Goal: Navigation & Orientation: Find specific page/section

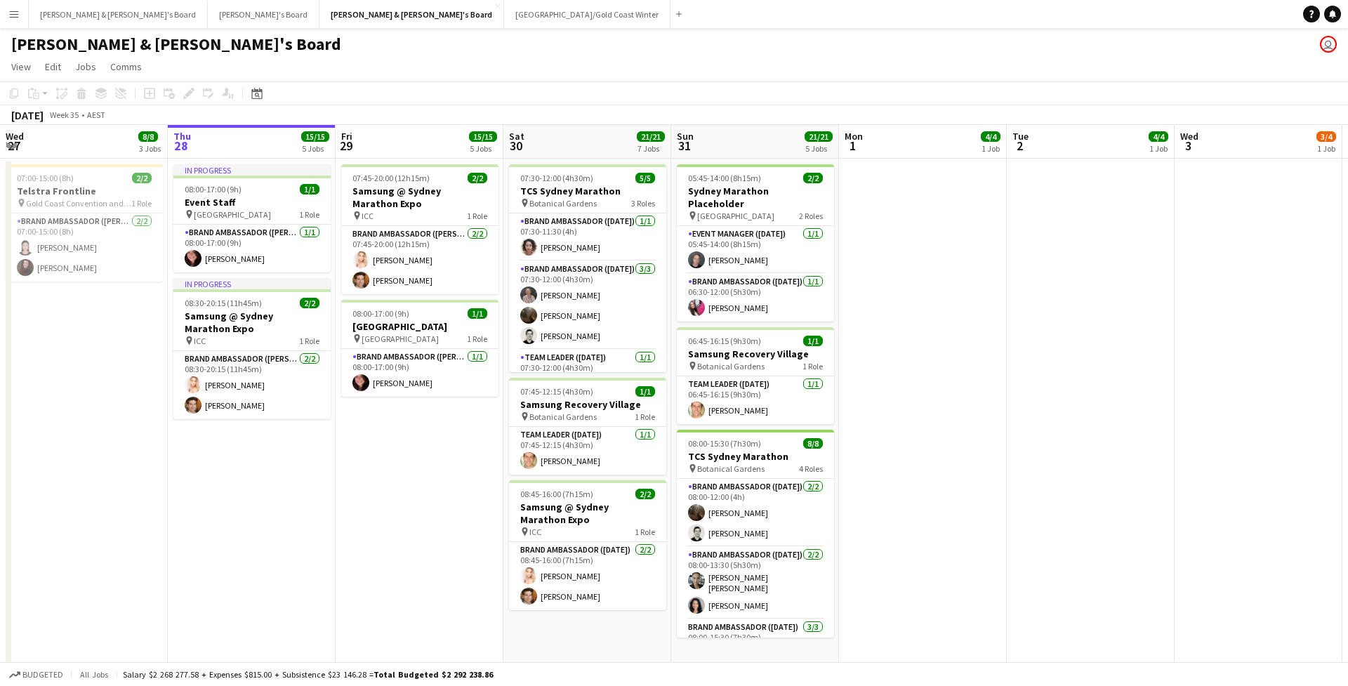
click at [6, 27] on button "Menu" at bounding box center [14, 14] width 28 height 28
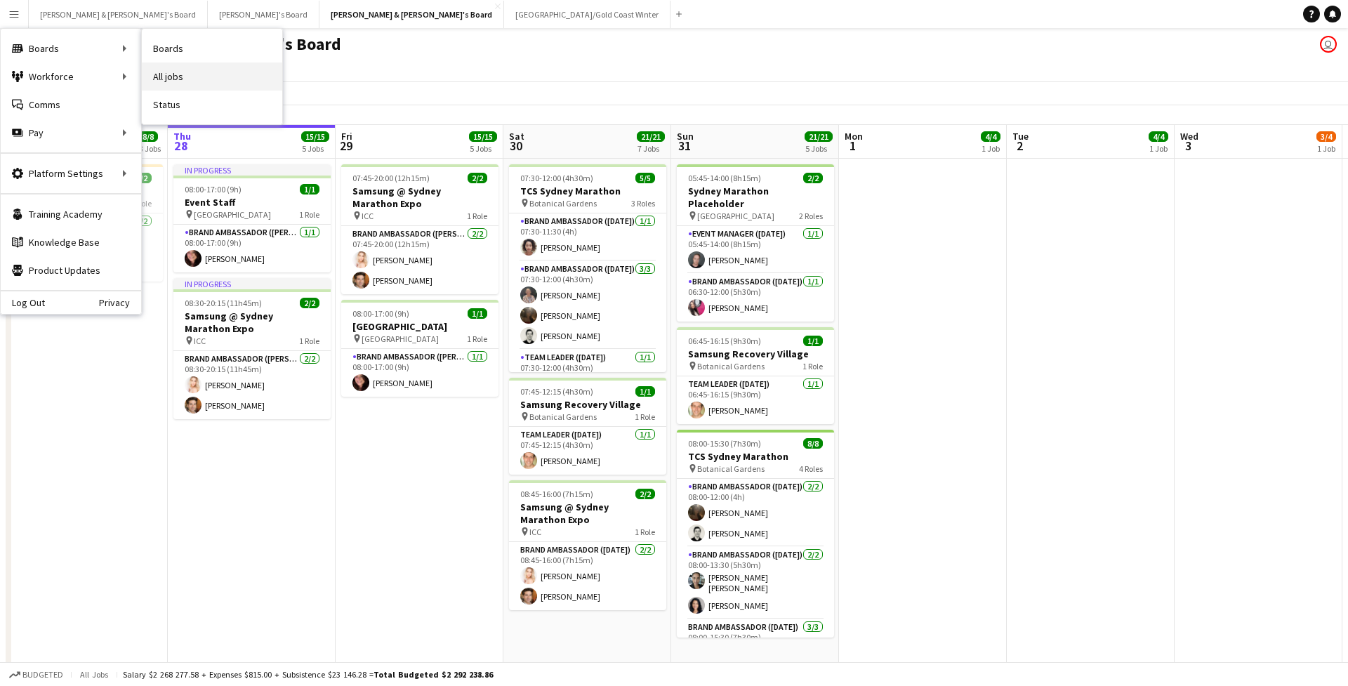
click at [194, 78] on link "All jobs" at bounding box center [212, 76] width 140 height 28
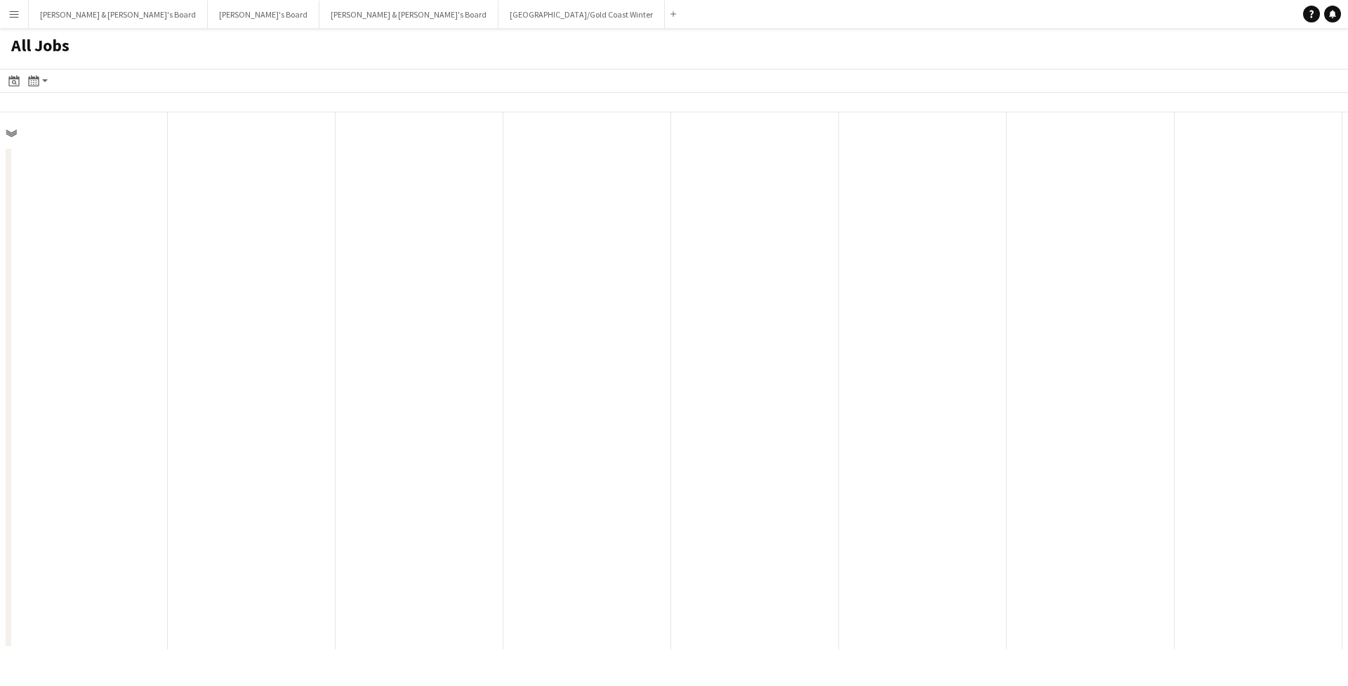
scroll to position [0, 336]
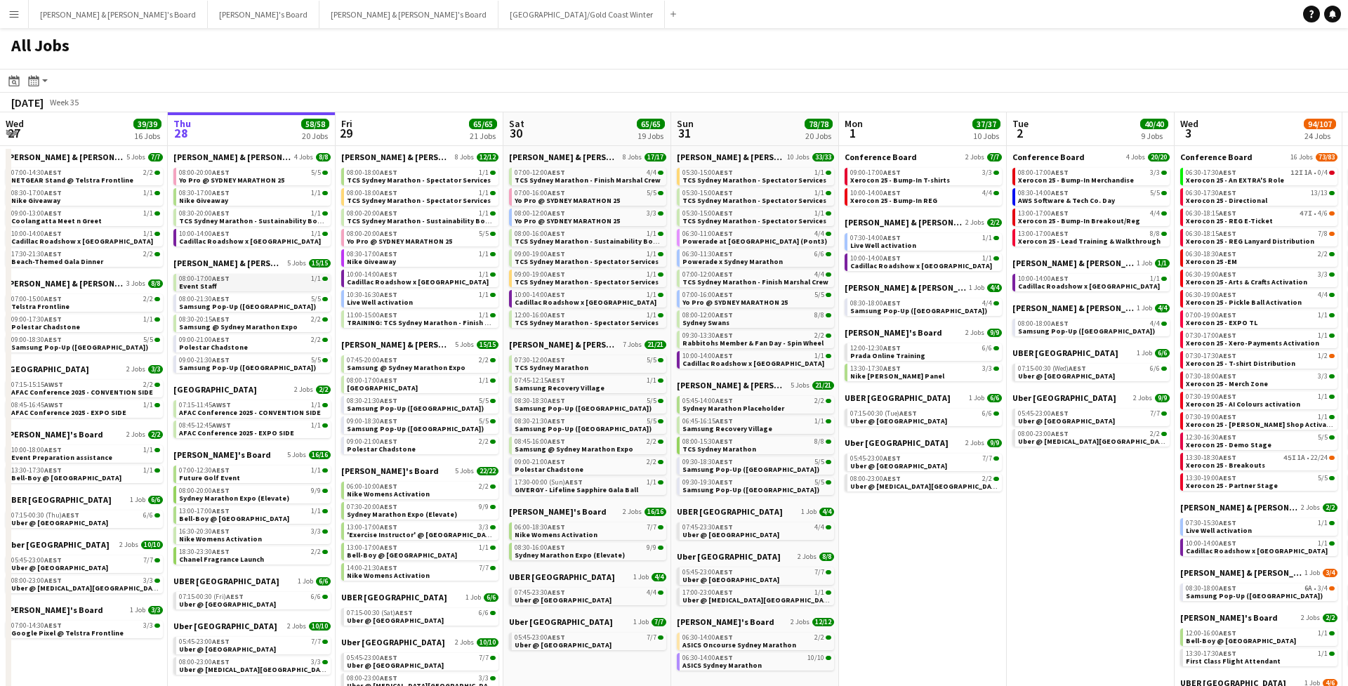
click at [262, 280] on div "08:00-17:00 AEST 1/1" at bounding box center [253, 278] width 149 height 7
click at [319, 9] on button "[PERSON_NAME] & [PERSON_NAME]'s Board Close" at bounding box center [408, 14] width 179 height 27
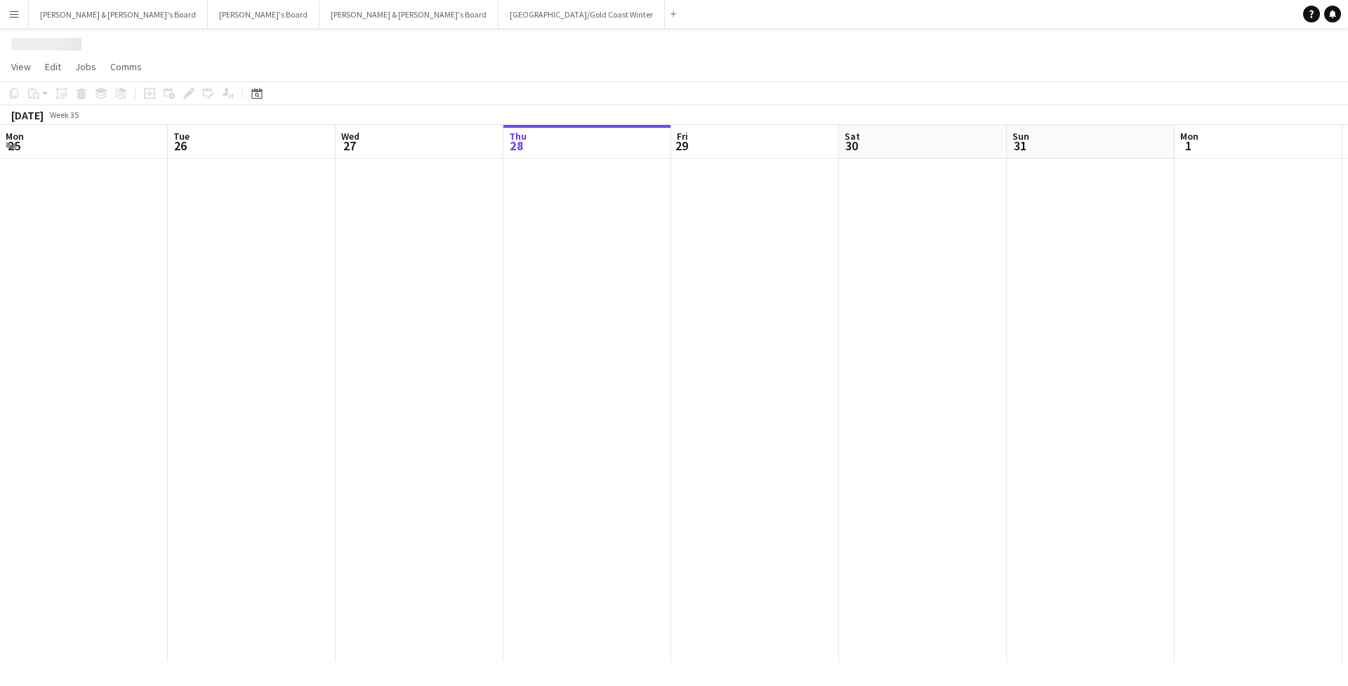
scroll to position [0, 336]
click at [260, 90] on icon at bounding box center [256, 93] width 11 height 11
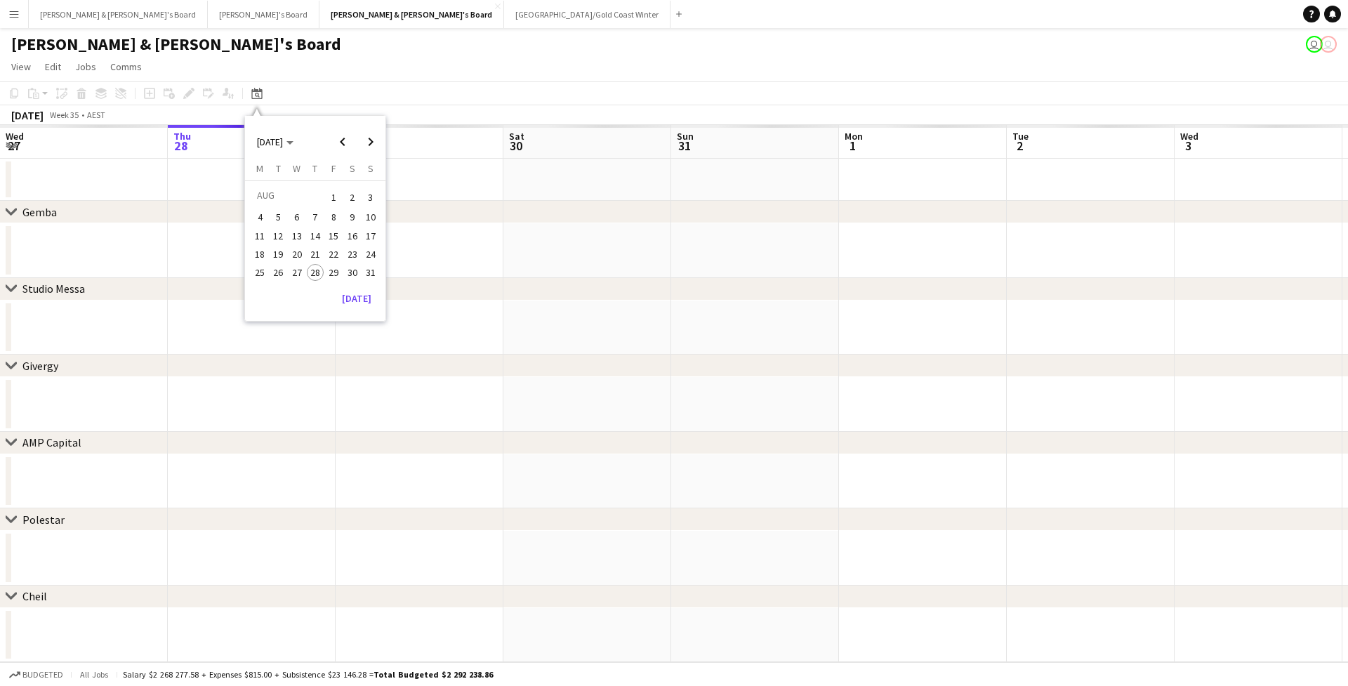
click at [309, 246] on span "21" at bounding box center [315, 254] width 17 height 17
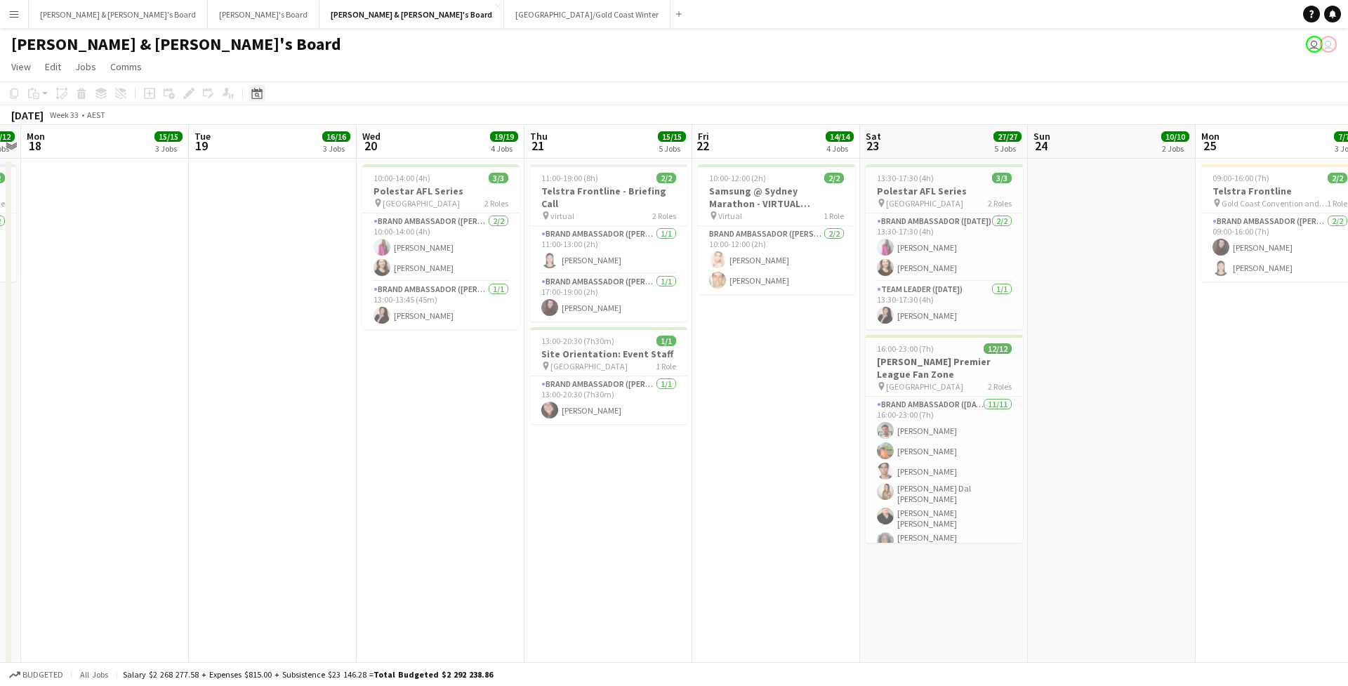
click at [260, 88] on icon "Date picker" at bounding box center [256, 93] width 11 height 11
click at [317, 270] on span "28" at bounding box center [315, 272] width 17 height 17
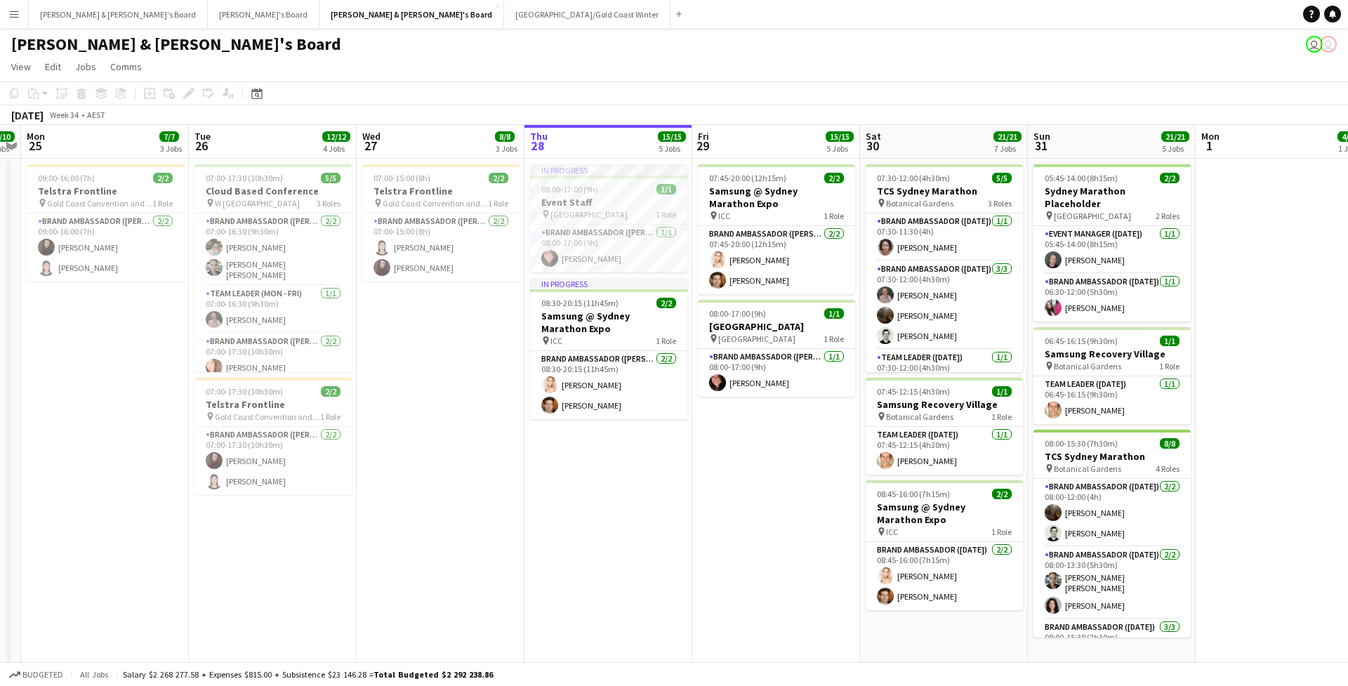
click at [606, 94] on app-toolbar "Copy Paste Paste Command V Paste with crew Command Shift V Paste linked Job [GE…" at bounding box center [674, 93] width 1348 height 24
click at [627, 199] on h3 "Event Staff" at bounding box center [608, 202] width 157 height 13
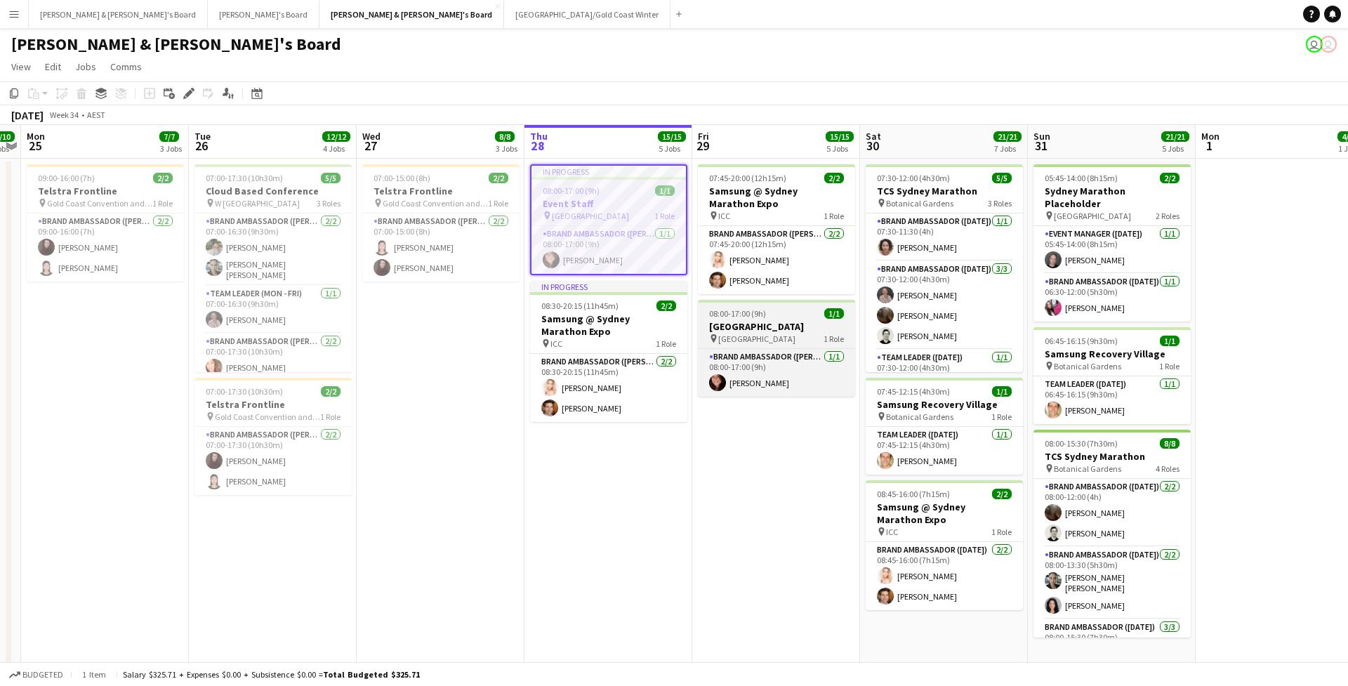
click at [763, 317] on span "08:00-17:00 (9h)" at bounding box center [737, 313] width 57 height 11
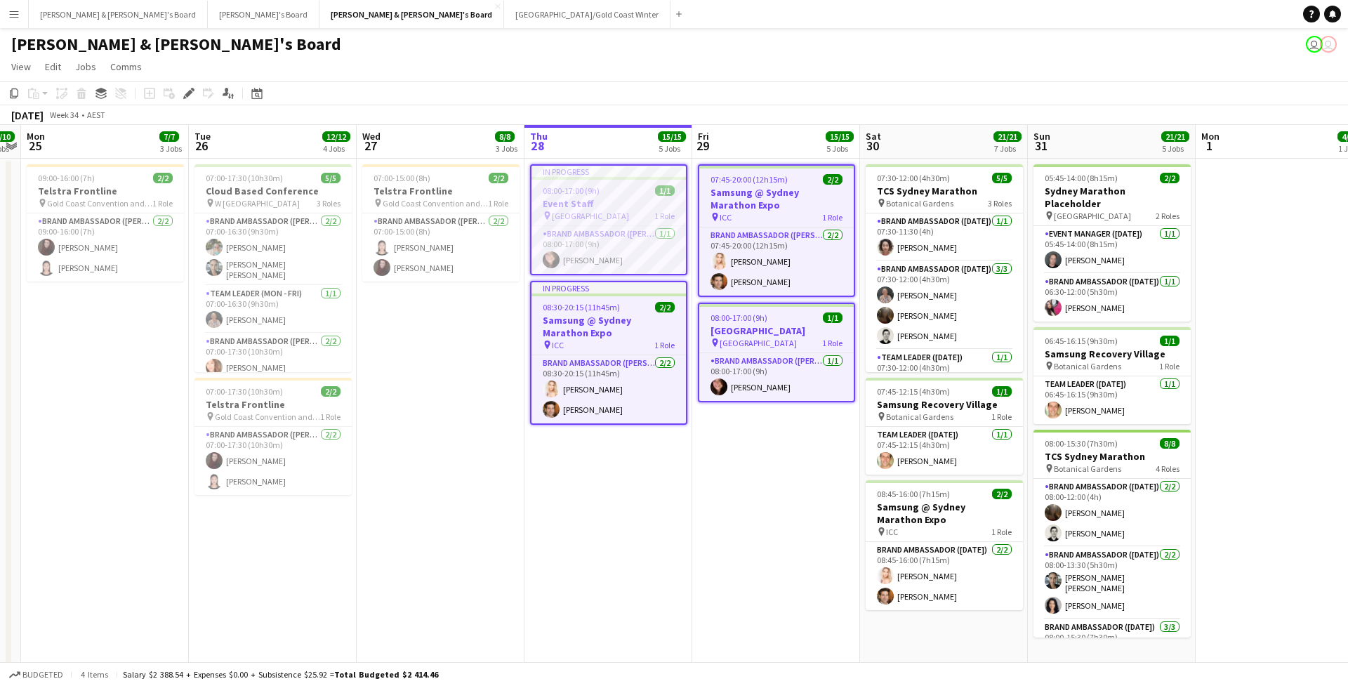
click at [763, 317] on span "08:00-17:00 (9h)" at bounding box center [738, 317] width 57 height 11
click at [678, 258] on app-card-role "Brand Ambassador (Mon - Fri) [DATE] 08:00-17:00 (9h) [PERSON_NAME]" at bounding box center [608, 250] width 154 height 48
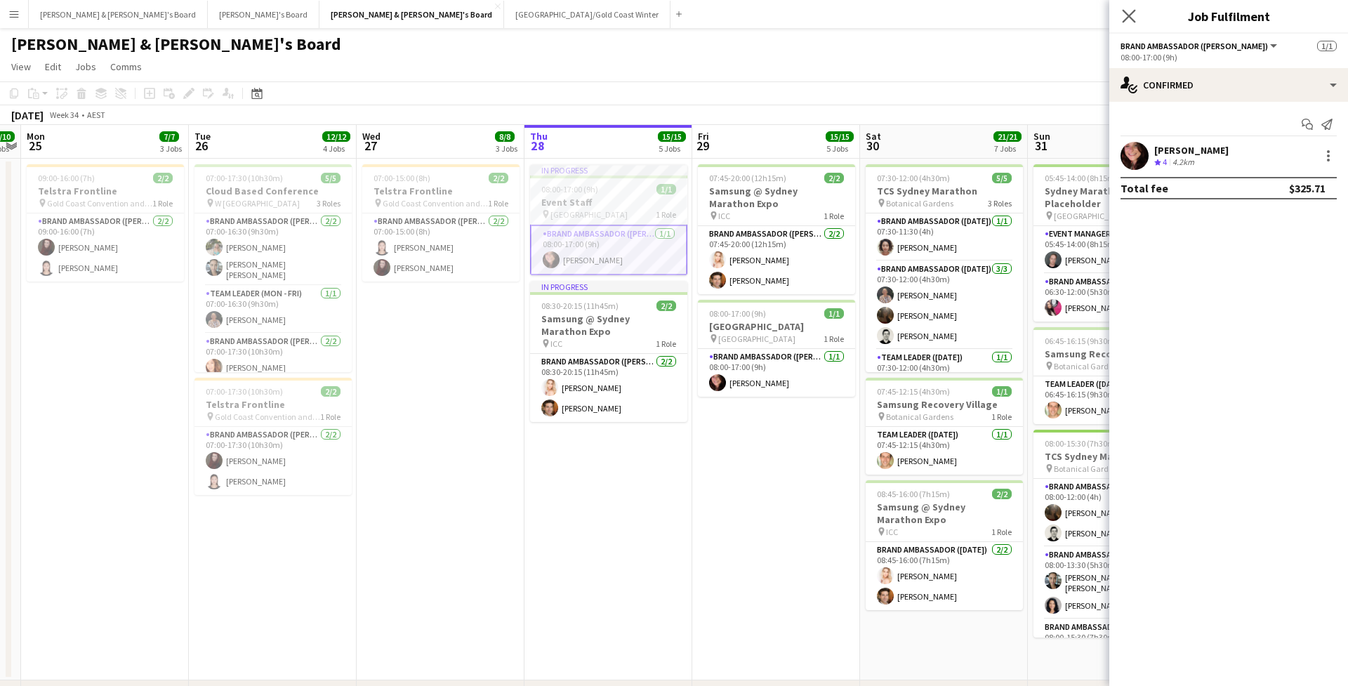
click at [1136, 22] on app-icon "Close pop-in" at bounding box center [1129, 16] width 20 height 20
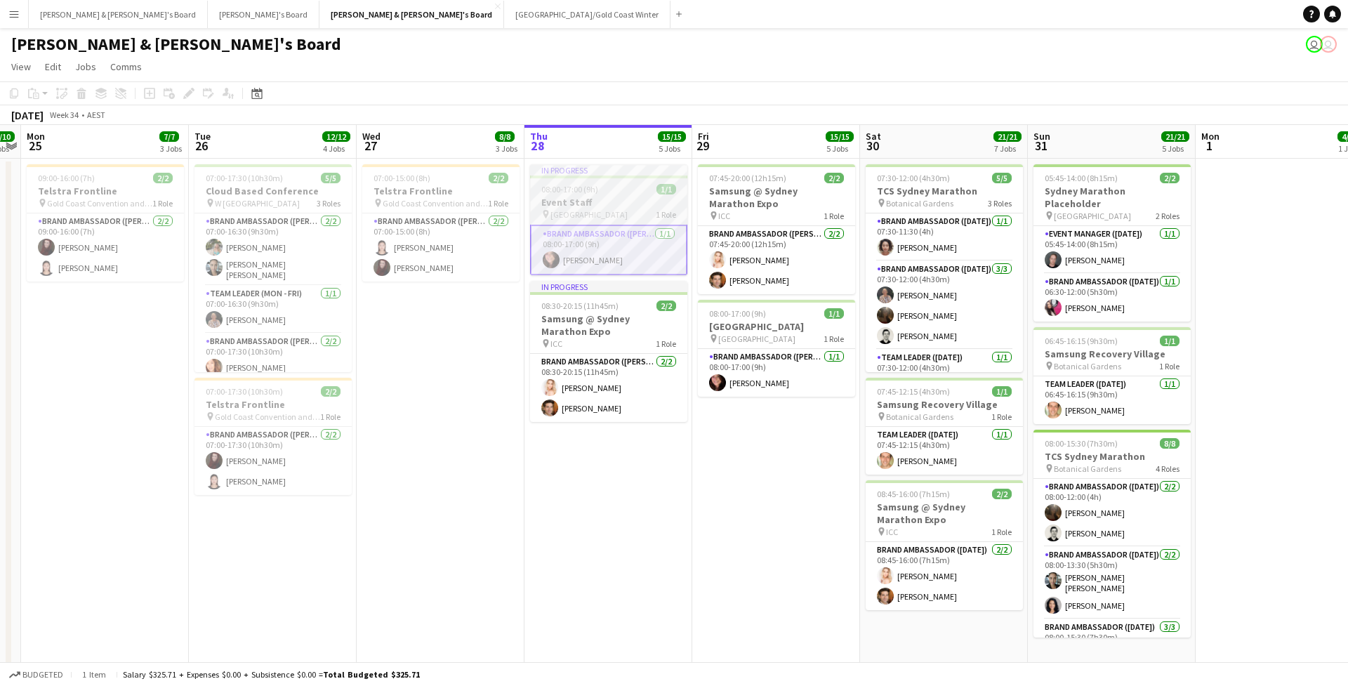
click at [604, 223] on app-job-card "In progress 08:00-17:00 (9h) 1/1 Event Staff pin Chifley Tower 1 Role Brand Amb…" at bounding box center [608, 219] width 157 height 111
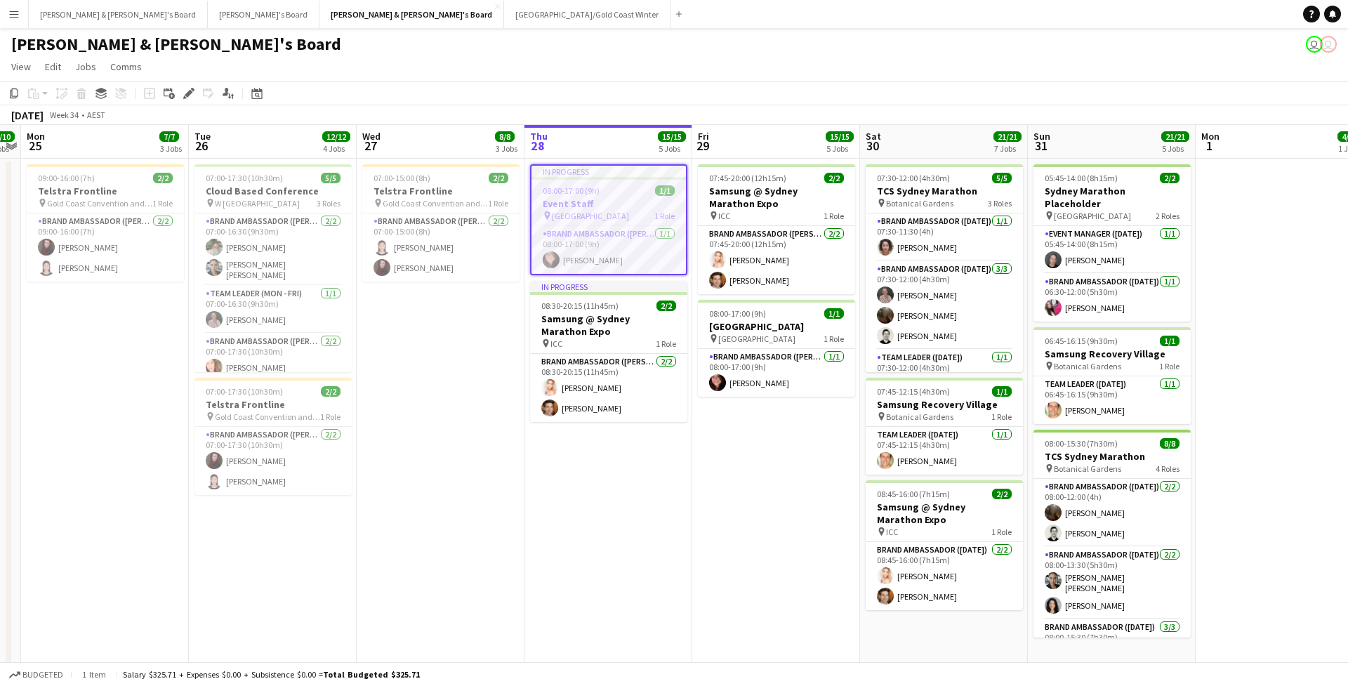
click at [731, 299] on app-date-cell "07:45-20:00 (12h15m) 2/2 Samsung @ Sydney Marathon Expo pin ICC 1 Role Brand Am…" at bounding box center [776, 420] width 168 height 522
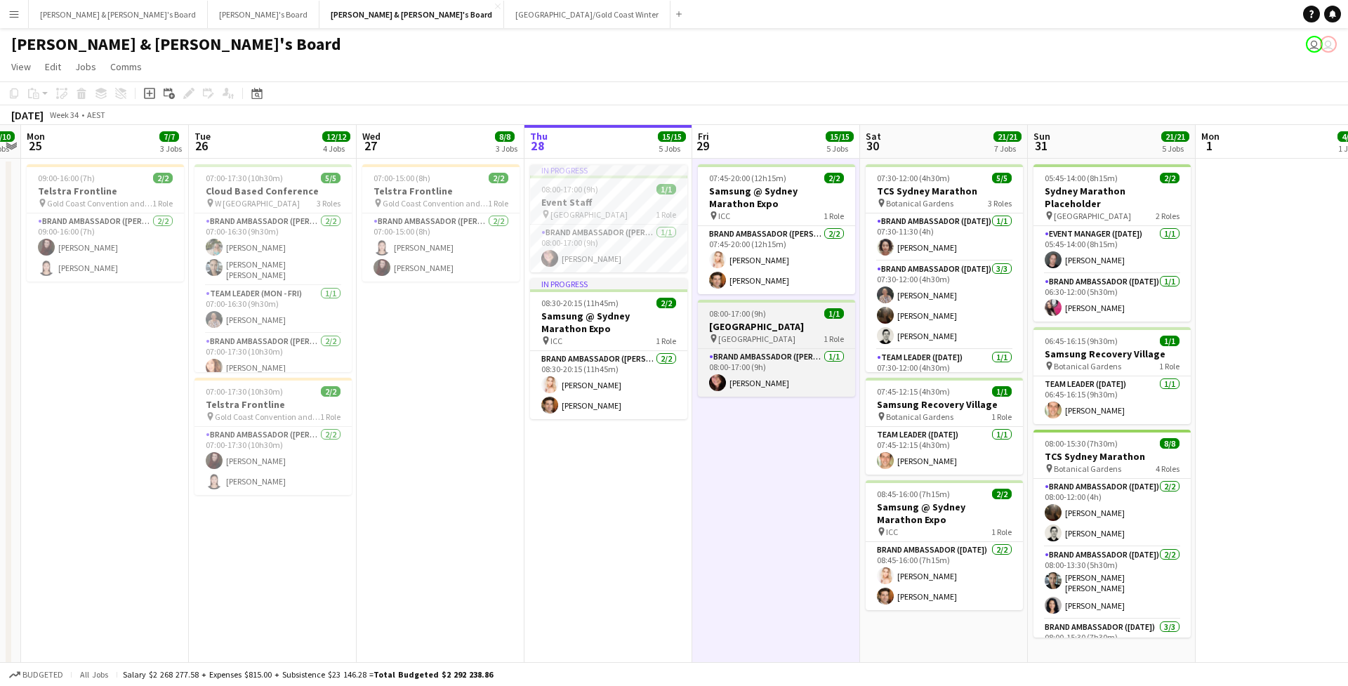
click at [766, 330] on h3 "[GEOGRAPHIC_DATA]" at bounding box center [776, 326] width 157 height 13
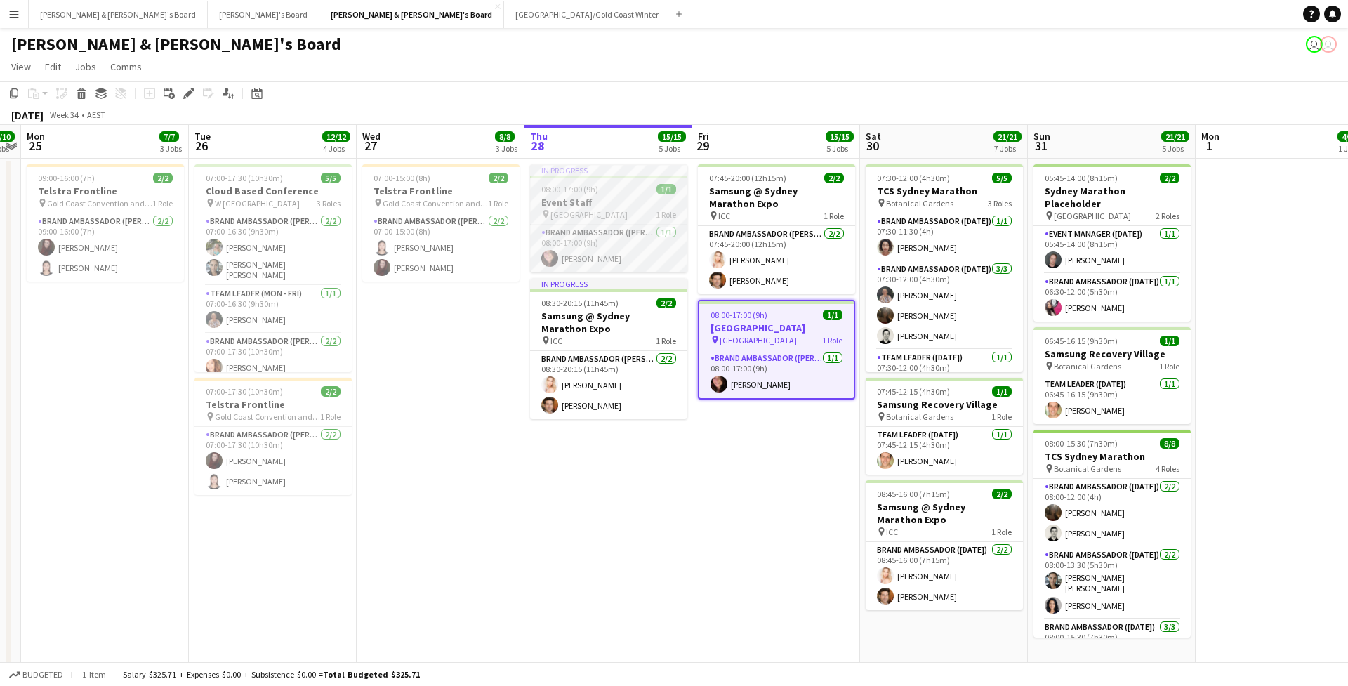
click at [619, 224] on div "Brand Ambassador (Mon - Fri) [DATE] 08:00-17:00 (9h) [PERSON_NAME]" at bounding box center [608, 248] width 157 height 48
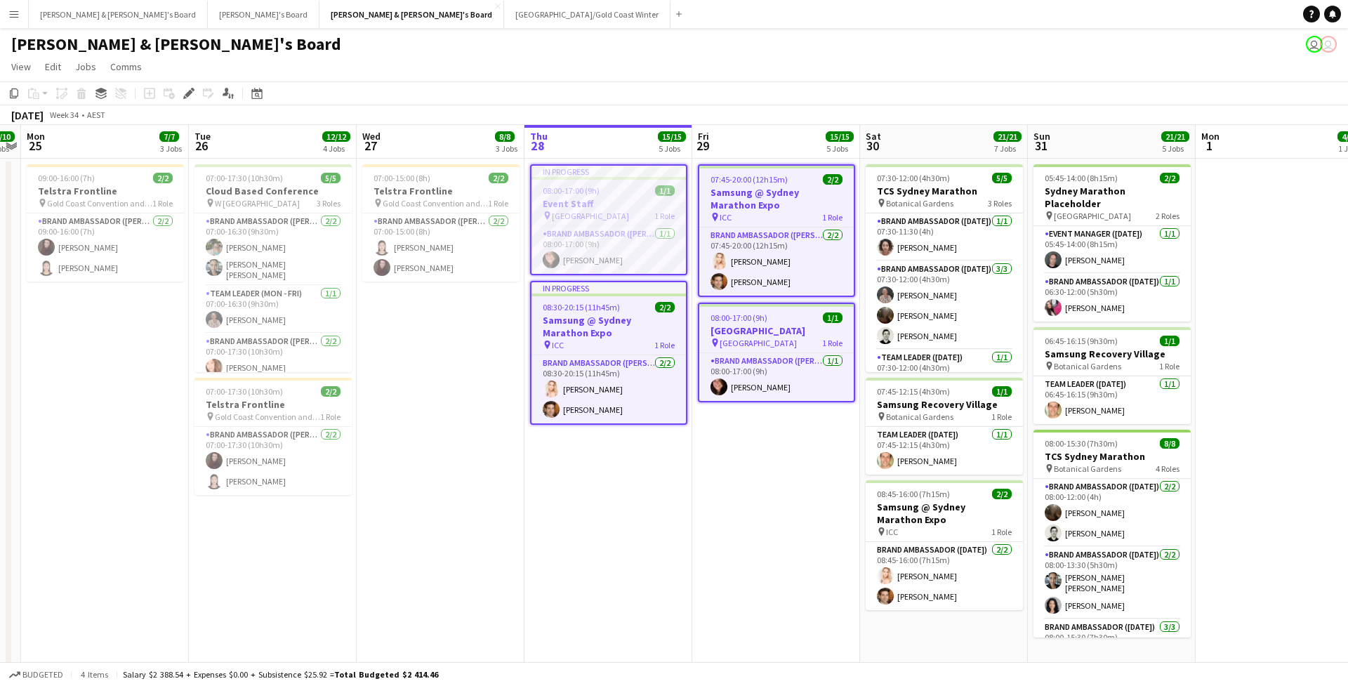
click at [619, 224] on app-job-card "In progress 08:00-17:00 (9h) 1/1 Event Staff pin Chifley Tower 1 Role Brand Amb…" at bounding box center [608, 219] width 157 height 111
click at [652, 221] on app-job-card "In progress 08:00-17:00 (9h) 1/1 Event Staff pin Chifley Tower 1 Role Brand Amb…" at bounding box center [607, 219] width 157 height 111
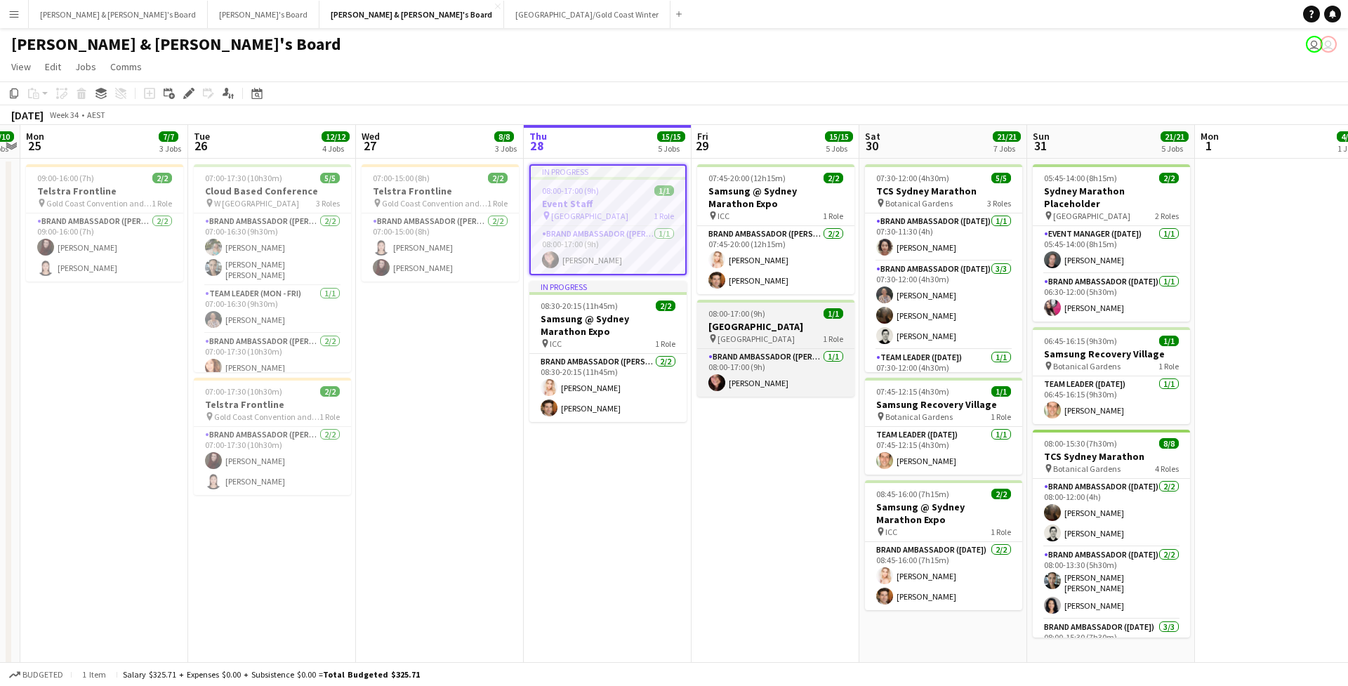
scroll to position [0, 484]
click at [783, 319] on app-job-card "08:00-17:00 (9h) 1/1 [GEOGRAPHIC_DATA] pin Chifley Tower 1 Role Brand Ambassado…" at bounding box center [774, 348] width 157 height 97
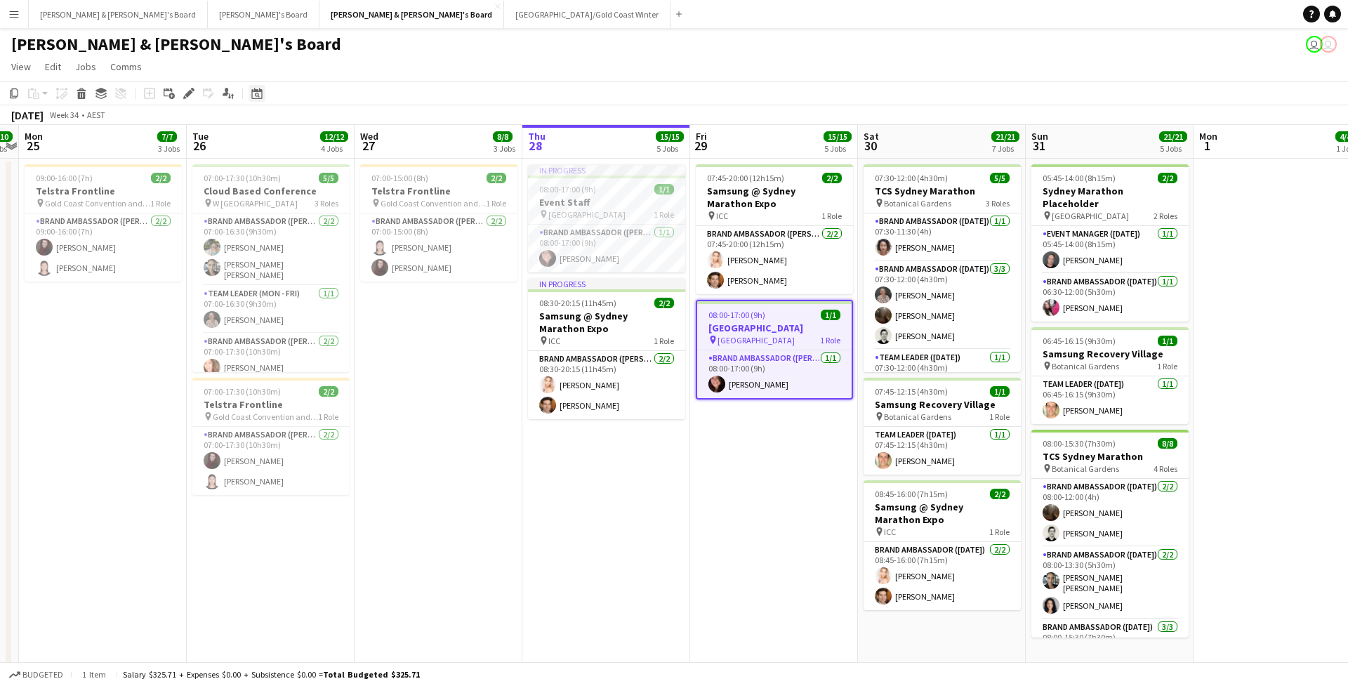
click at [258, 87] on div "Date picker" at bounding box center [256, 93] width 17 height 17
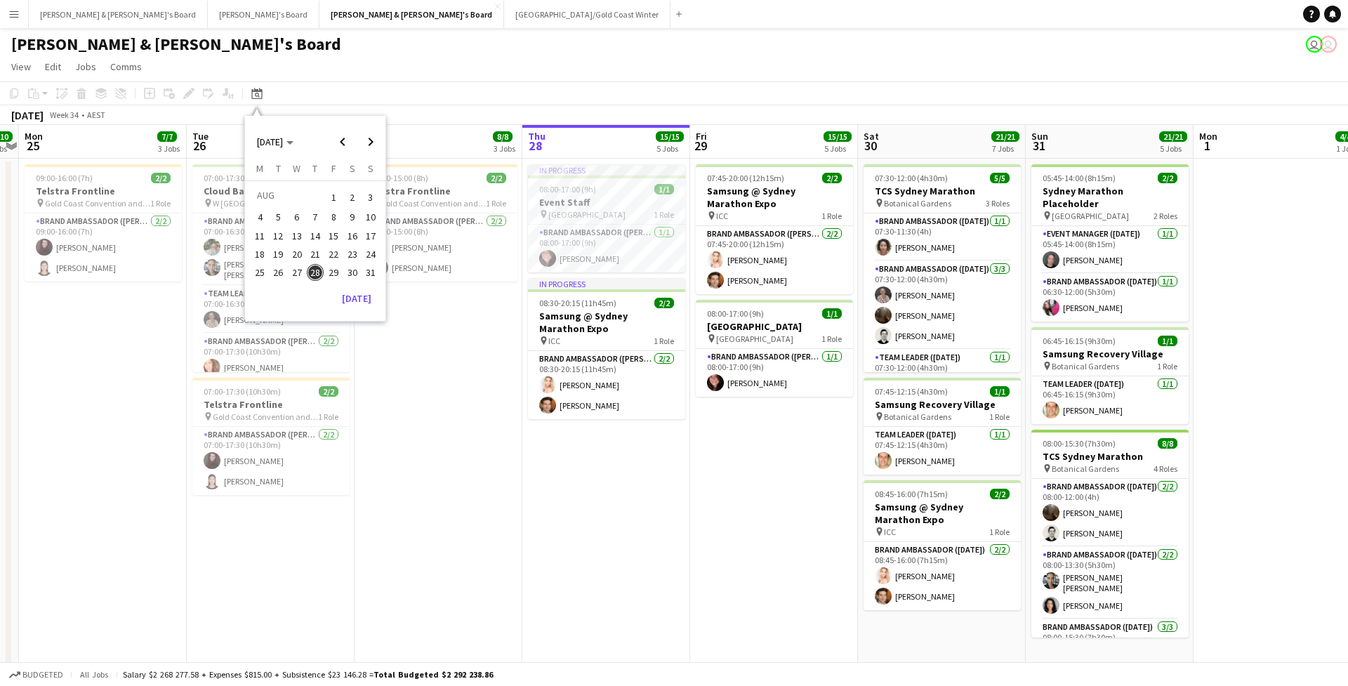
click at [312, 252] on span "21" at bounding box center [315, 254] width 17 height 17
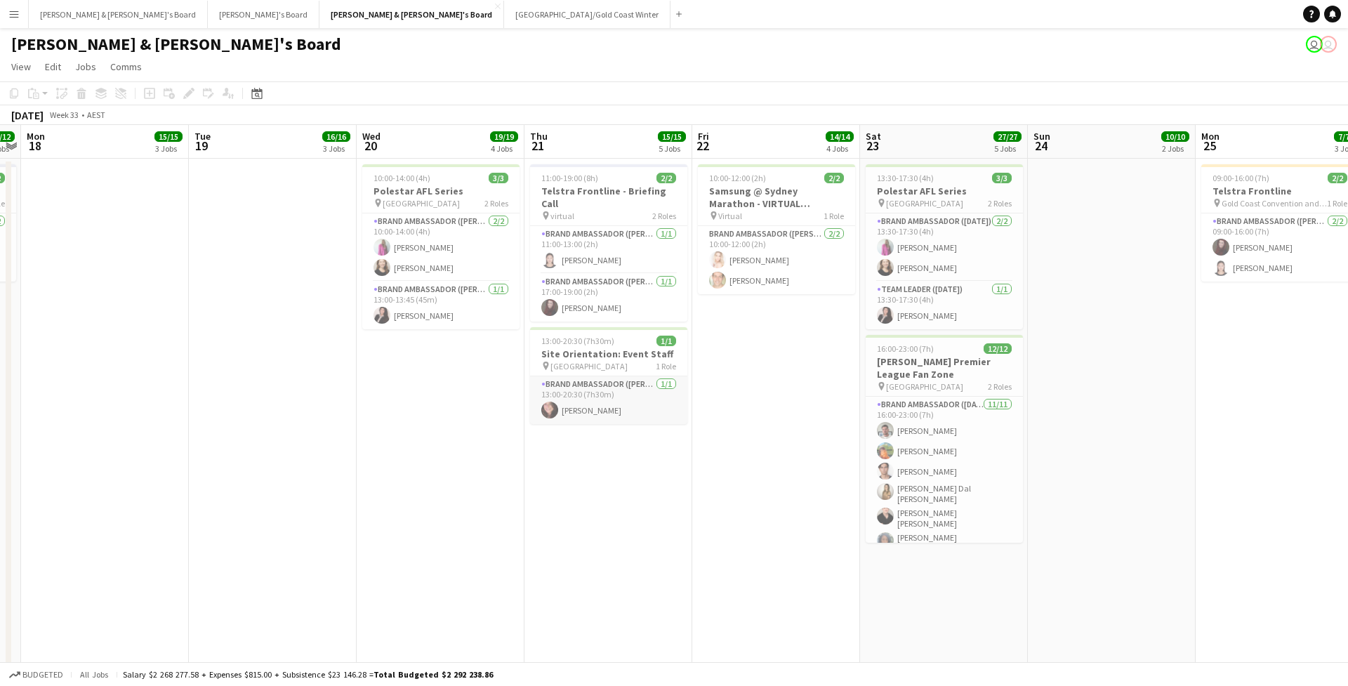
click at [604, 376] on app-card-role "Brand Ambassador (Mon - Fri) [DATE] 13:00-20:30 (7h30m) [PERSON_NAME]" at bounding box center [608, 400] width 157 height 48
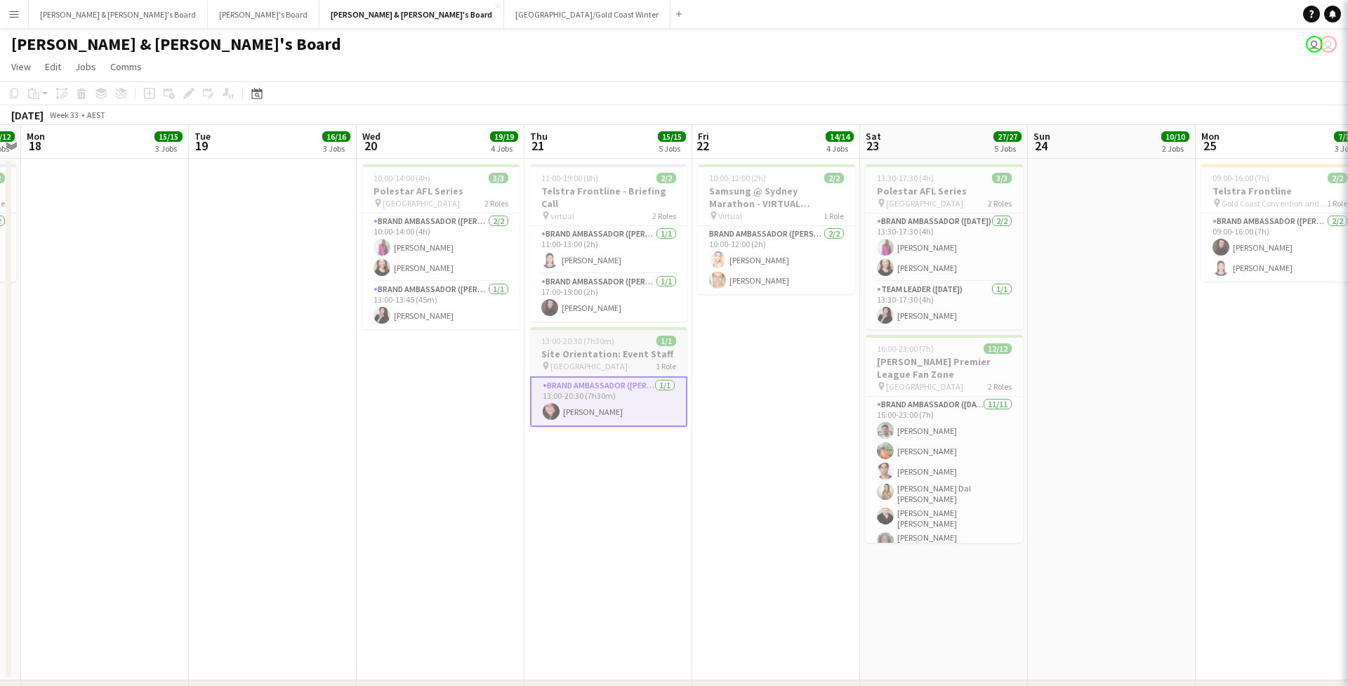
click at [604, 347] on h3 "Site Orientation: Event Staff" at bounding box center [608, 353] width 157 height 13
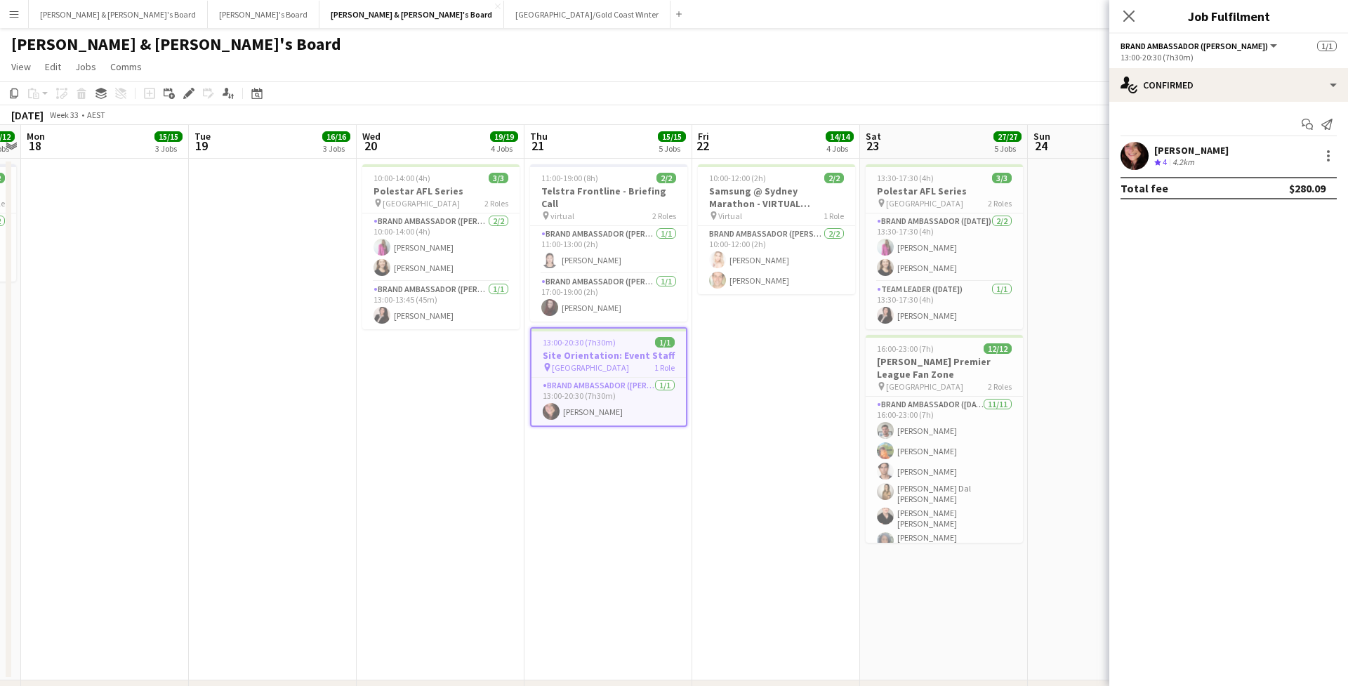
click at [675, 84] on app-toolbar "Copy Paste Paste Command V Paste with crew Command Shift V Paste linked Job [GE…" at bounding box center [674, 93] width 1348 height 24
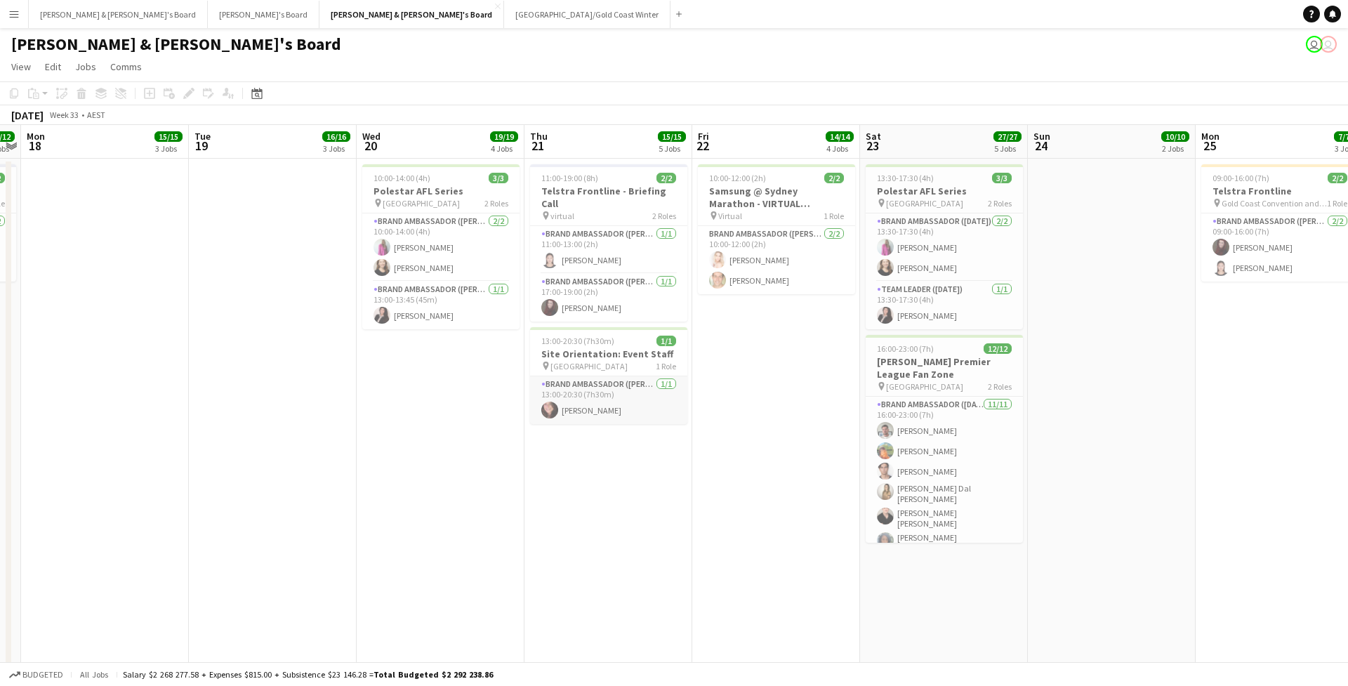
click at [628, 380] on app-card-role "Brand Ambassador (Mon - Fri) [DATE] 13:00-20:30 (7h30m) [PERSON_NAME]" at bounding box center [608, 400] width 157 height 48
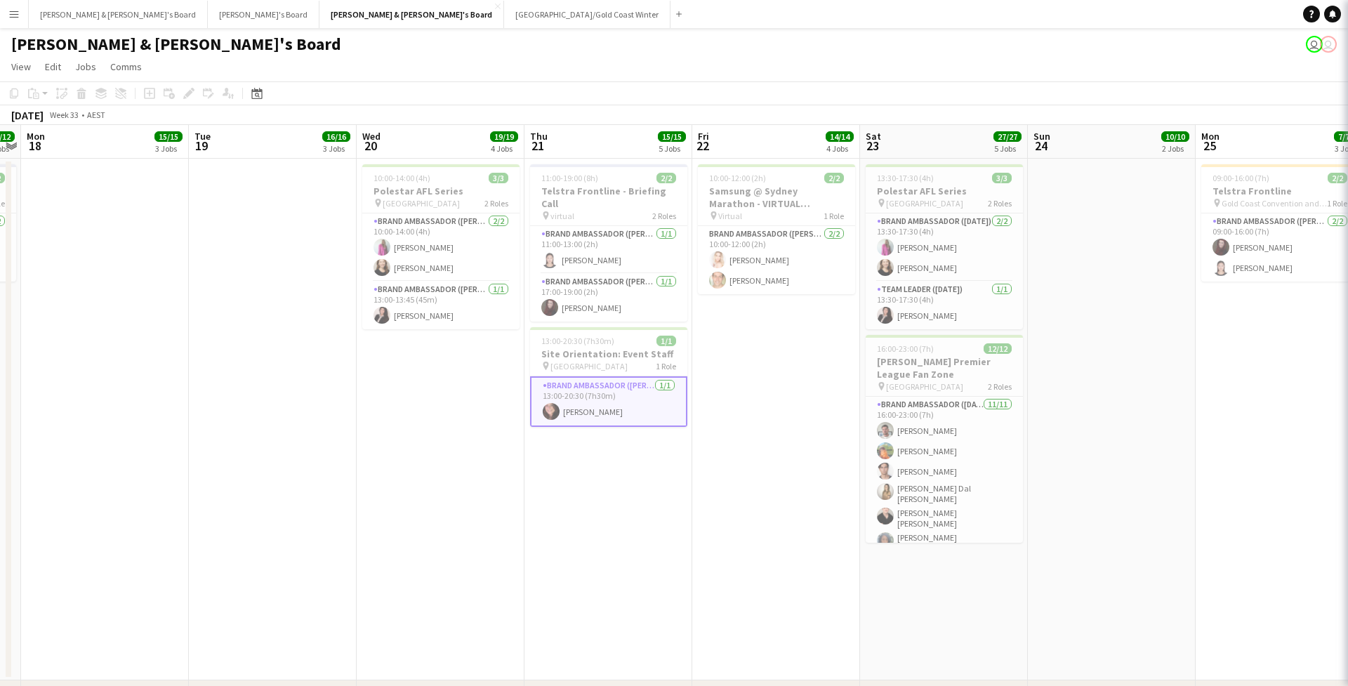
click at [615, 359] on app-job-card "13:00-20:30 (7h30m) 1/1 Site Orientation: Event Staff pin Chifley Tower 1 Role …" at bounding box center [608, 377] width 157 height 100
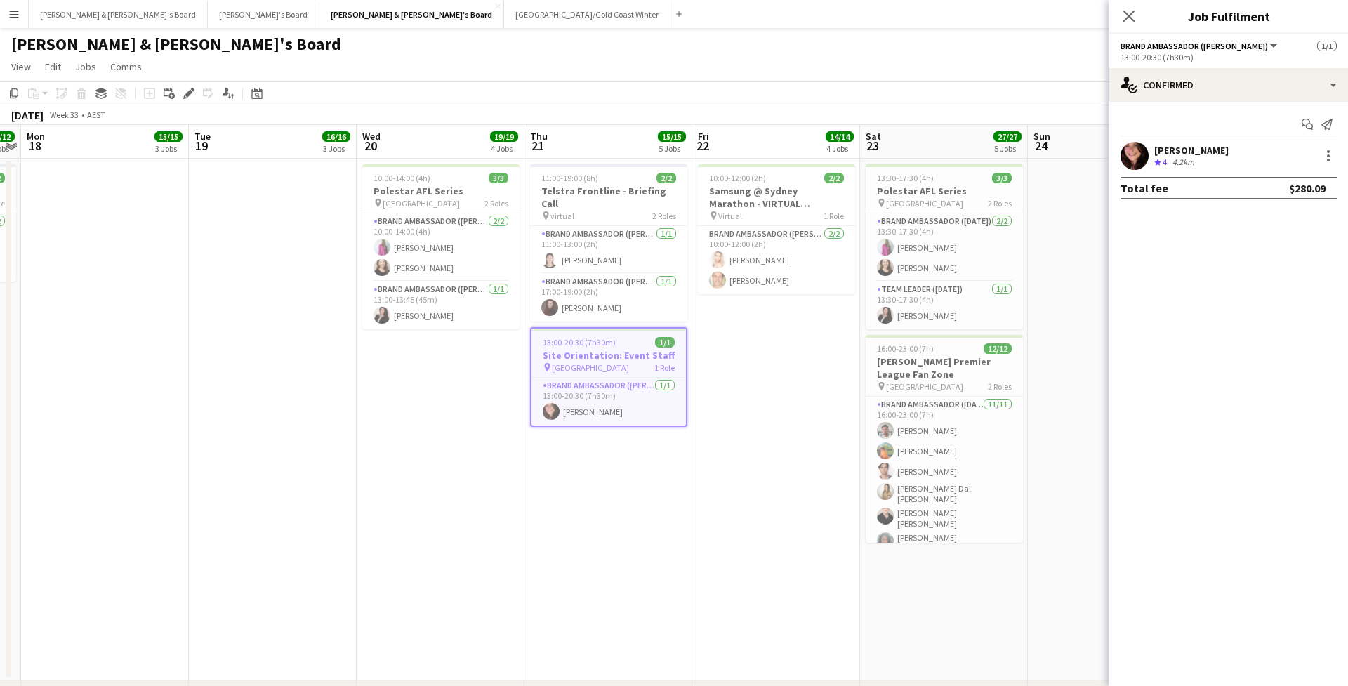
click at [178, 100] on div "Add job Add linked Job Edit Edit linked Job Applicants" at bounding box center [182, 93] width 107 height 17
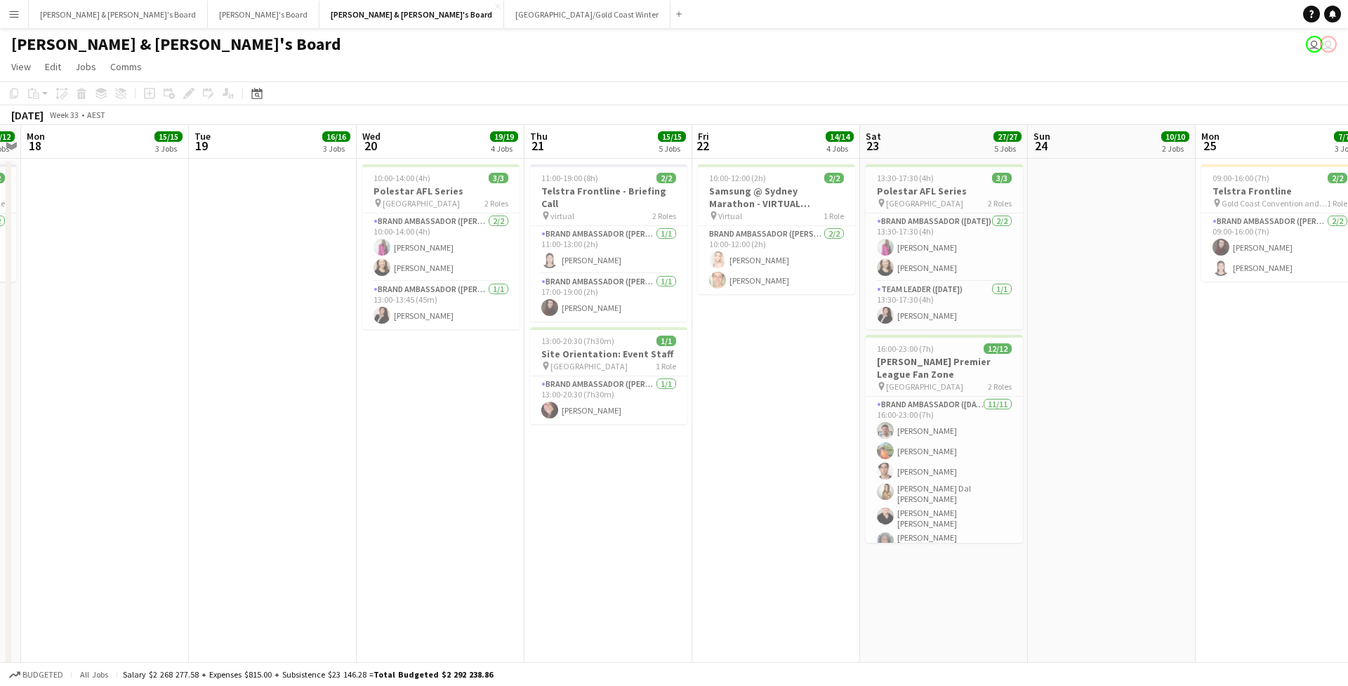
click at [183, 99] on div "Add job Add linked Job Edit Edit linked Job Applicants" at bounding box center [182, 93] width 107 height 17
click at [580, 347] on h3 "Site Orientation: Event Staff" at bounding box center [608, 353] width 157 height 13
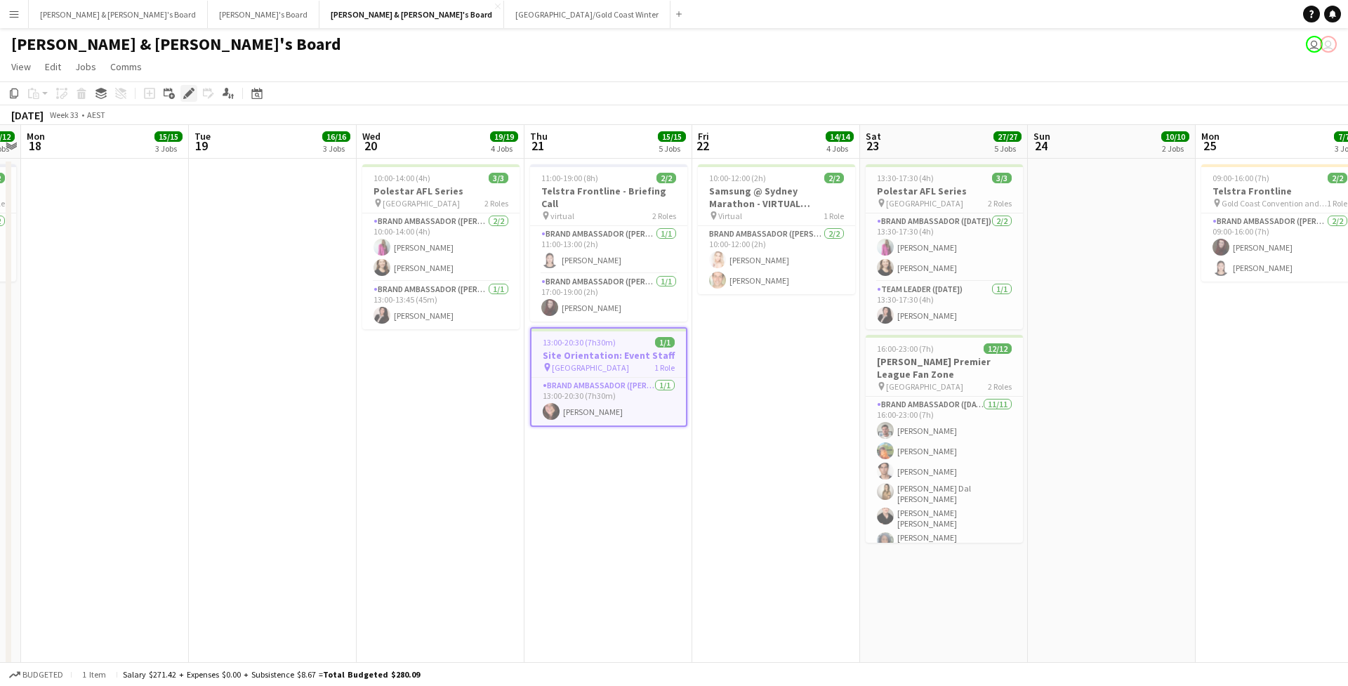
click at [187, 94] on icon at bounding box center [189, 94] width 8 height 8
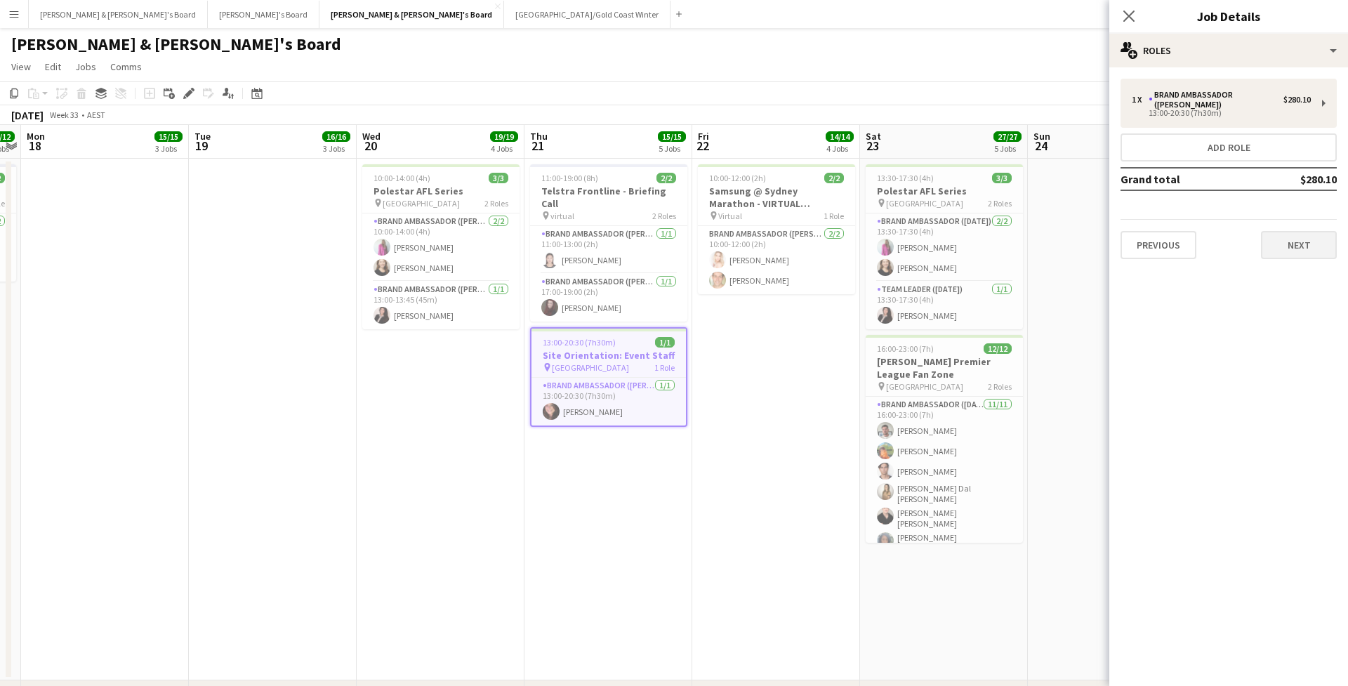
click at [1267, 244] on button "Next" at bounding box center [1299, 245] width 76 height 28
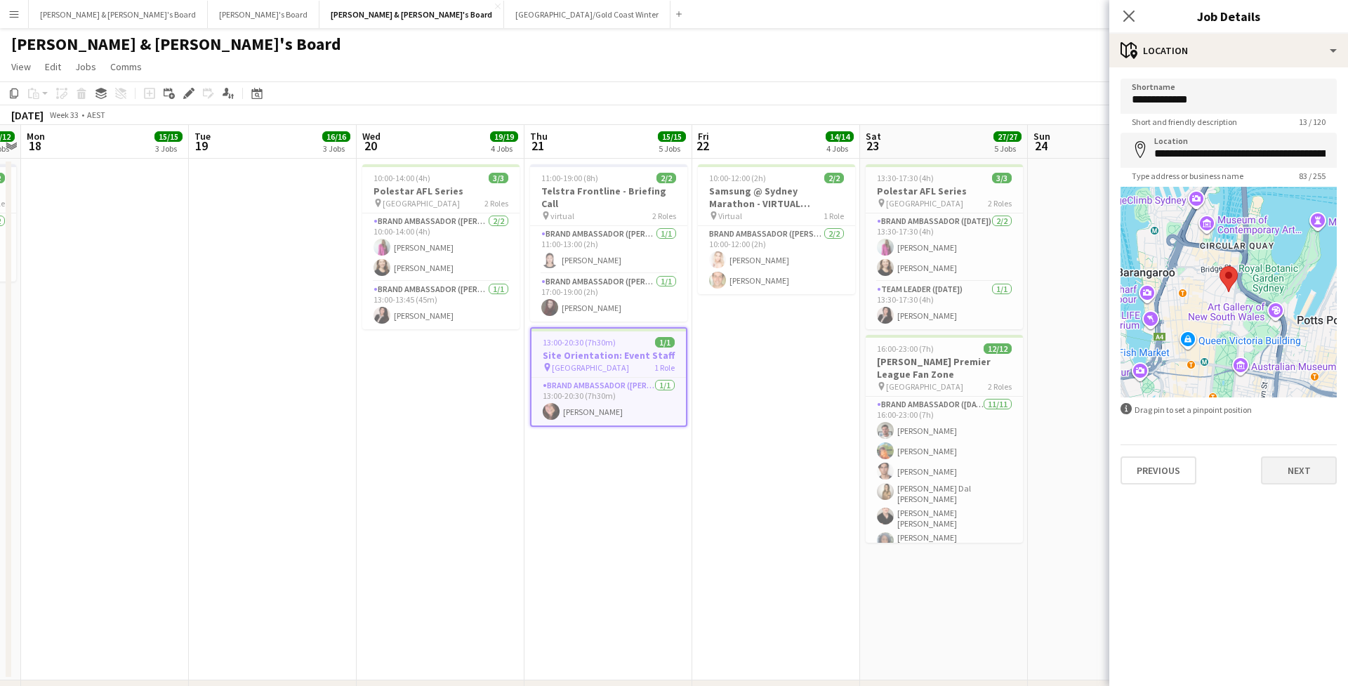
click at [1317, 475] on button "Next" at bounding box center [1299, 470] width 76 height 28
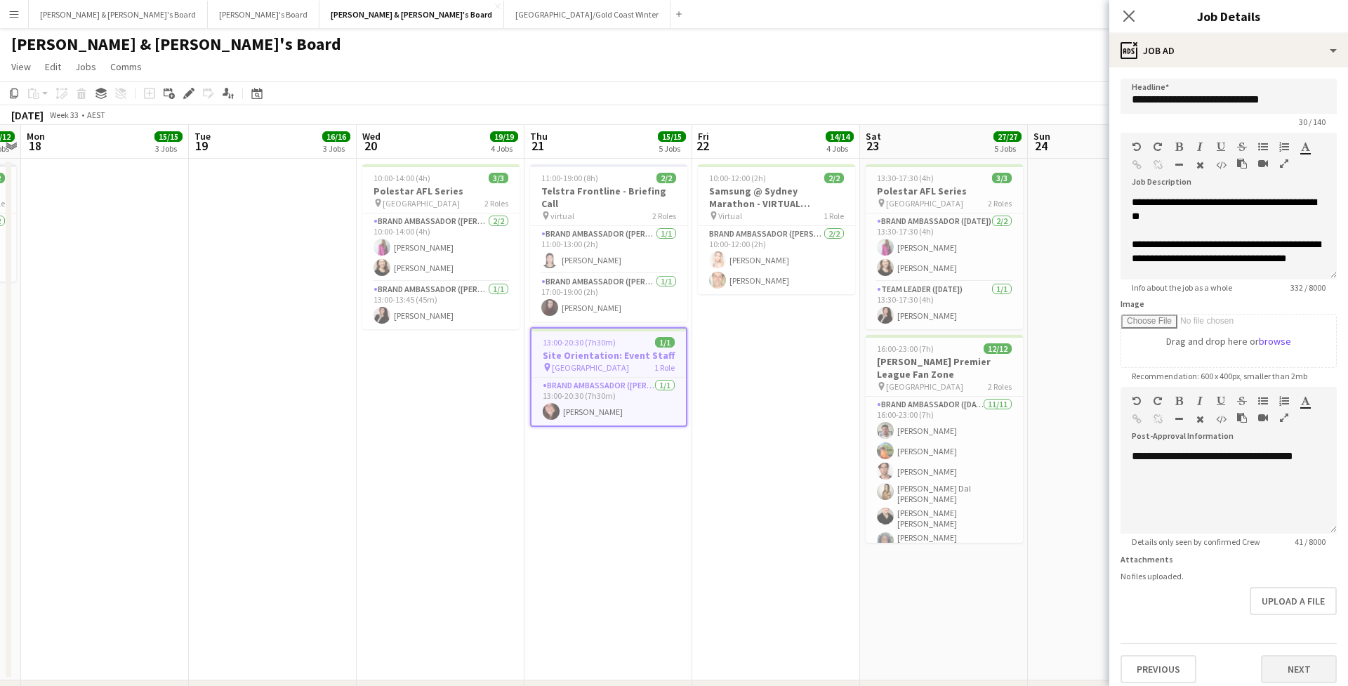
click at [1286, 664] on button "Next" at bounding box center [1299, 669] width 76 height 28
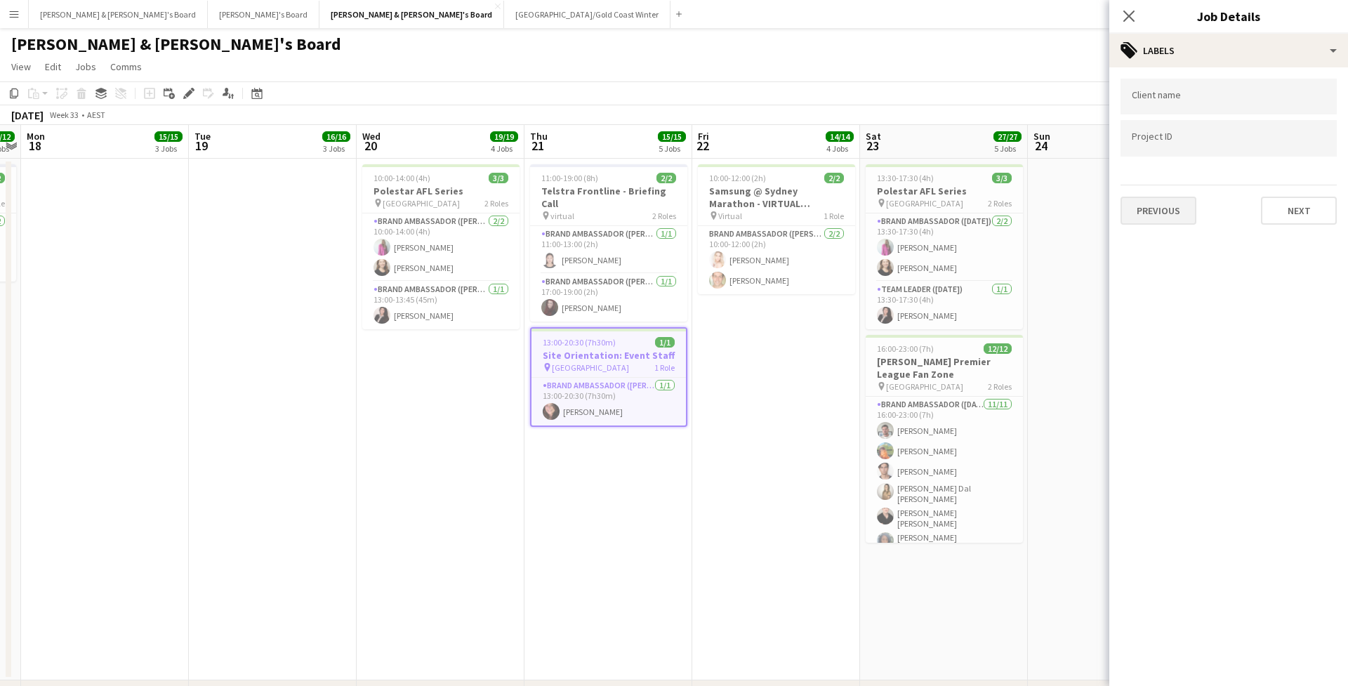
click at [1144, 220] on button "Previous" at bounding box center [1158, 211] width 76 height 28
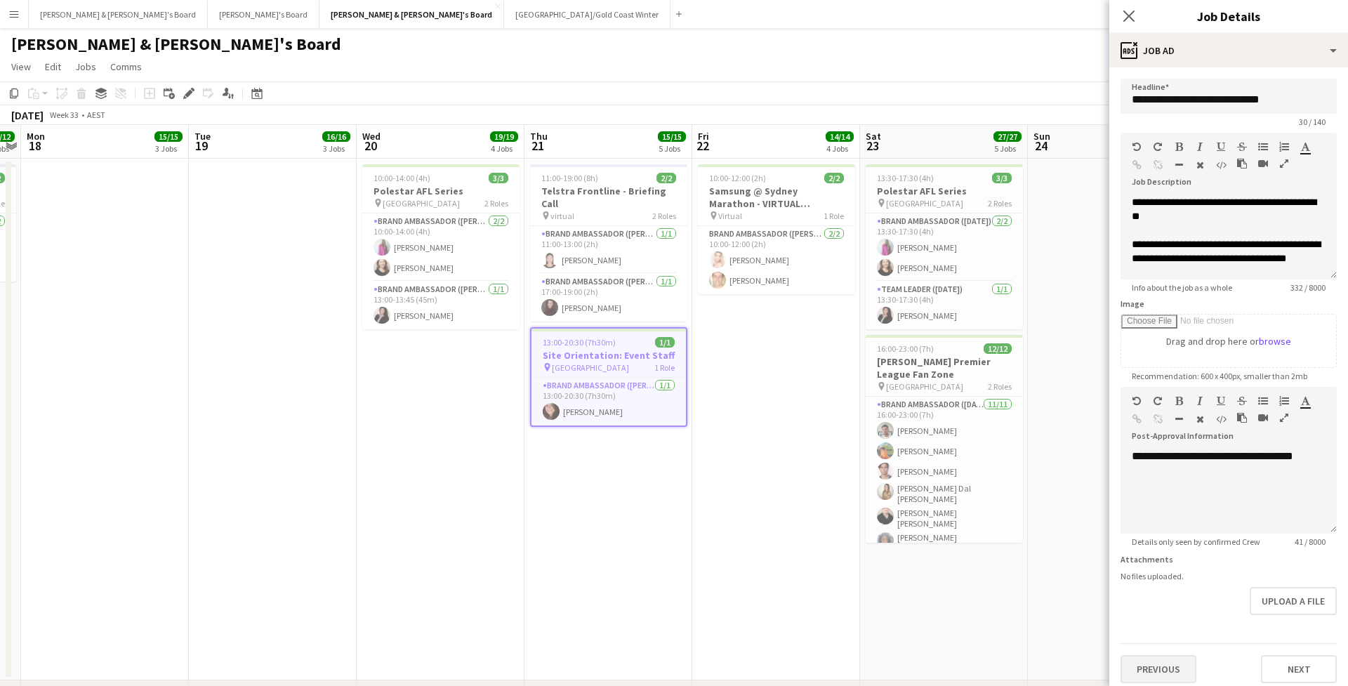
click at [1175, 665] on button "Previous" at bounding box center [1158, 669] width 76 height 28
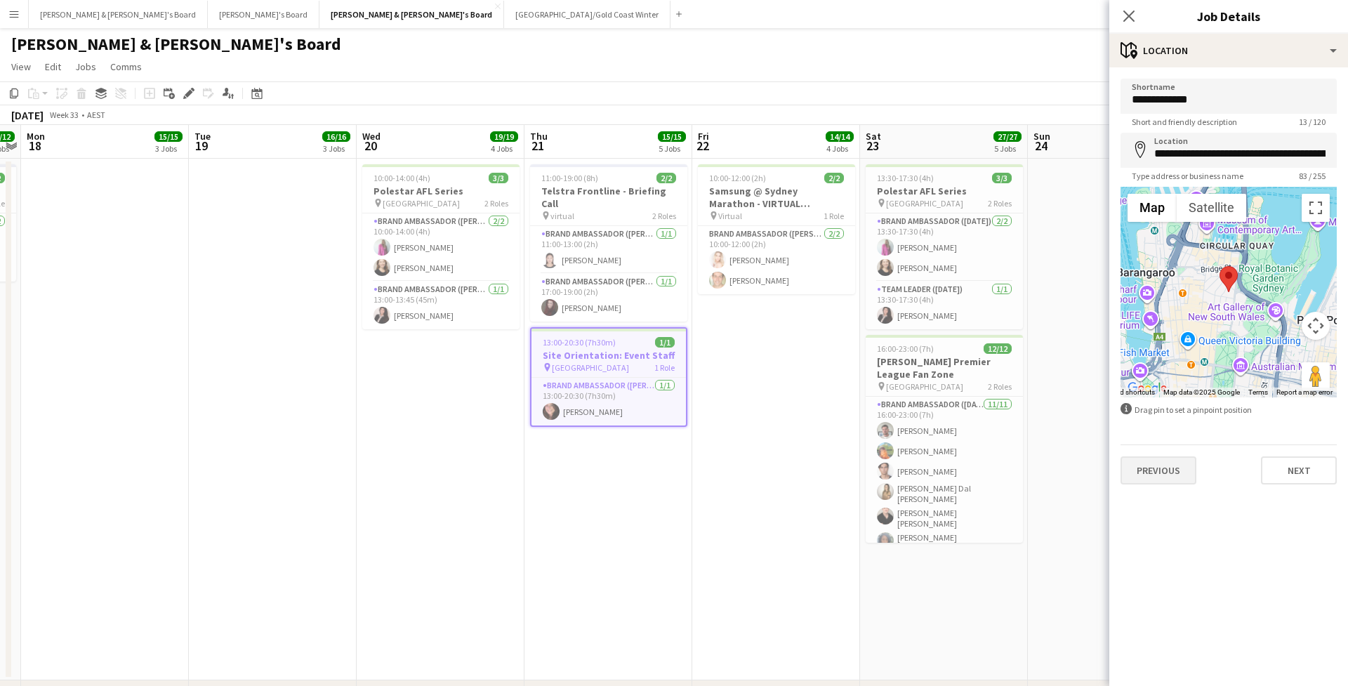
click at [1155, 465] on button "Previous" at bounding box center [1158, 470] width 76 height 28
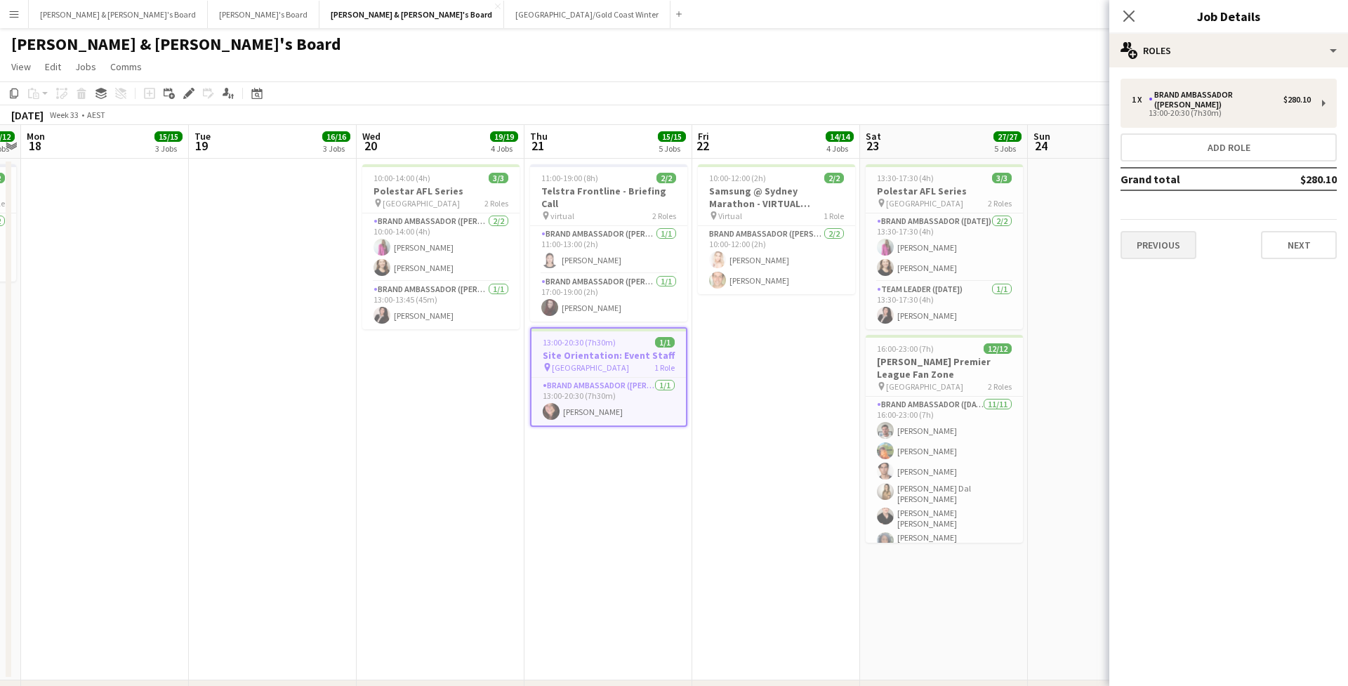
click at [1174, 244] on button "Previous" at bounding box center [1158, 245] width 76 height 28
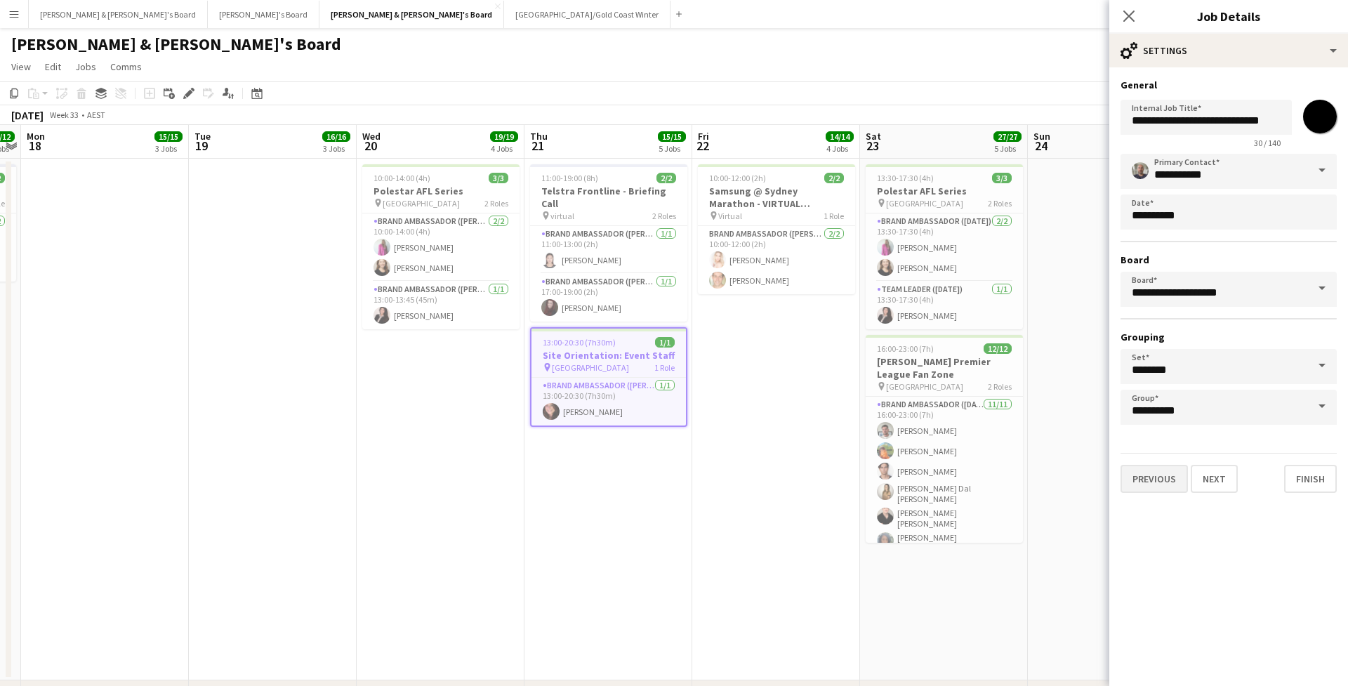
click at [1150, 483] on button "Previous" at bounding box center [1153, 479] width 67 height 28
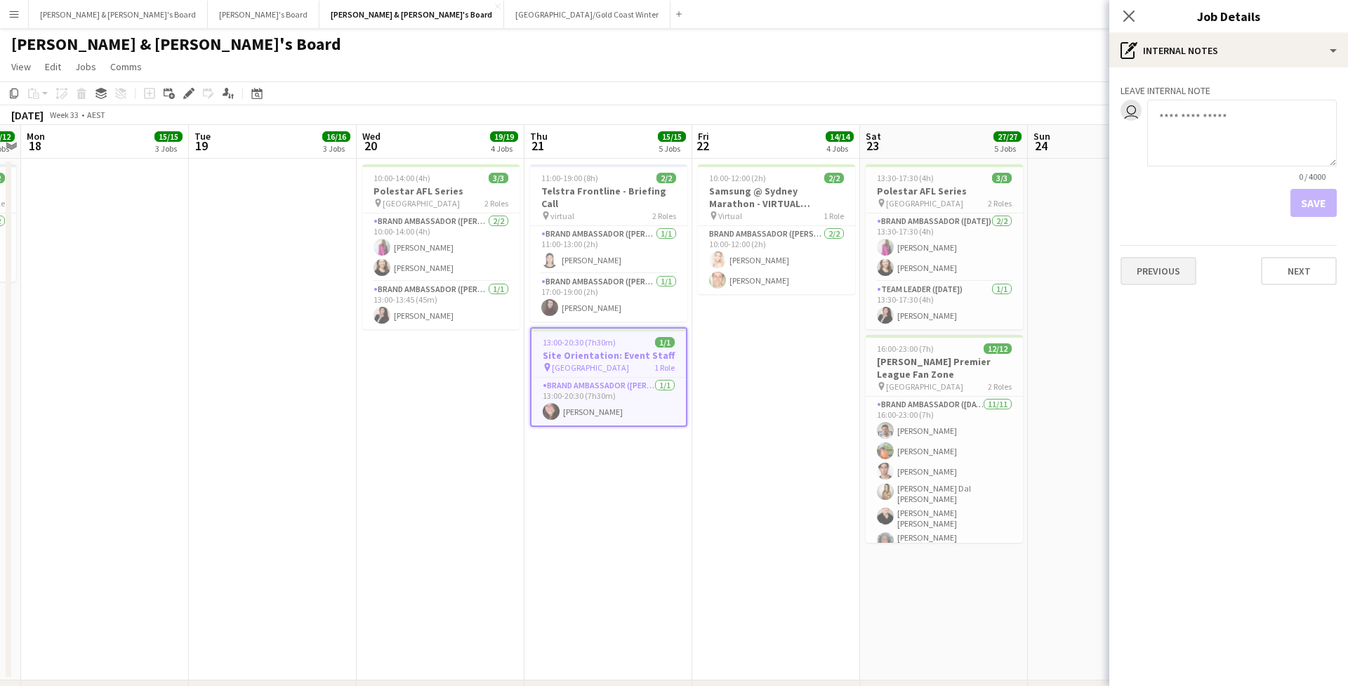
click at [1176, 274] on button "Previous" at bounding box center [1158, 271] width 76 height 28
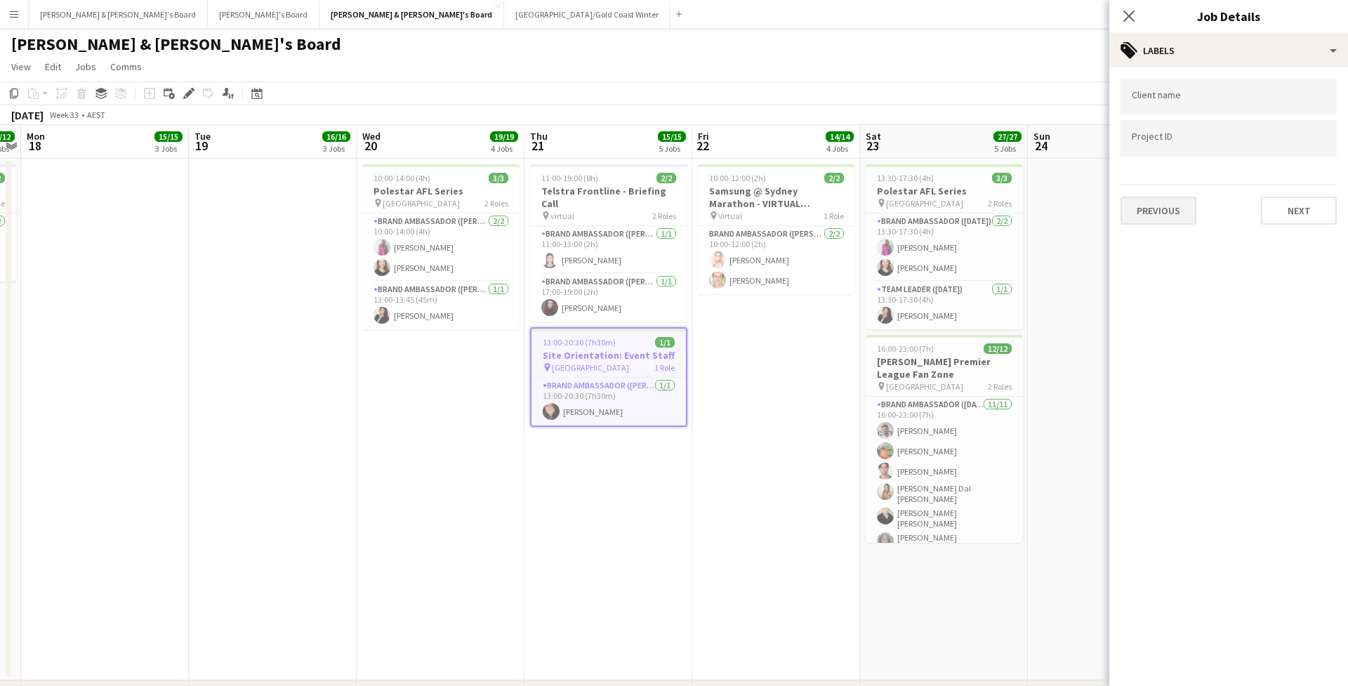
click at [1179, 215] on button "Previous" at bounding box center [1158, 211] width 76 height 28
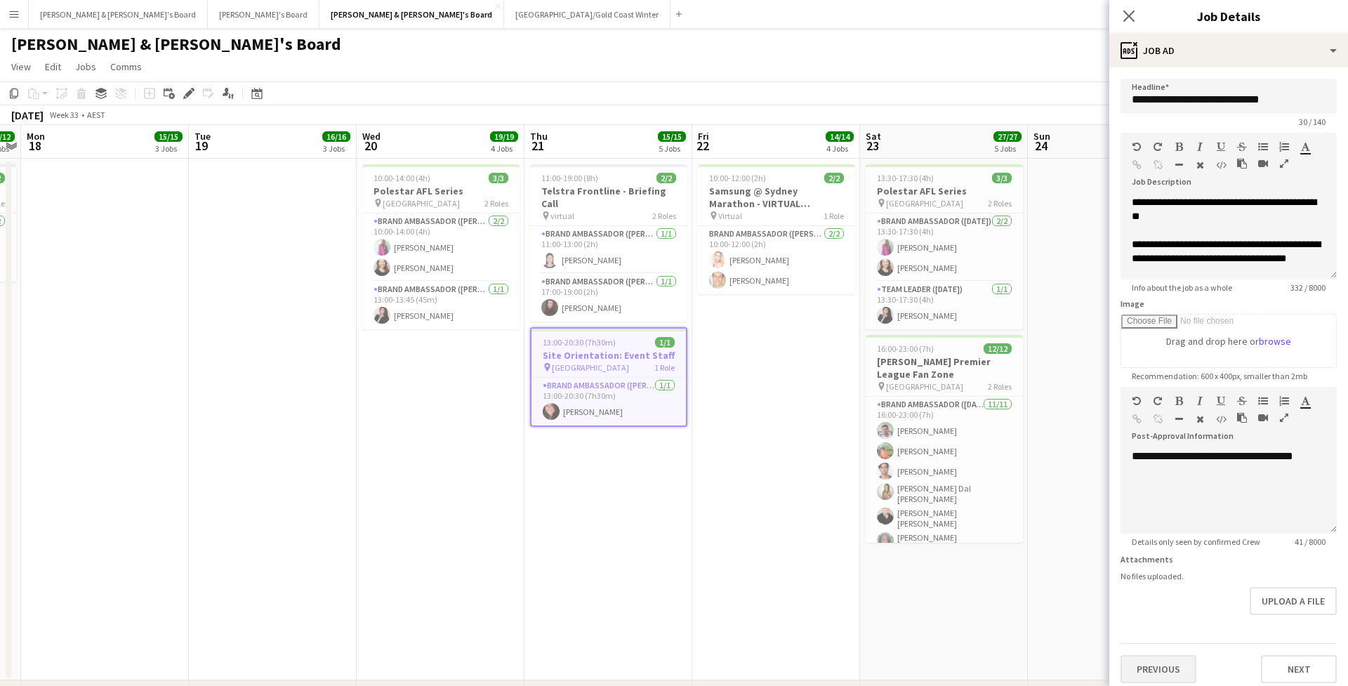
click at [1148, 671] on button "Previous" at bounding box center [1158, 669] width 76 height 28
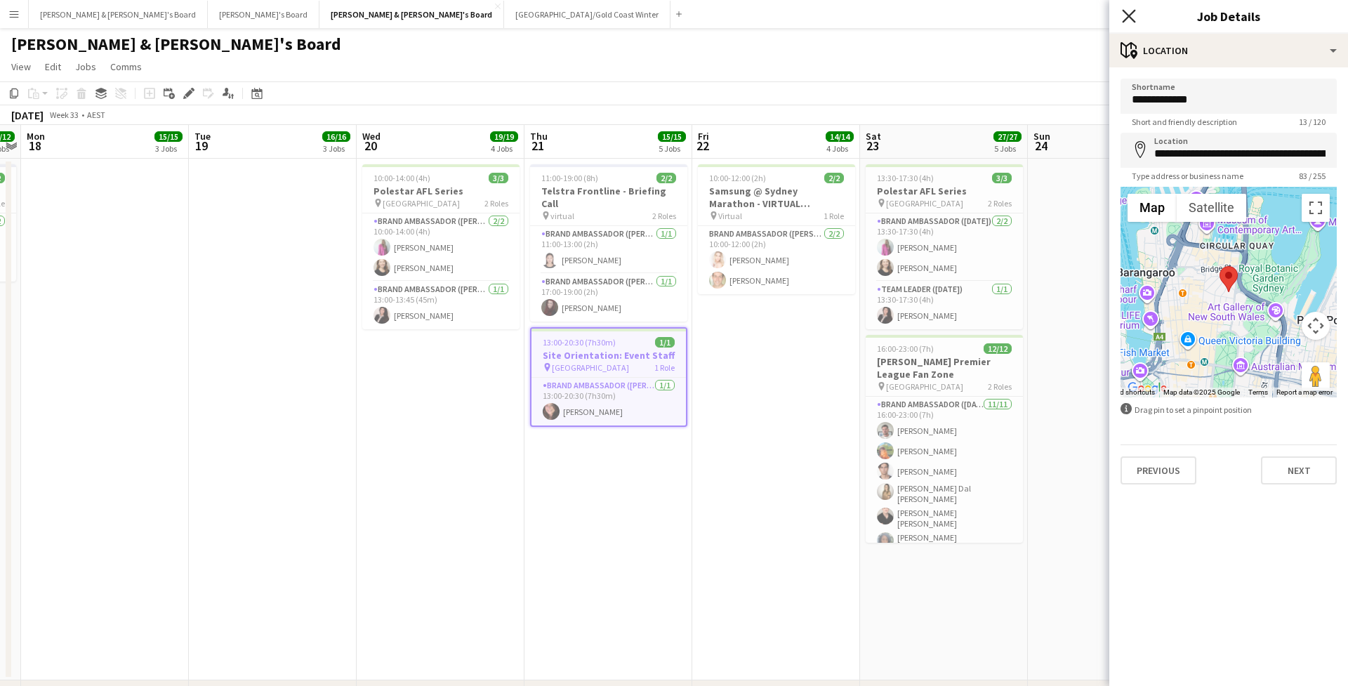
click at [1132, 11] on icon "Close pop-in" at bounding box center [1128, 15] width 13 height 13
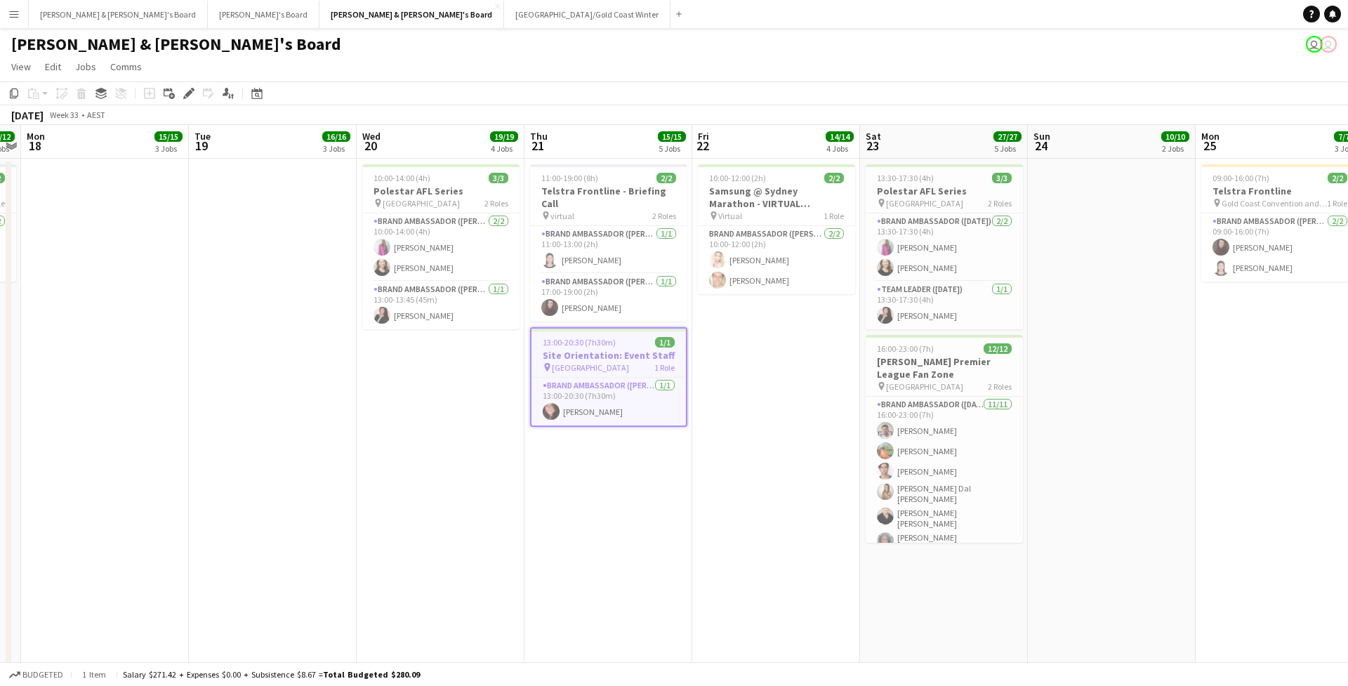
click at [639, 335] on app-job-card "13:00-20:30 (7h30m) 1/1 Site Orientation: Event Staff pin Chifley Tower 1 Role …" at bounding box center [608, 377] width 157 height 100
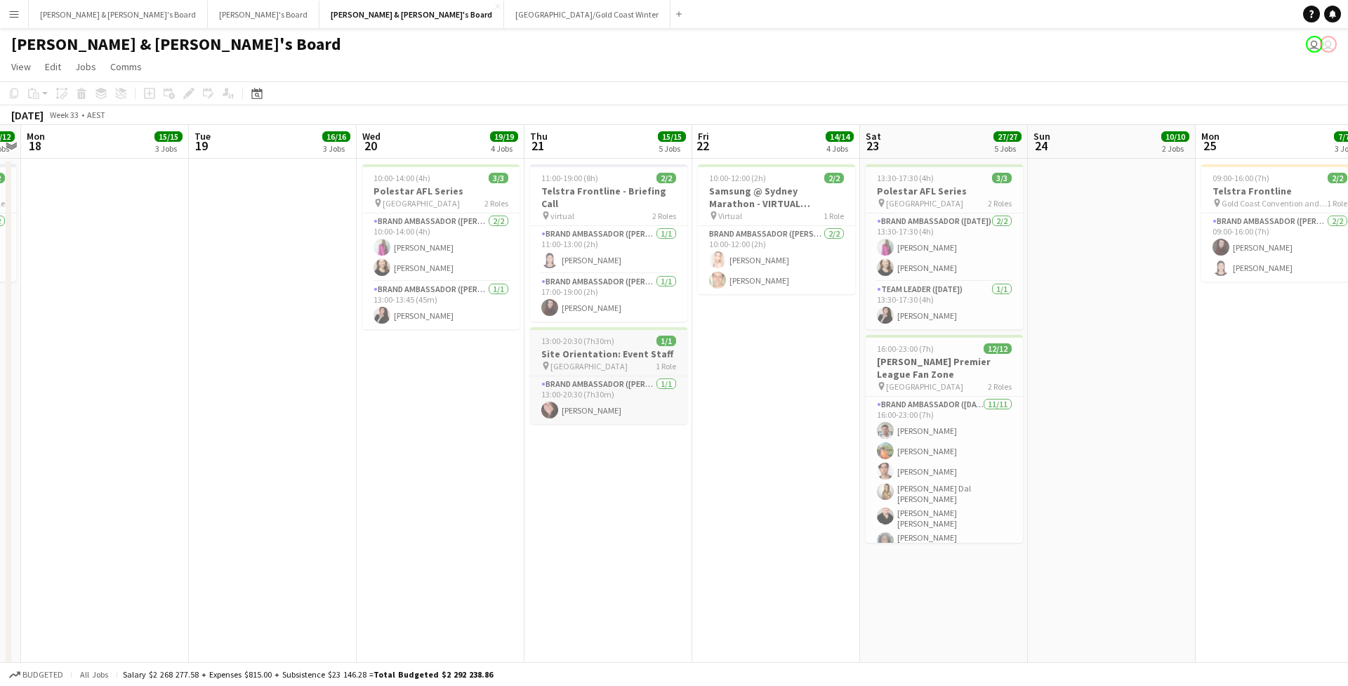
scroll to position [0, 483]
click at [605, 347] on h3 "Site Orientation: Event Staff" at bounding box center [607, 353] width 157 height 13
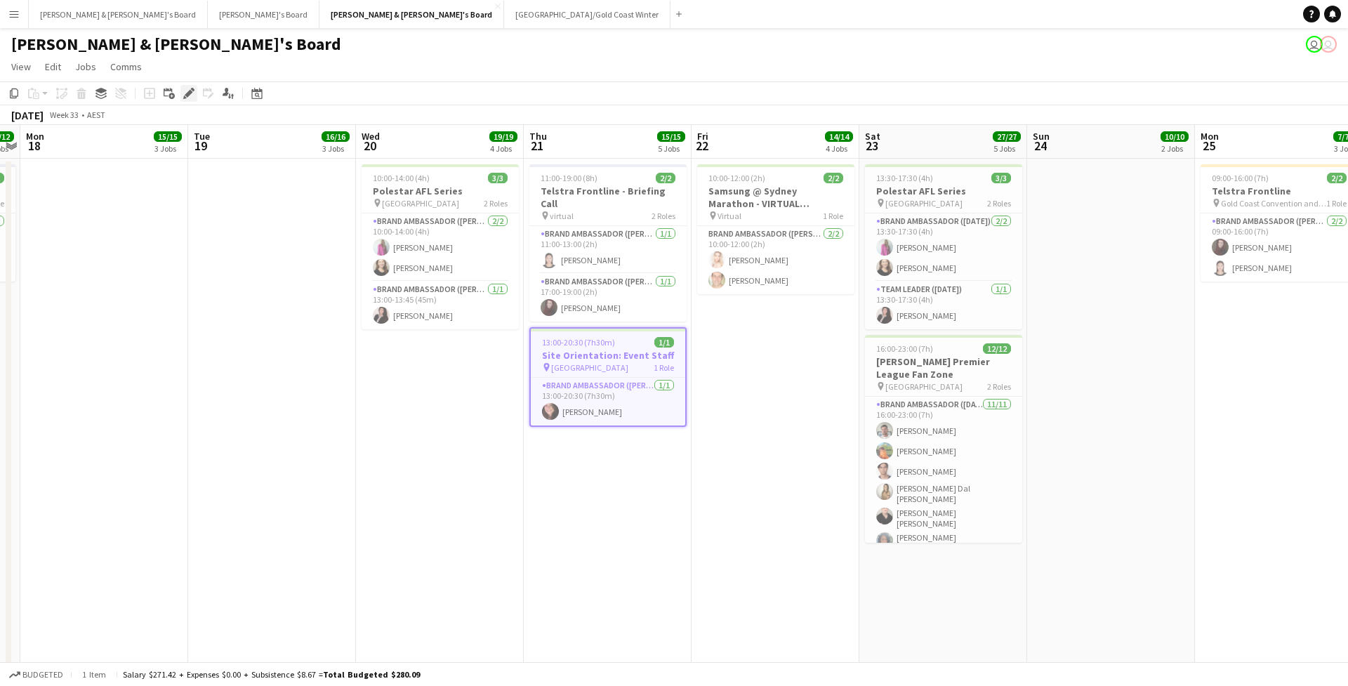
click at [191, 89] on icon "Edit" at bounding box center [188, 93] width 11 height 11
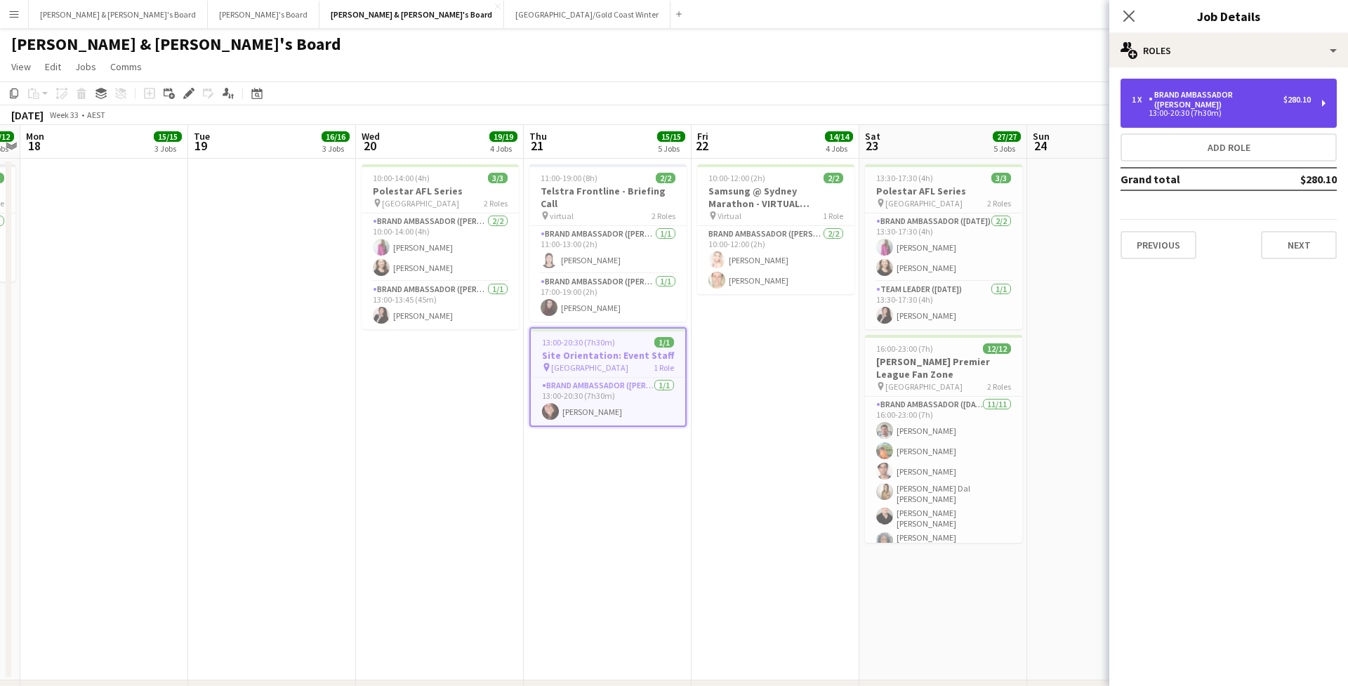
click at [1203, 109] on div "13:00-20:30 (7h30m)" at bounding box center [1220, 112] width 179 height 7
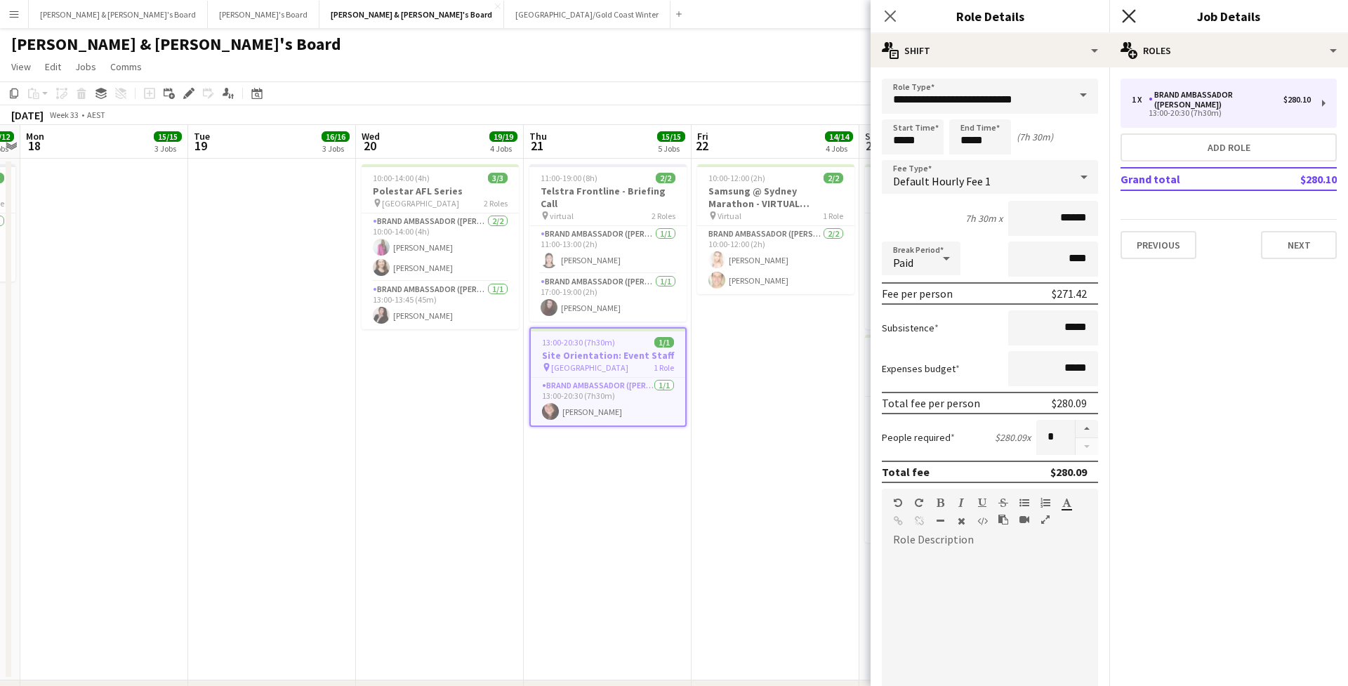
click at [1126, 20] on icon at bounding box center [1128, 15] width 13 height 13
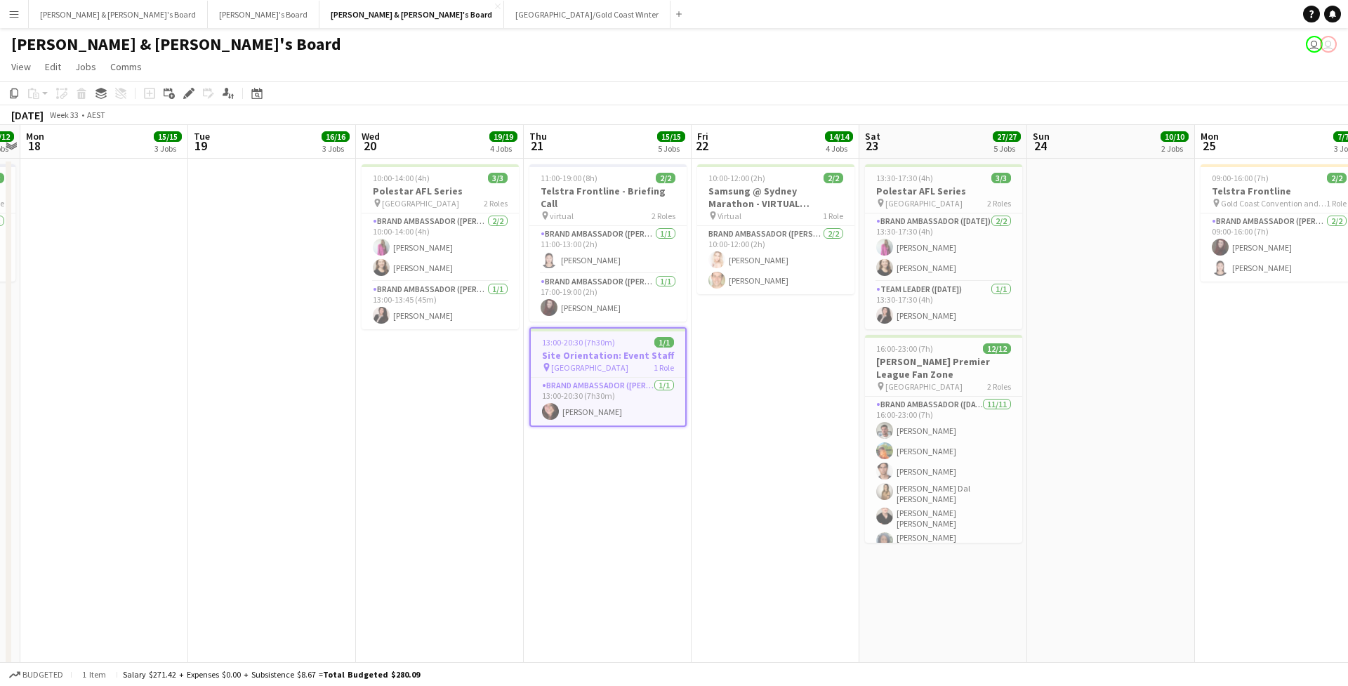
click at [977, 45] on div "[PERSON_NAME] & [PERSON_NAME]'s Board user user" at bounding box center [674, 41] width 1348 height 27
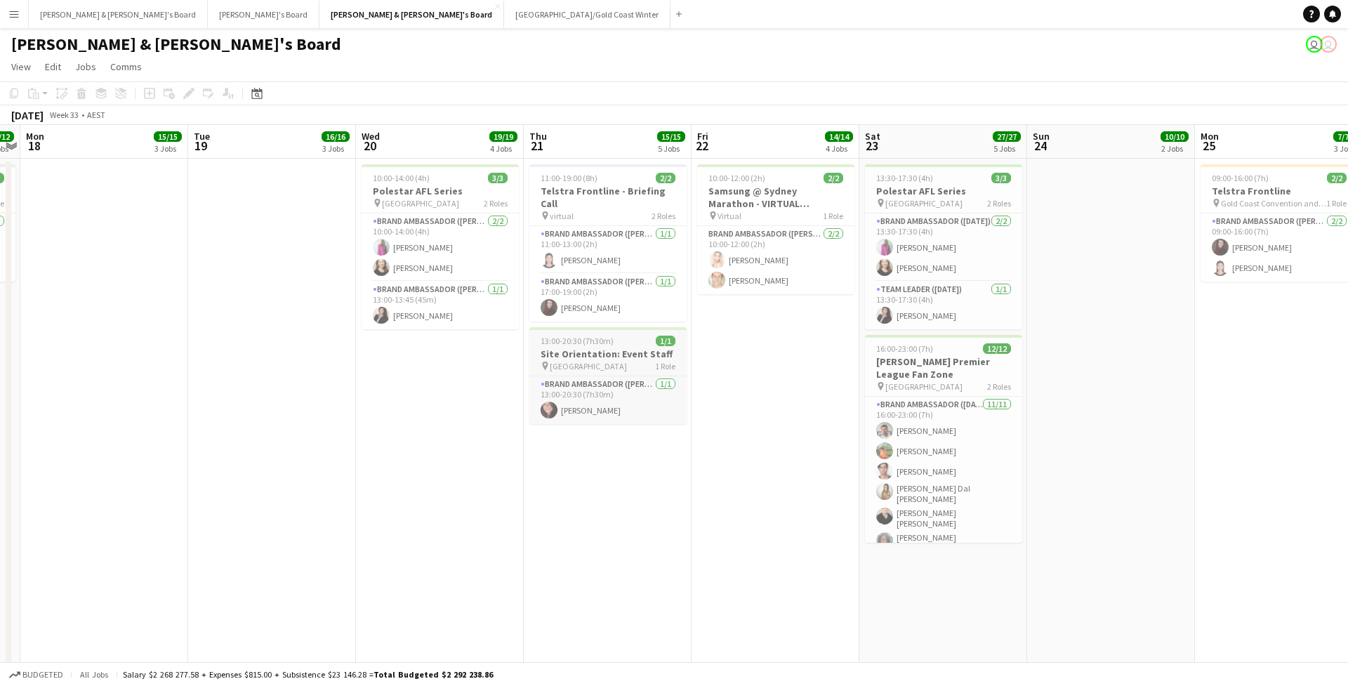
click at [585, 347] on h3 "Site Orientation: Event Staff" at bounding box center [607, 353] width 157 height 13
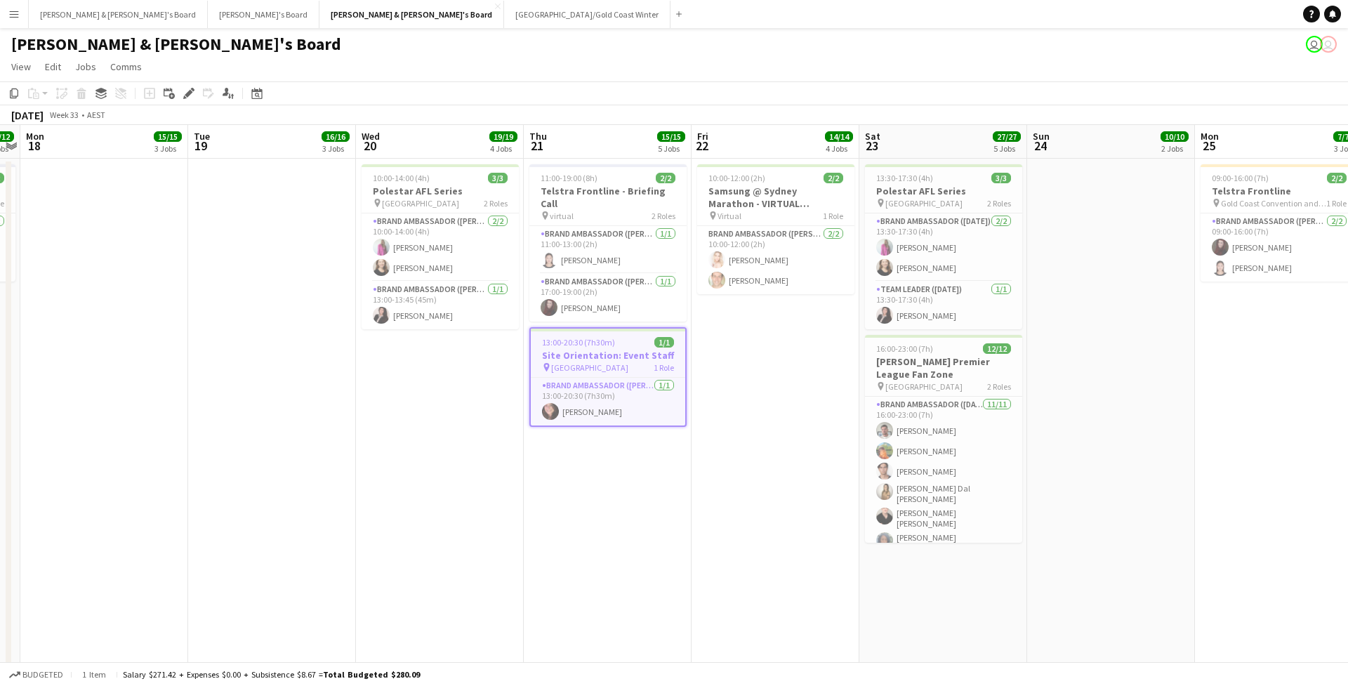
click at [271, 93] on app-toolbar "Copy Paste Paste Command V Paste with crew Command Shift V Paste linked Job [GE…" at bounding box center [674, 93] width 1348 height 24
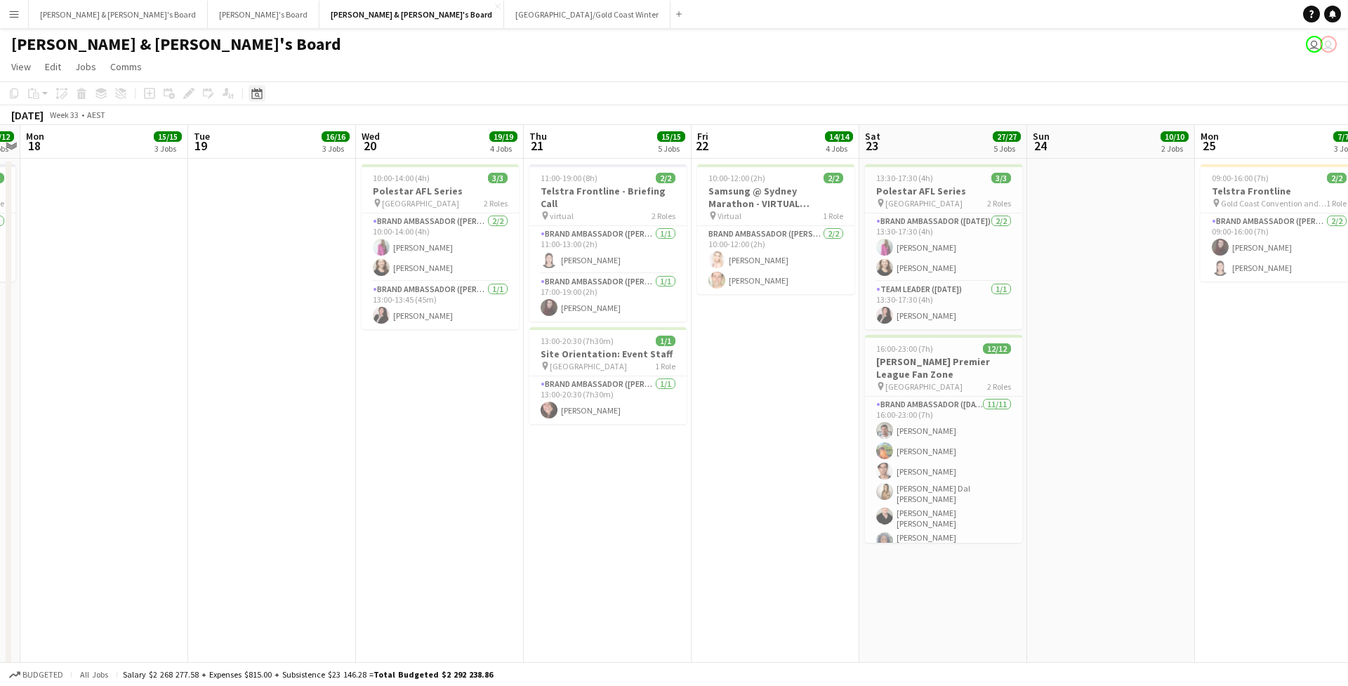
click at [254, 93] on icon "Date picker" at bounding box center [256, 93] width 11 height 11
click at [310, 275] on span "28" at bounding box center [315, 272] width 17 height 17
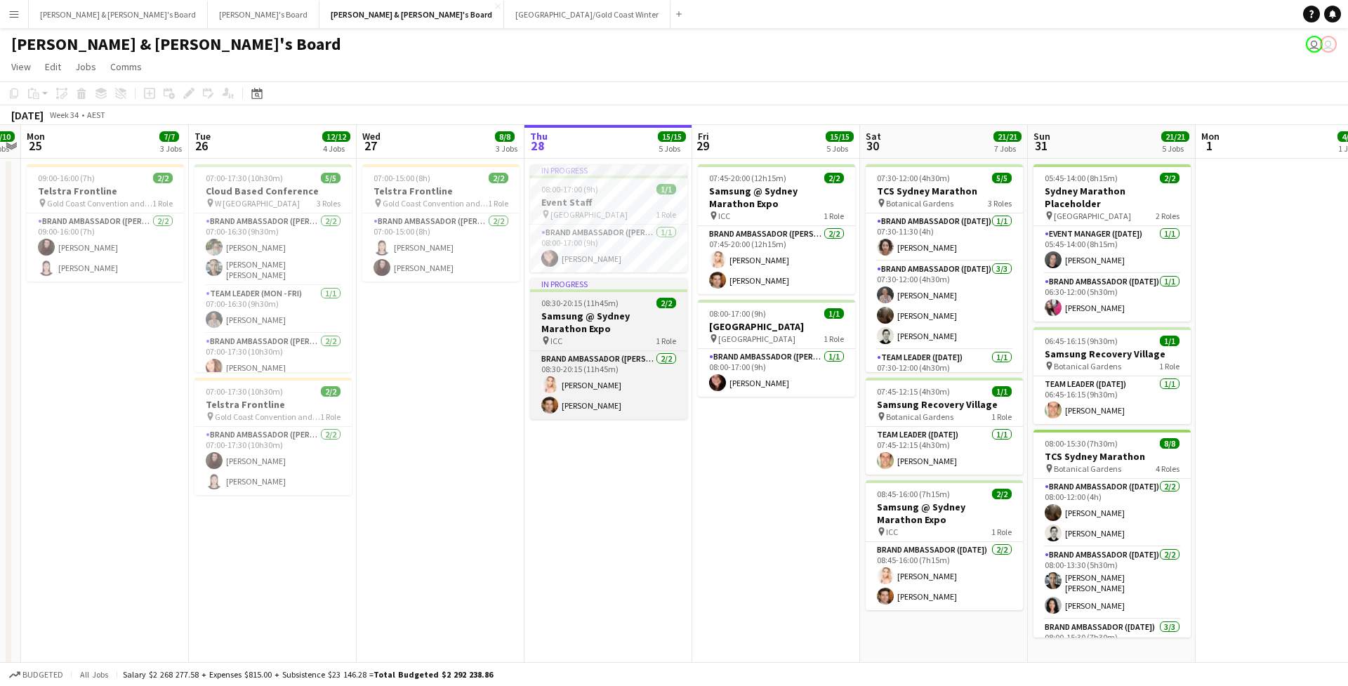
click at [607, 328] on h3 "Samsung @ Sydney Marathon Expo" at bounding box center [608, 322] width 157 height 25
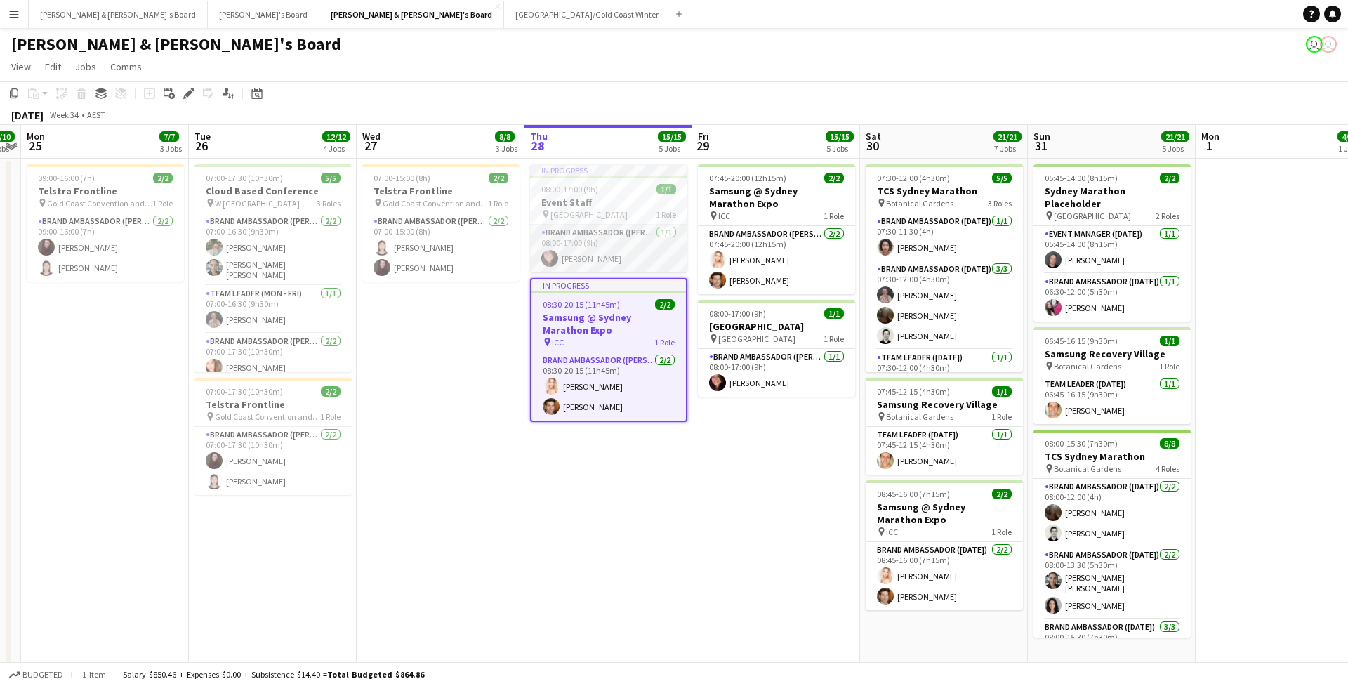
click at [628, 252] on app-card-role "Brand Ambassador (Mon - Fri) [DATE] 08:00-17:00 (9h) [PERSON_NAME]" at bounding box center [608, 249] width 157 height 48
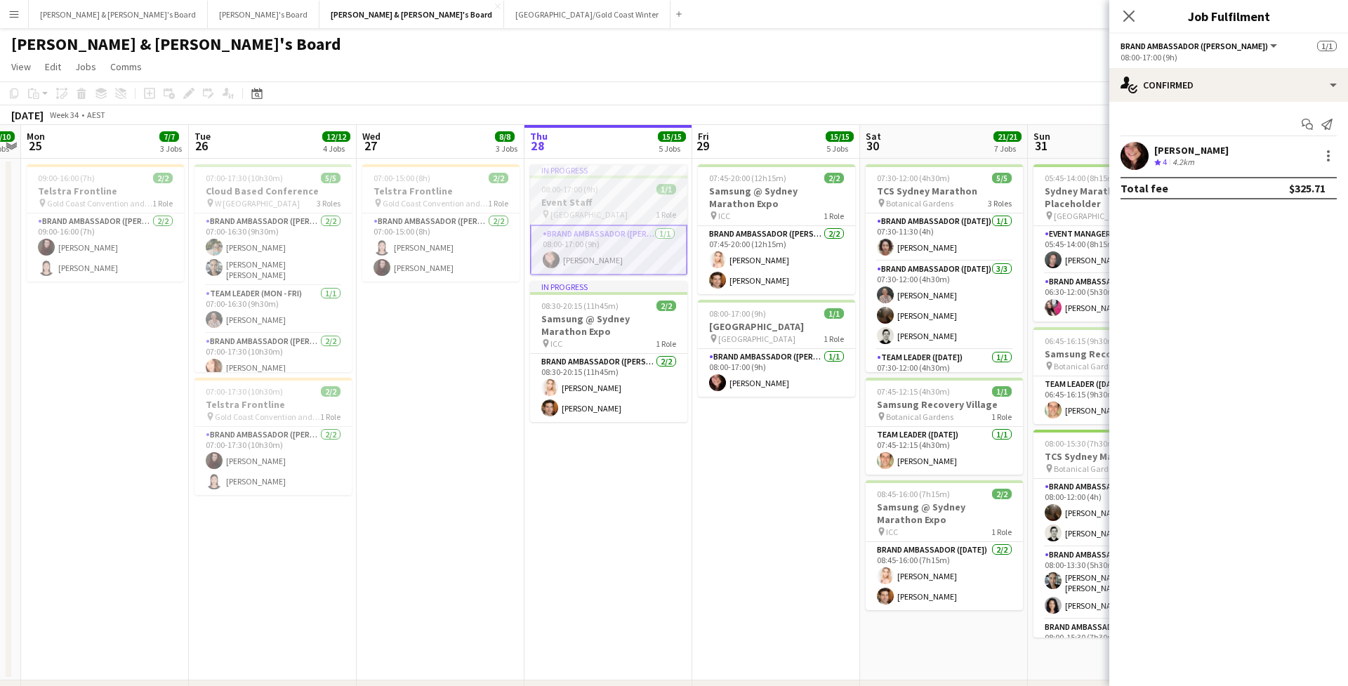
click at [629, 218] on div "pin [GEOGRAPHIC_DATA] 1 Role" at bounding box center [608, 213] width 157 height 11
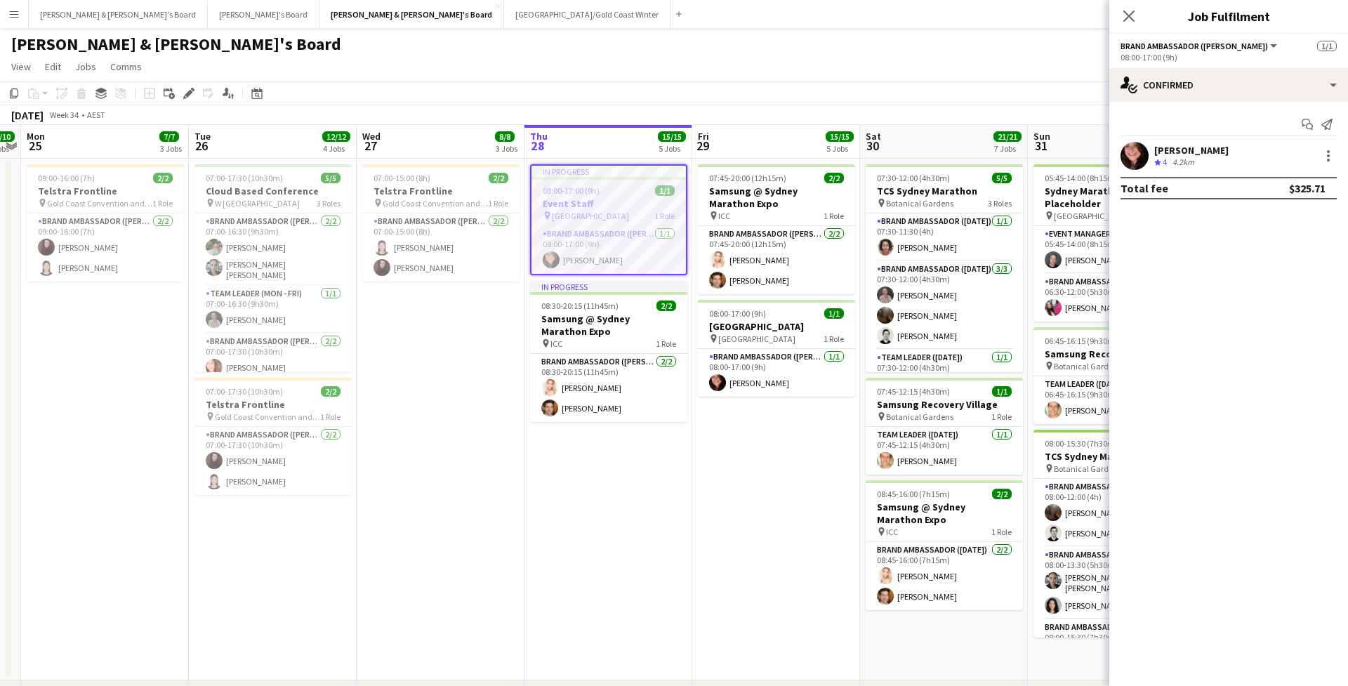
click at [538, 15] on app-navbar "Menu Boards Boards Boards All jobs Status Workforce Workforce My Workforce Recr…" at bounding box center [674, 14] width 1348 height 28
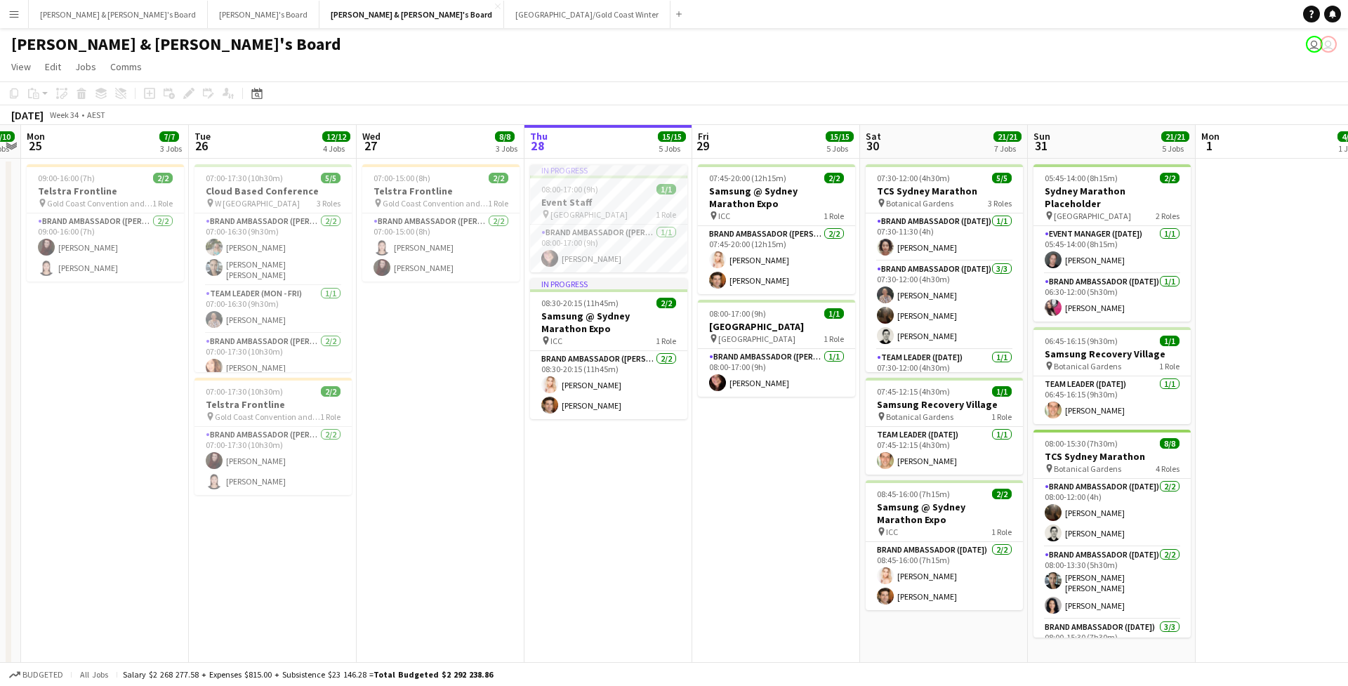
click at [523, 88] on app-toolbar "Copy Paste Paste Command V Paste with crew Command Shift V Paste linked Job [GE…" at bounding box center [674, 93] width 1348 height 24
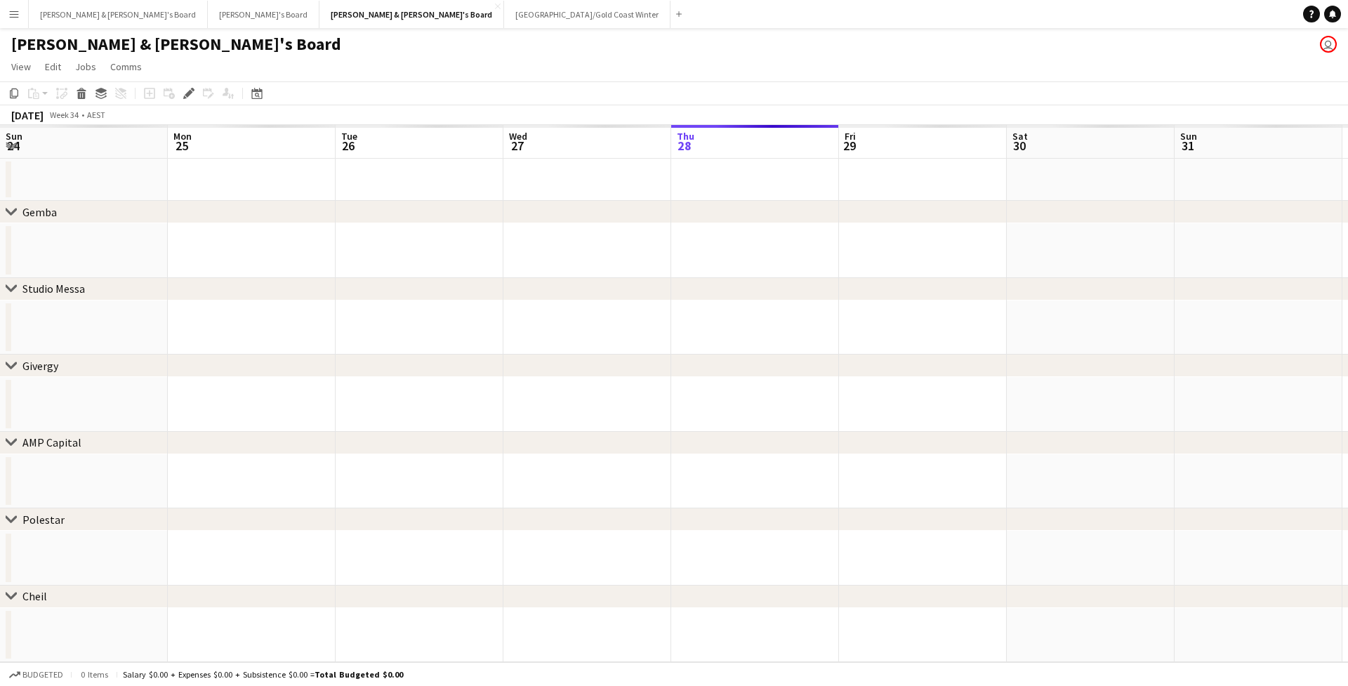
scroll to position [0, 482]
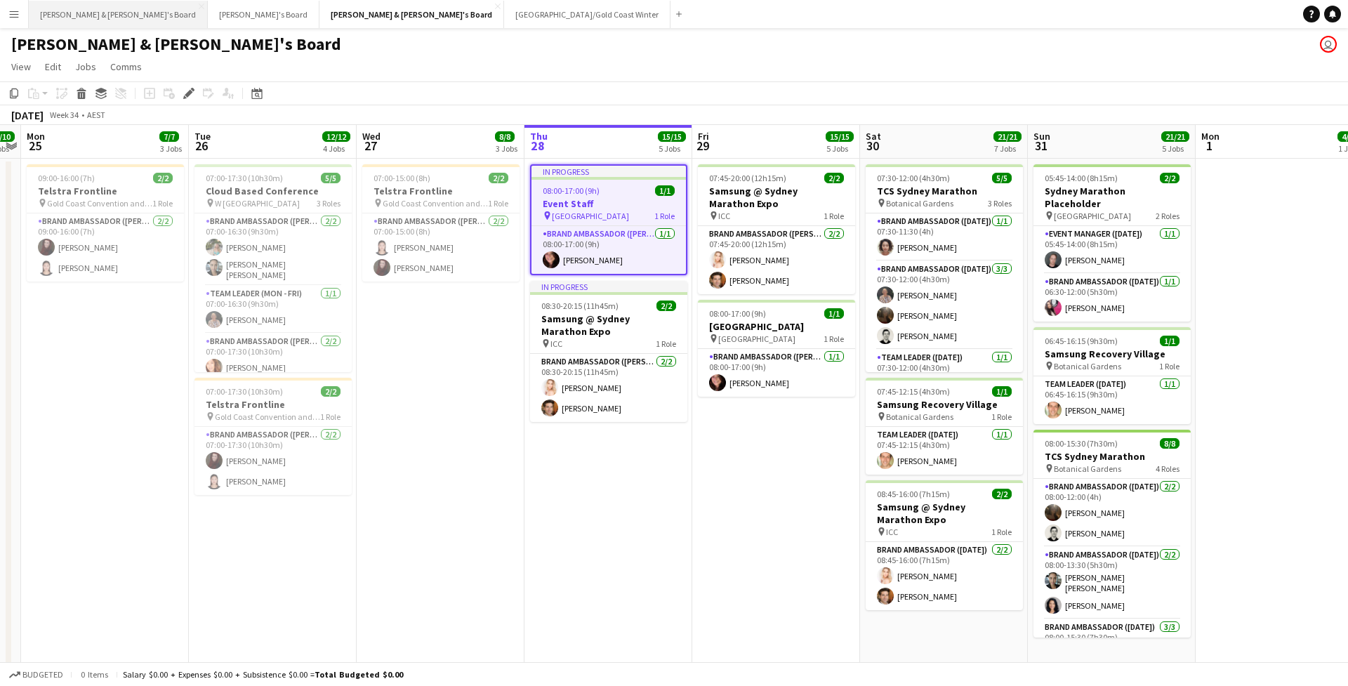
click at [71, 6] on button "James & Arrence's Board Close" at bounding box center [118, 14] width 179 height 27
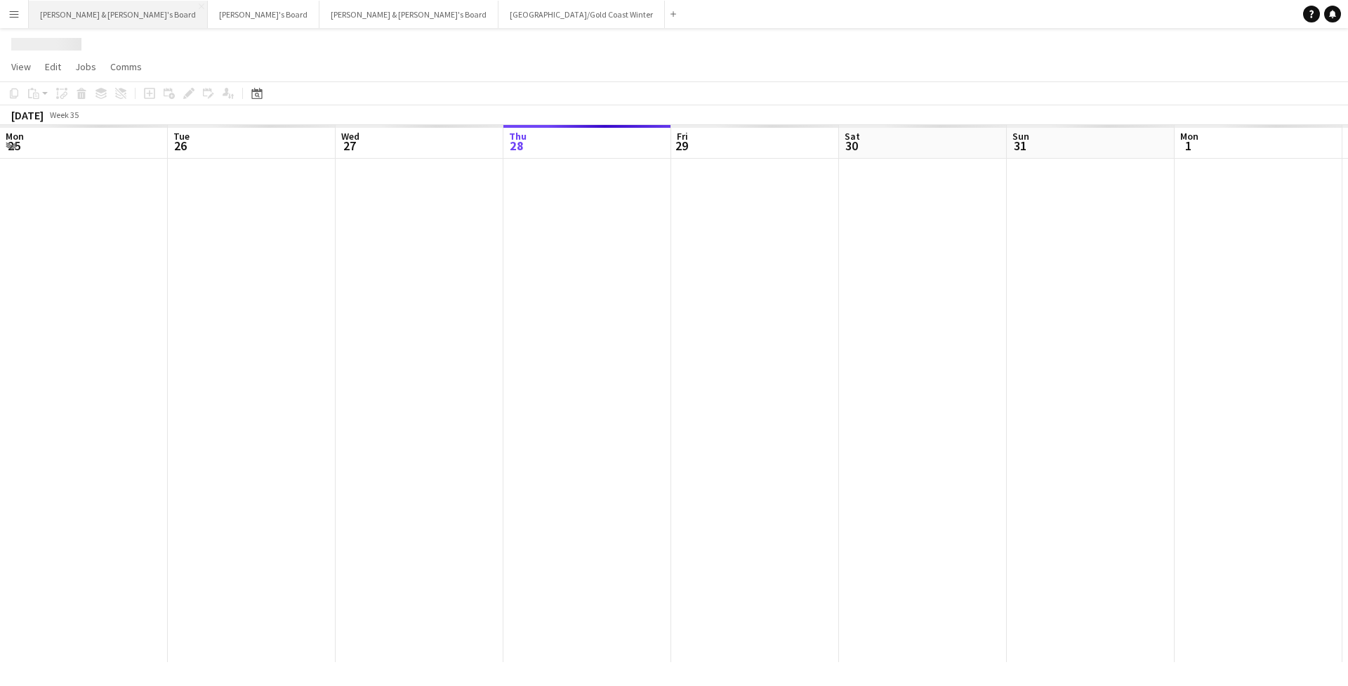
scroll to position [0, 336]
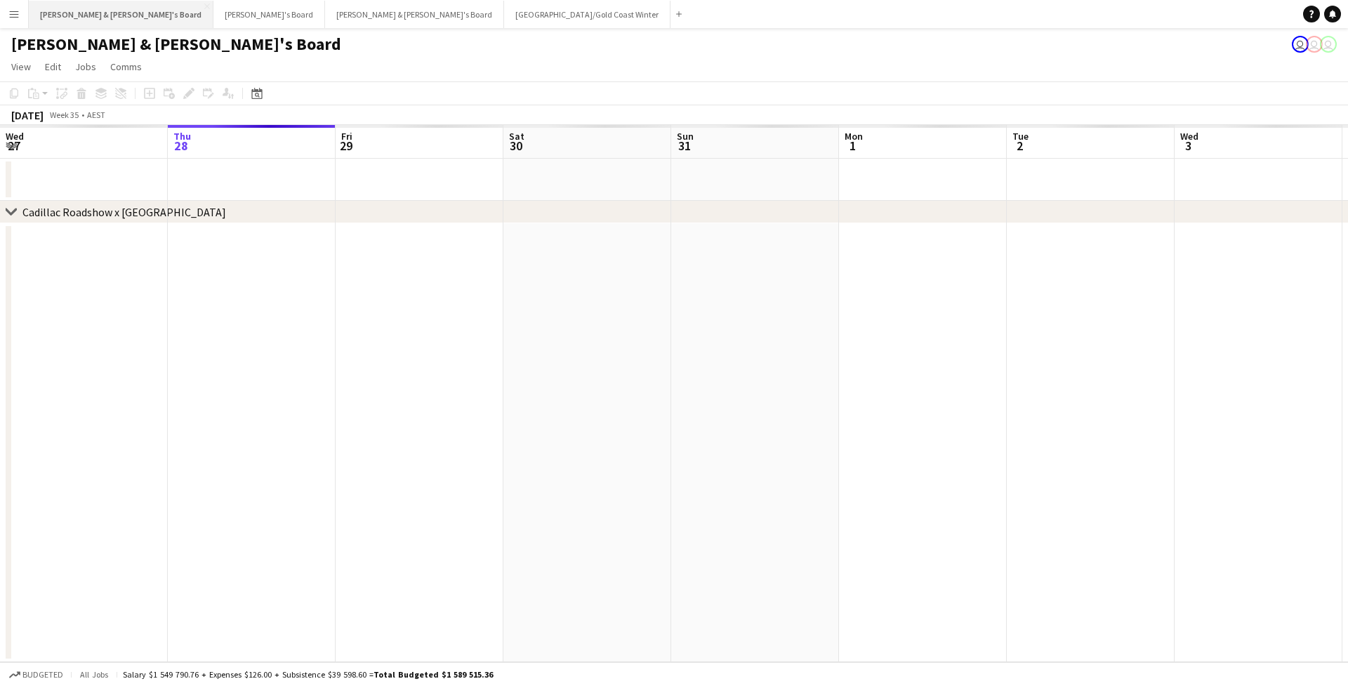
drag, startPoint x: 250, startPoint y: 20, endPoint x: 95, endPoint y: 21, distance: 155.1
click at [95, 21] on div "James & Arrence's Board Close Tennille's Board Close Neil & Jenny's Board Close…" at bounding box center [357, 14] width 659 height 28
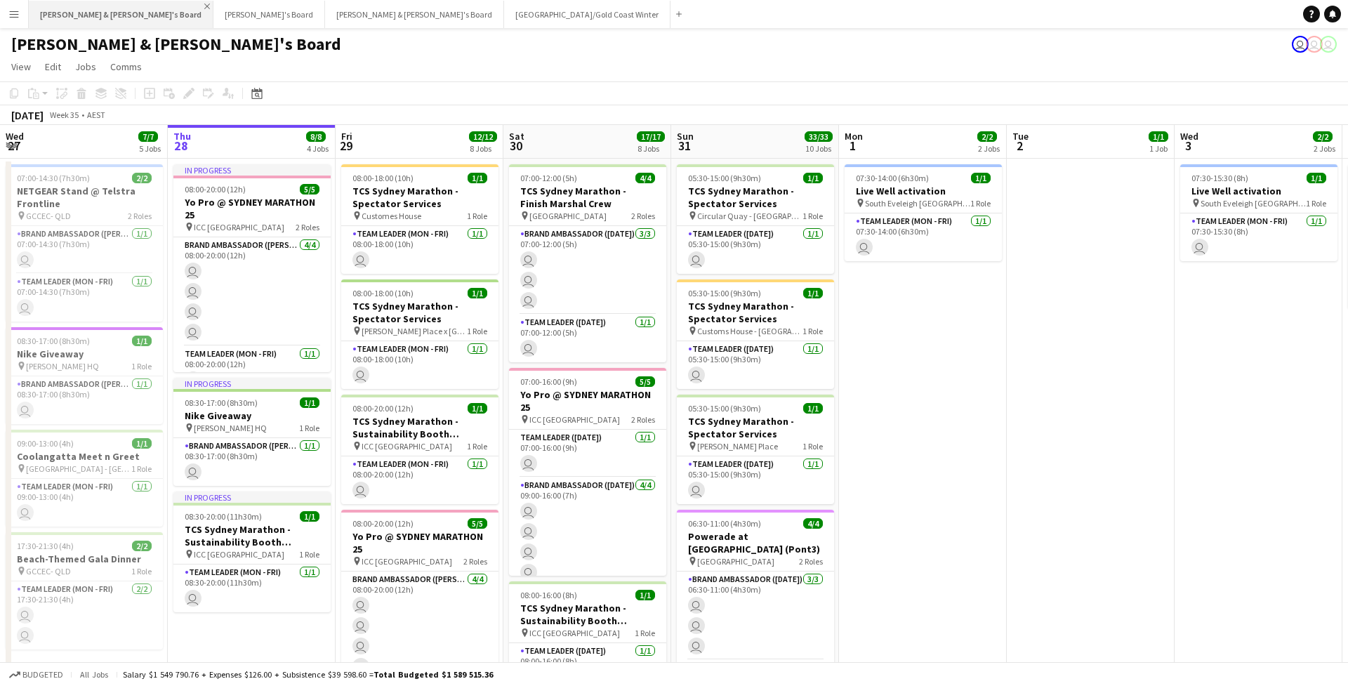
click at [204, 6] on app-icon "Close" at bounding box center [207, 7] width 6 height 6
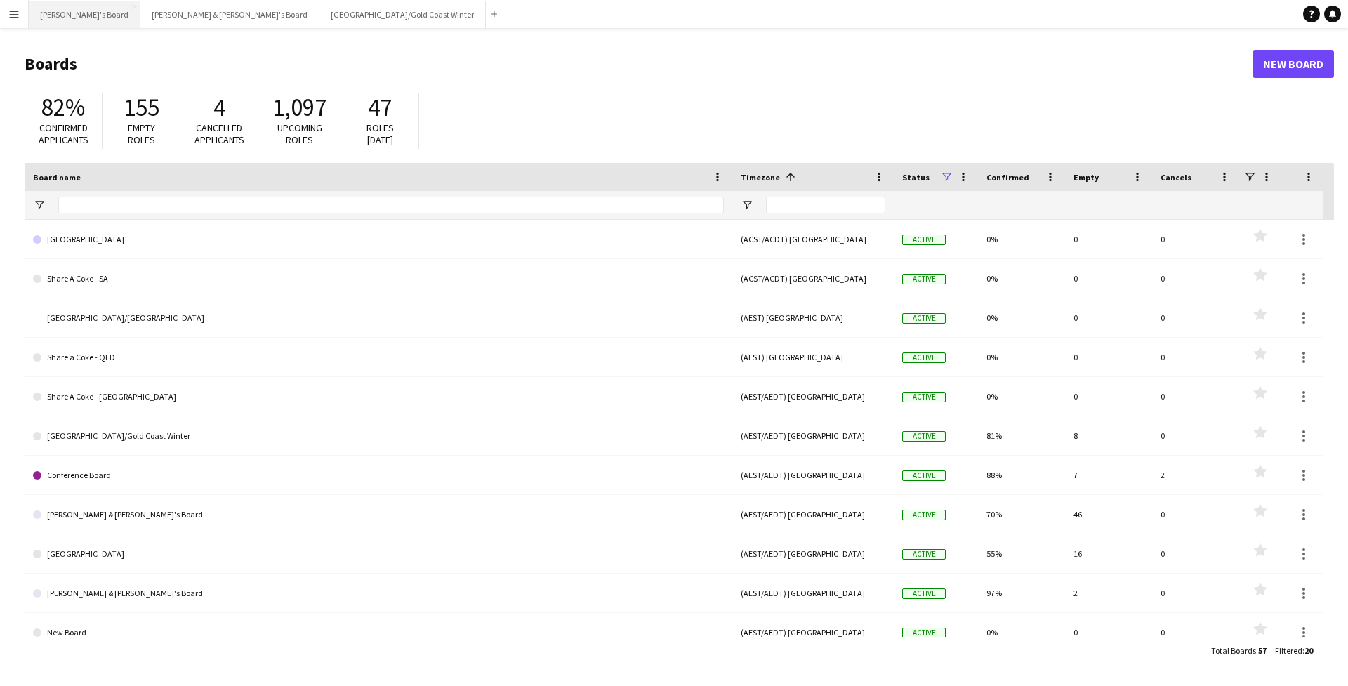
click at [98, 5] on button "Tennille's Board Close" at bounding box center [85, 14] width 112 height 27
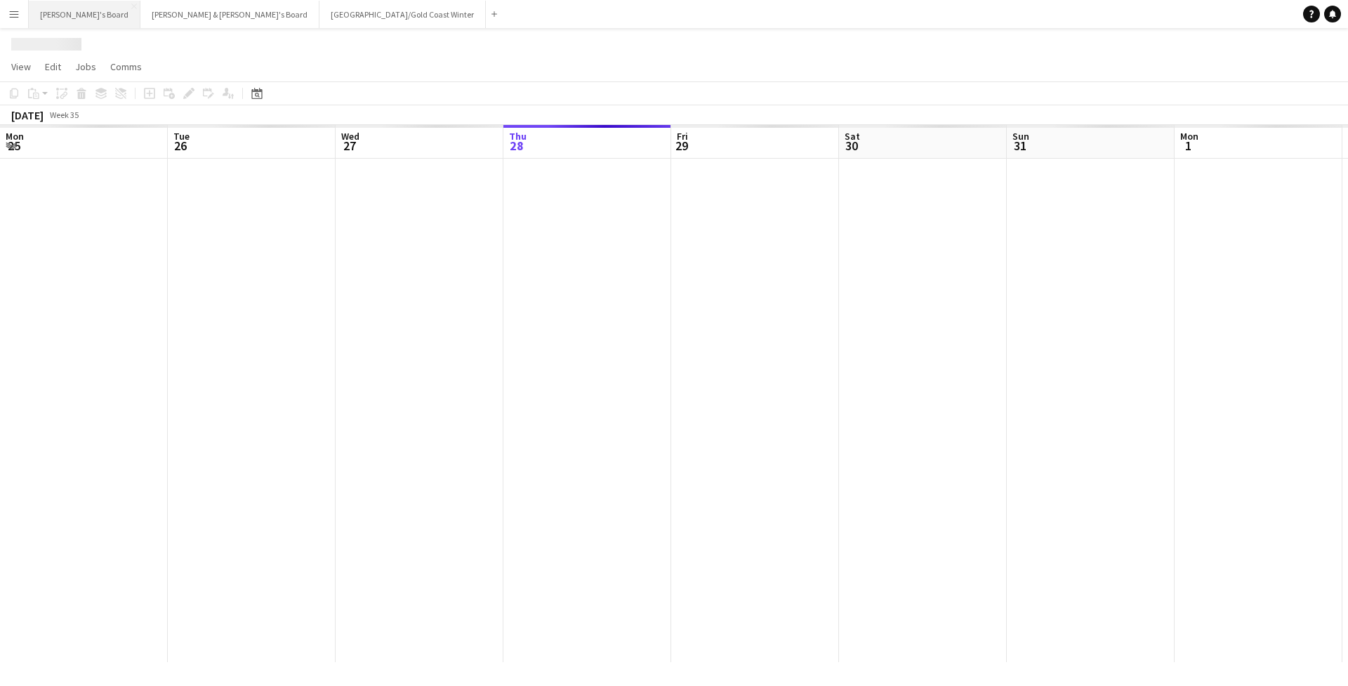
scroll to position [0, 336]
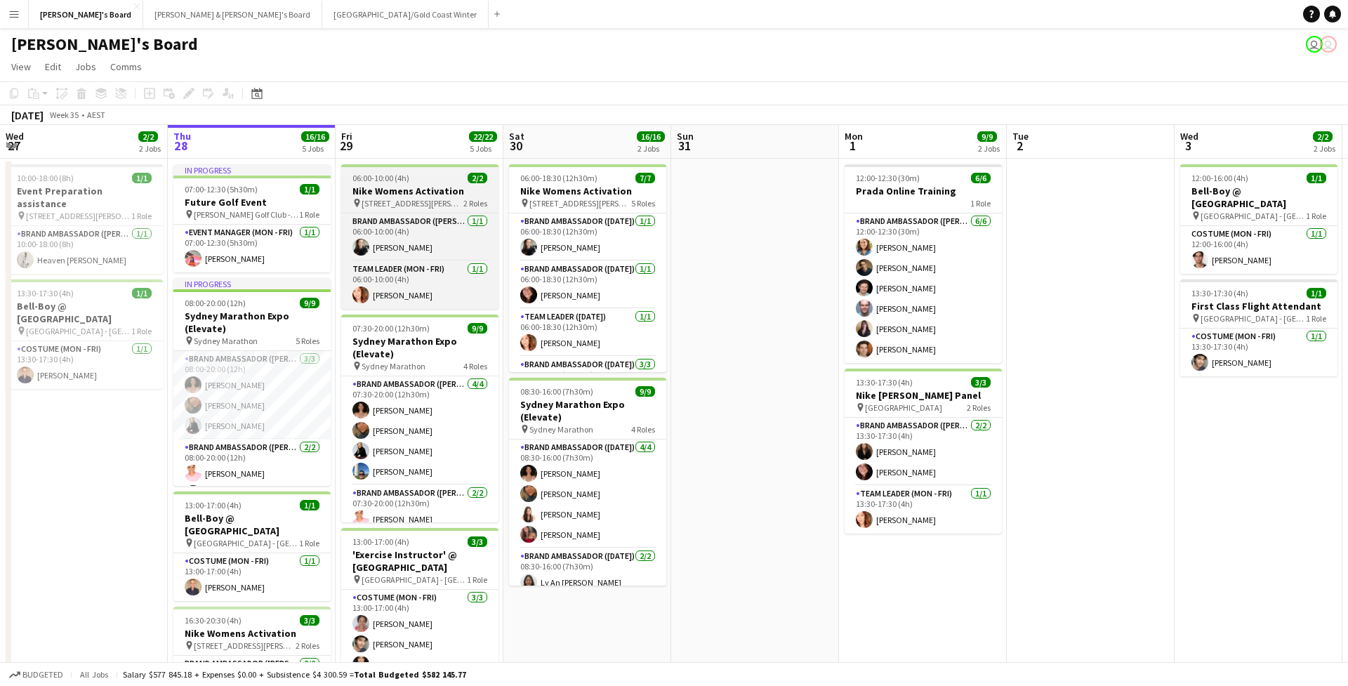
click at [446, 190] on h3 "Nike Womens Activation" at bounding box center [419, 191] width 157 height 13
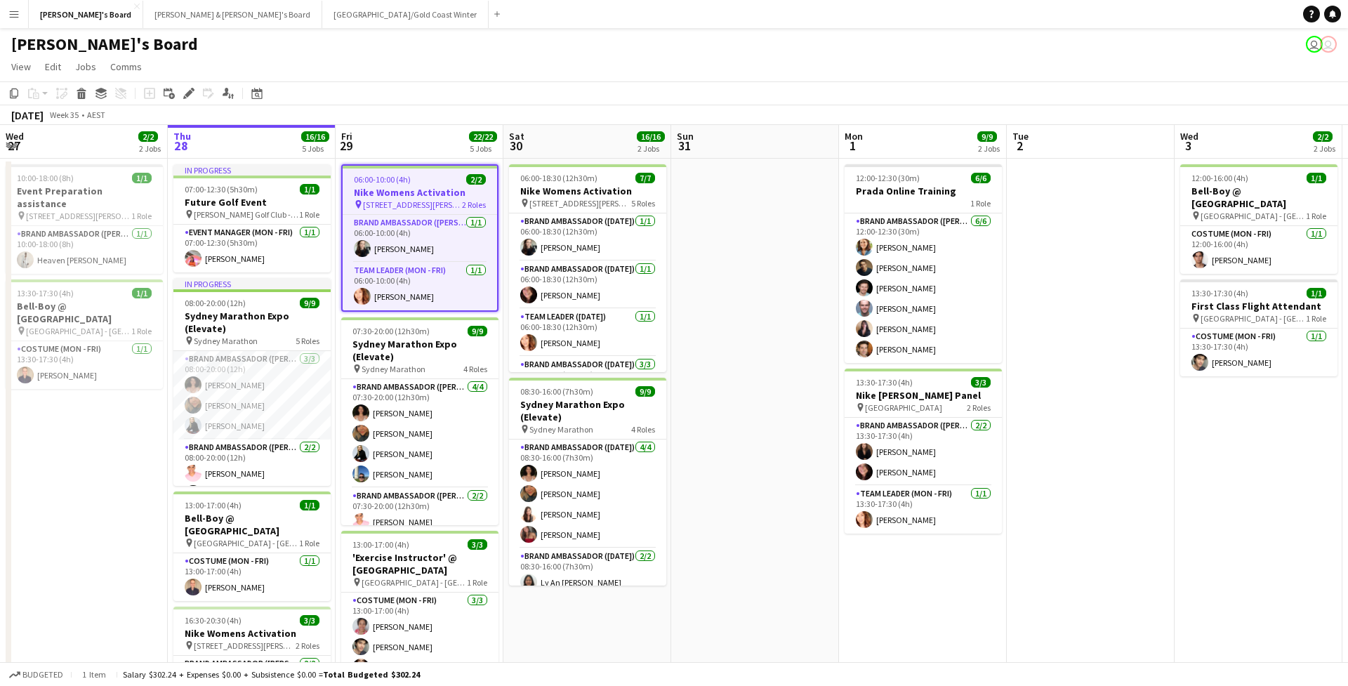
click at [431, 100] on app-toolbar "Copy Paste Paste Command V Paste with crew Command Shift V Paste linked Job [GE…" at bounding box center [674, 93] width 1348 height 24
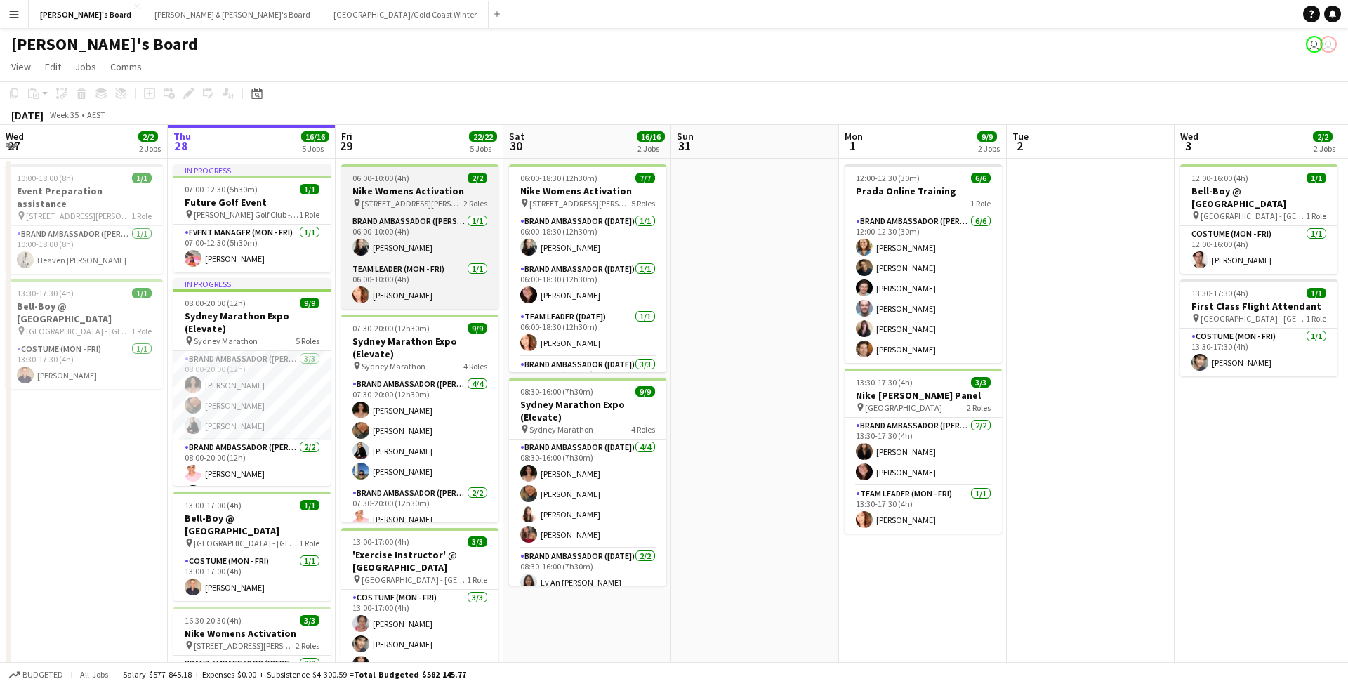
click at [453, 194] on h3 "Nike Womens Activation" at bounding box center [419, 191] width 157 height 13
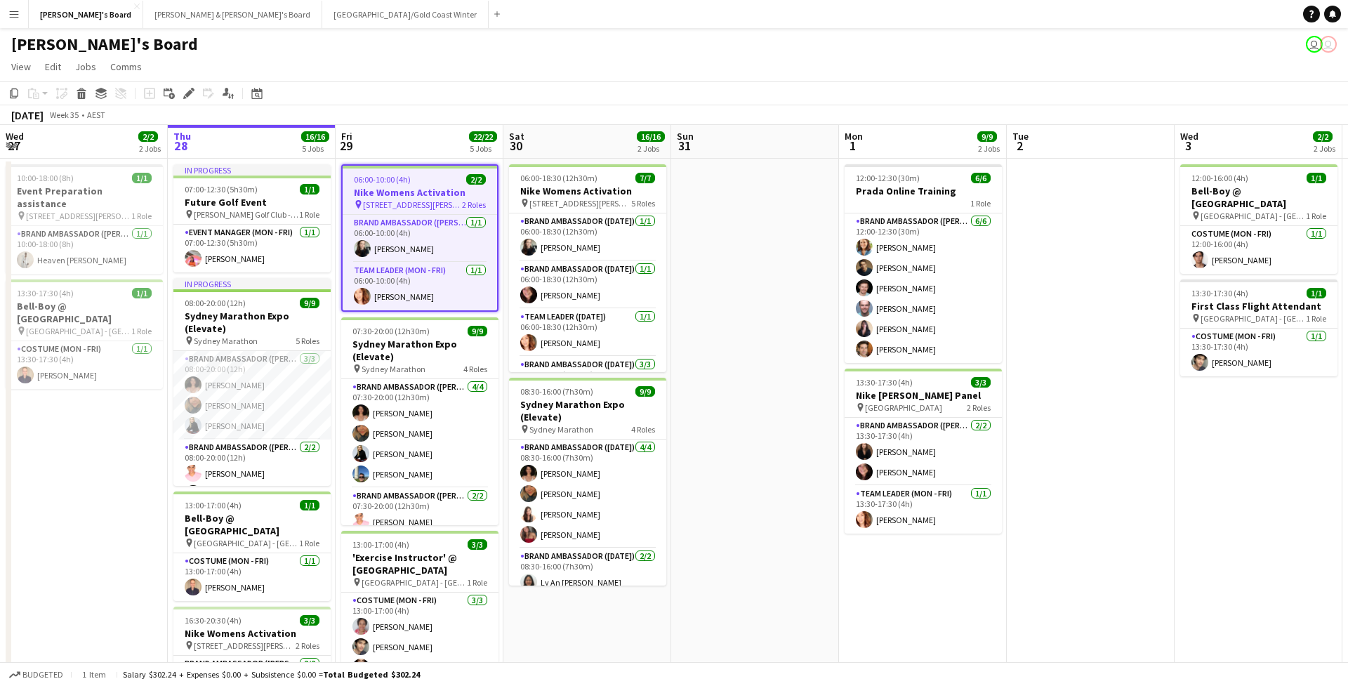
click at [410, 99] on app-toolbar "Copy Paste Paste Command V Paste with crew Command Shift V Paste linked Job [GE…" at bounding box center [674, 93] width 1348 height 24
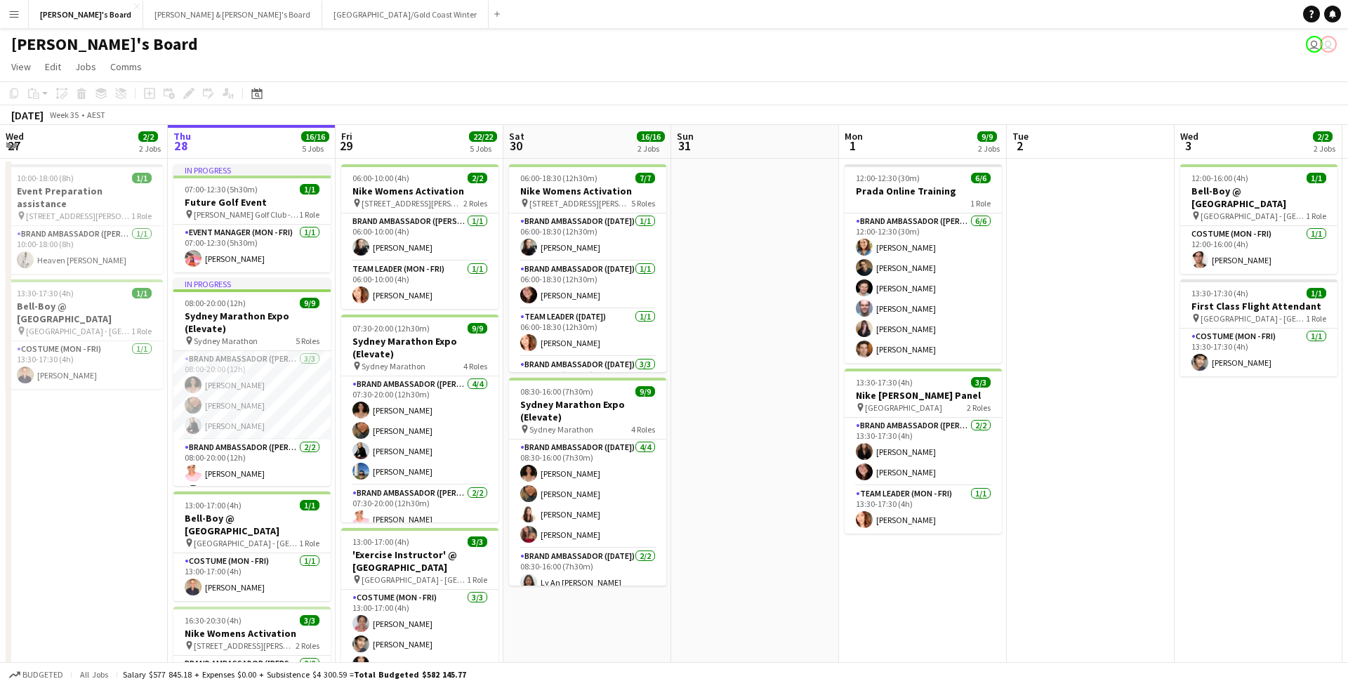
click at [394, 66] on app-page-menu "View Day view expanded Day view collapsed Month view Date picker Jump to [DATE]…" at bounding box center [674, 68] width 1348 height 27
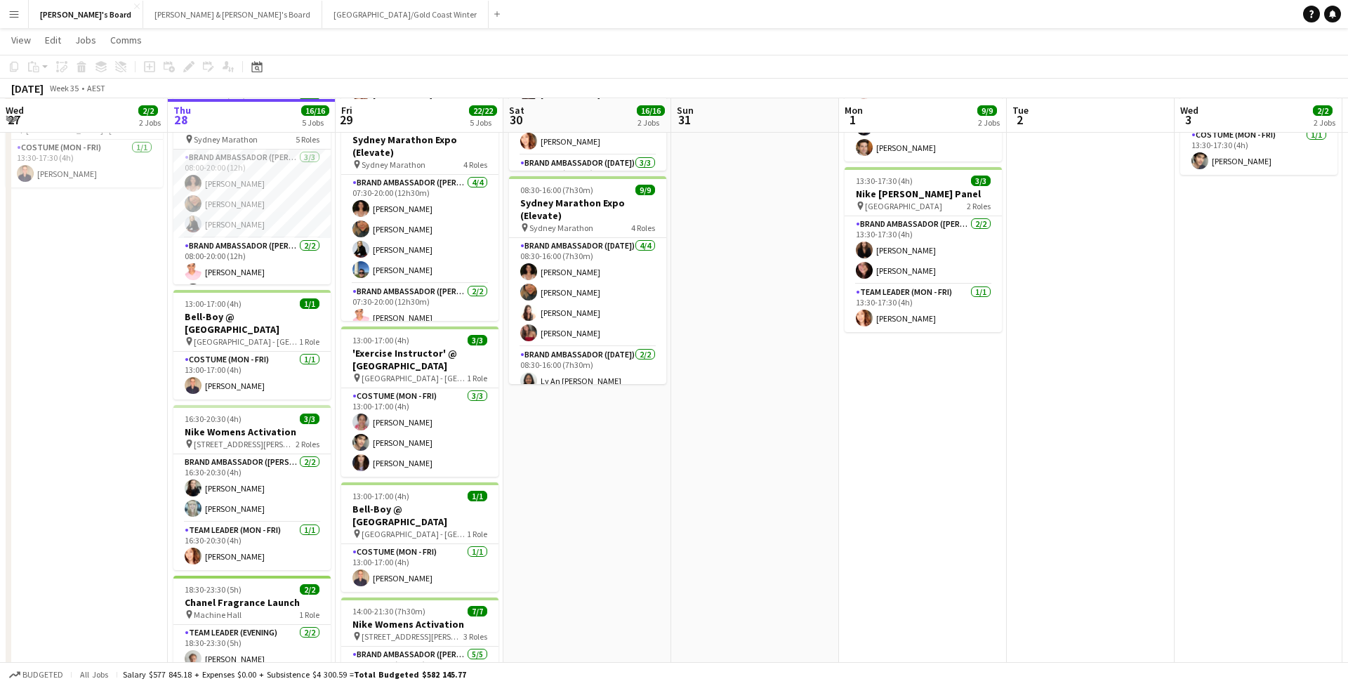
scroll to position [201, 0]
click at [10, 14] on app-icon "Menu" at bounding box center [13, 13] width 11 height 11
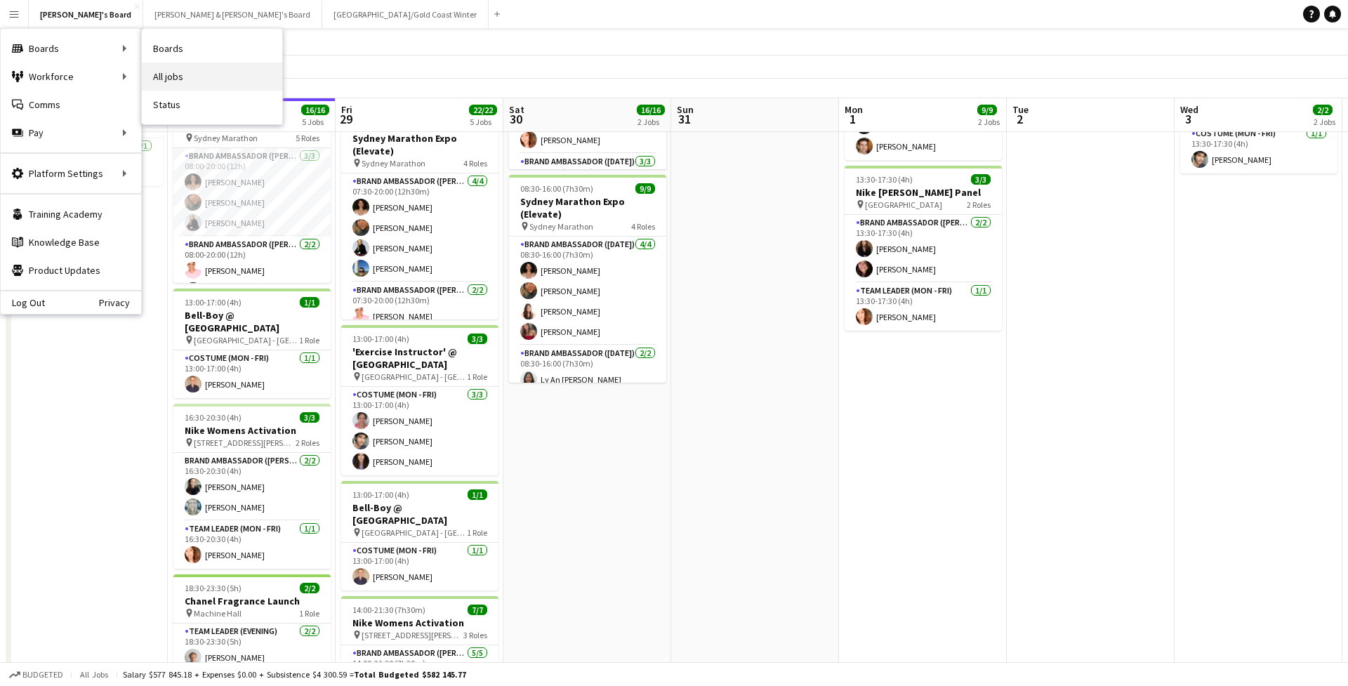
click at [181, 84] on link "All jobs" at bounding box center [212, 76] width 140 height 28
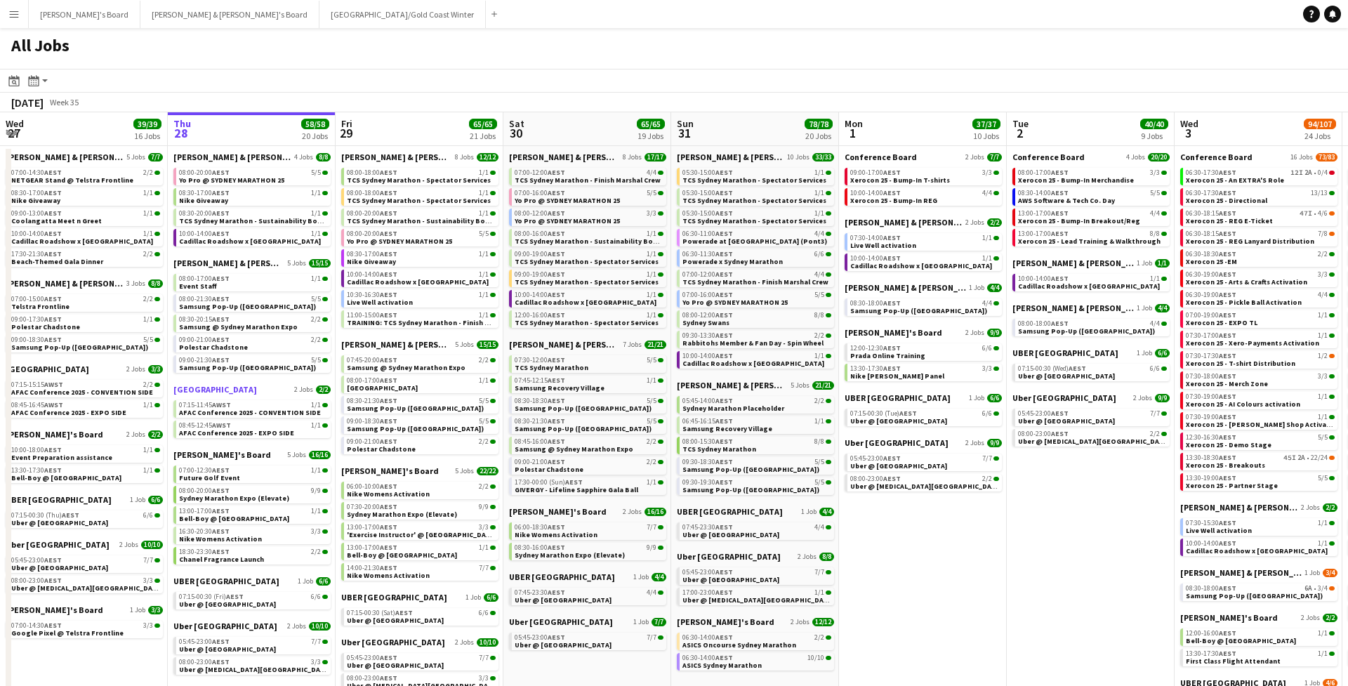
scroll to position [0, 357]
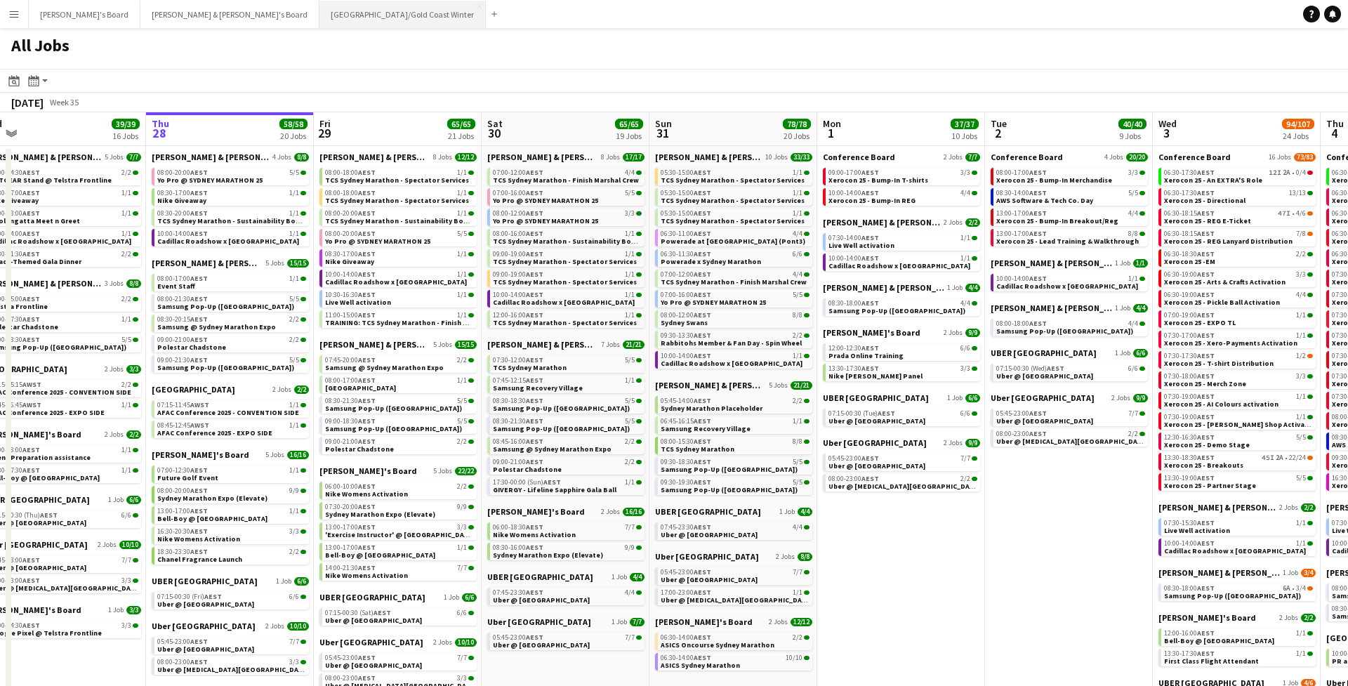
click at [319, 22] on button "Brisbane/Gold Coast Winter Close" at bounding box center [402, 14] width 166 height 27
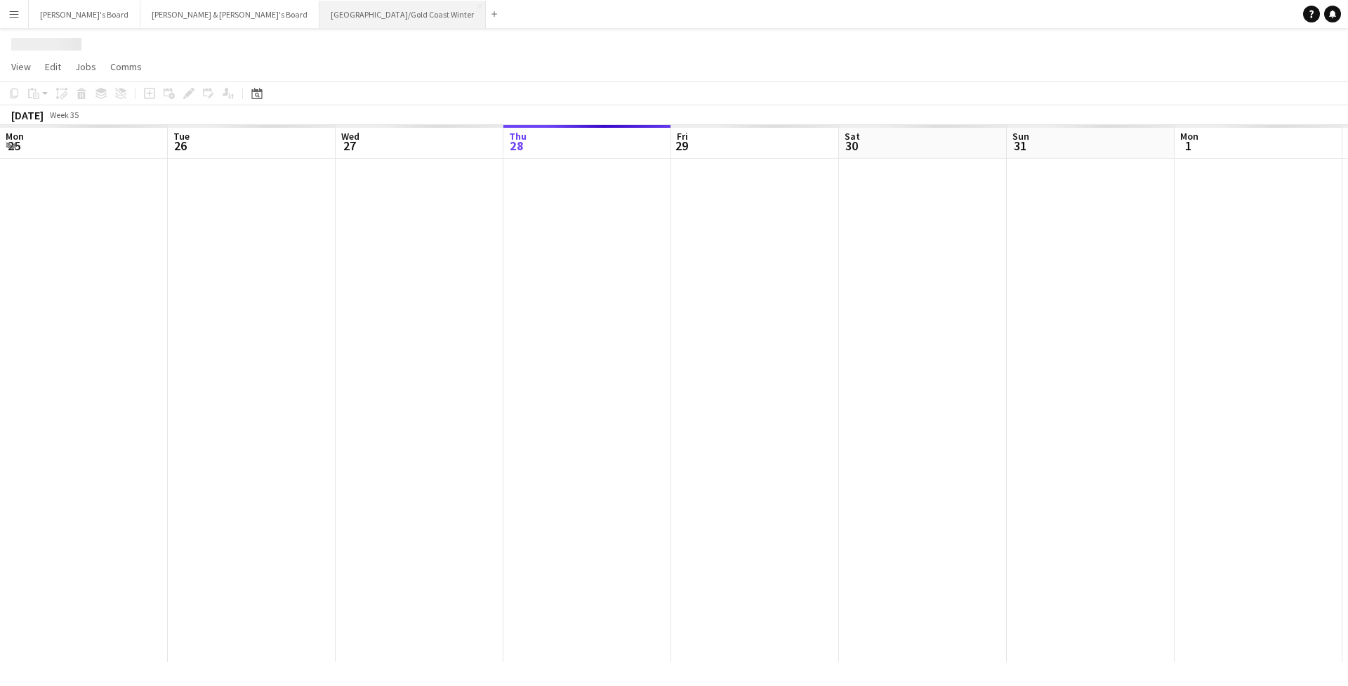
scroll to position [0, 336]
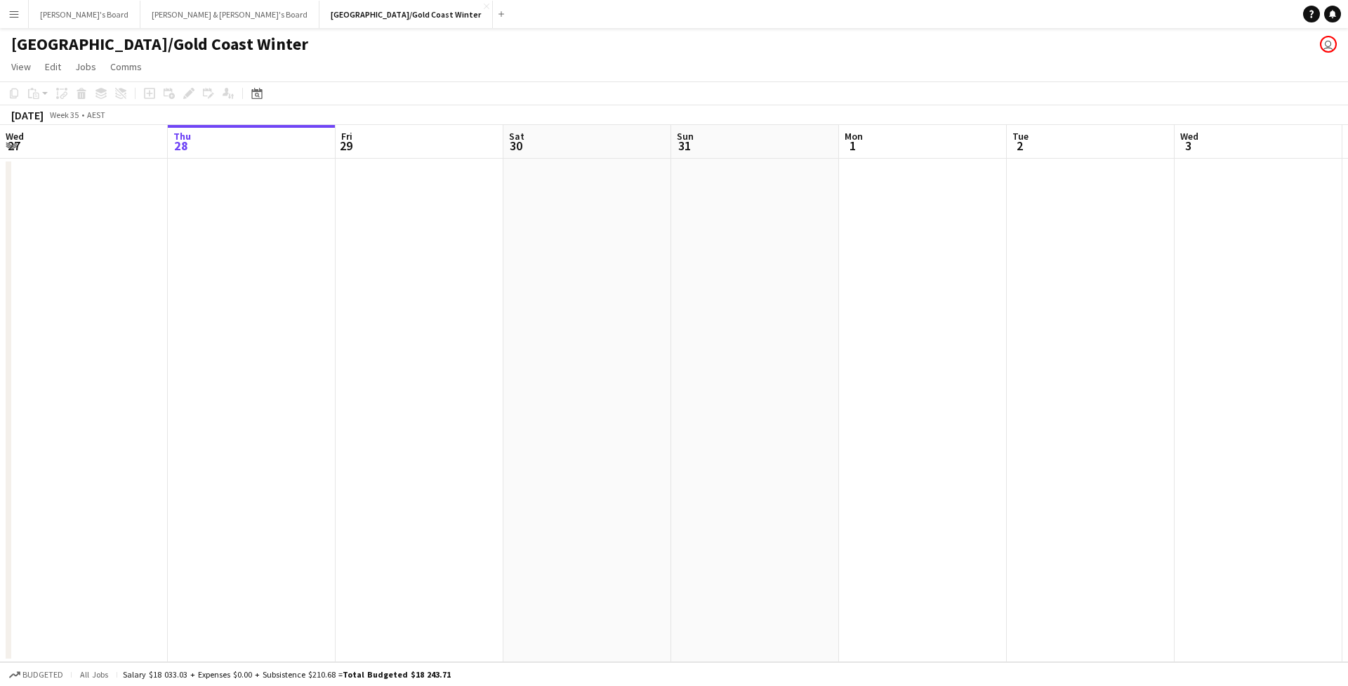
click at [266, 102] on app-toolbar "Copy Paste Paste Command V Paste with crew Command Shift V Paste linked Job [GE…" at bounding box center [674, 93] width 1348 height 24
click at [265, 102] on app-toolbar "Copy Paste Paste Command V Paste with crew Command Shift V Paste linked Job [GE…" at bounding box center [674, 93] width 1348 height 24
click at [260, 99] on div "Date picker" at bounding box center [256, 93] width 17 height 17
click at [368, 147] on span "Next month" at bounding box center [371, 142] width 28 height 28
click at [258, 230] on span "8" at bounding box center [259, 232] width 17 height 17
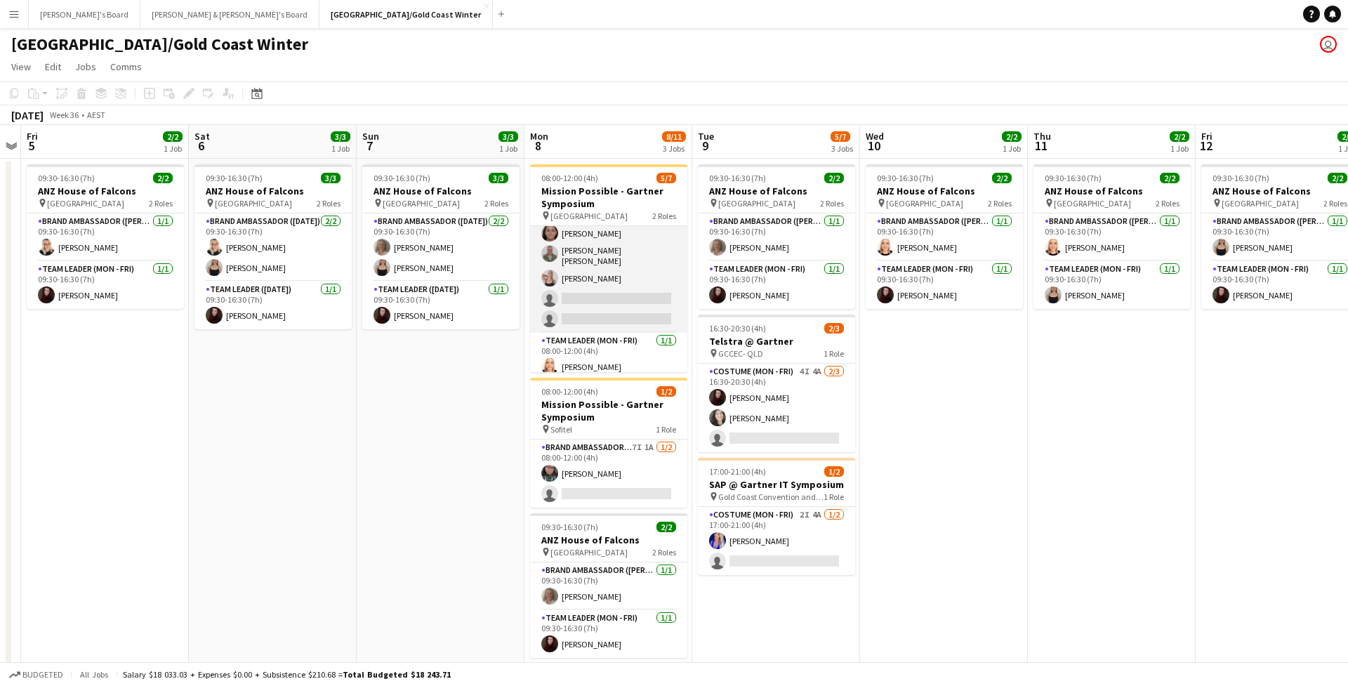
scroll to position [0, 0]
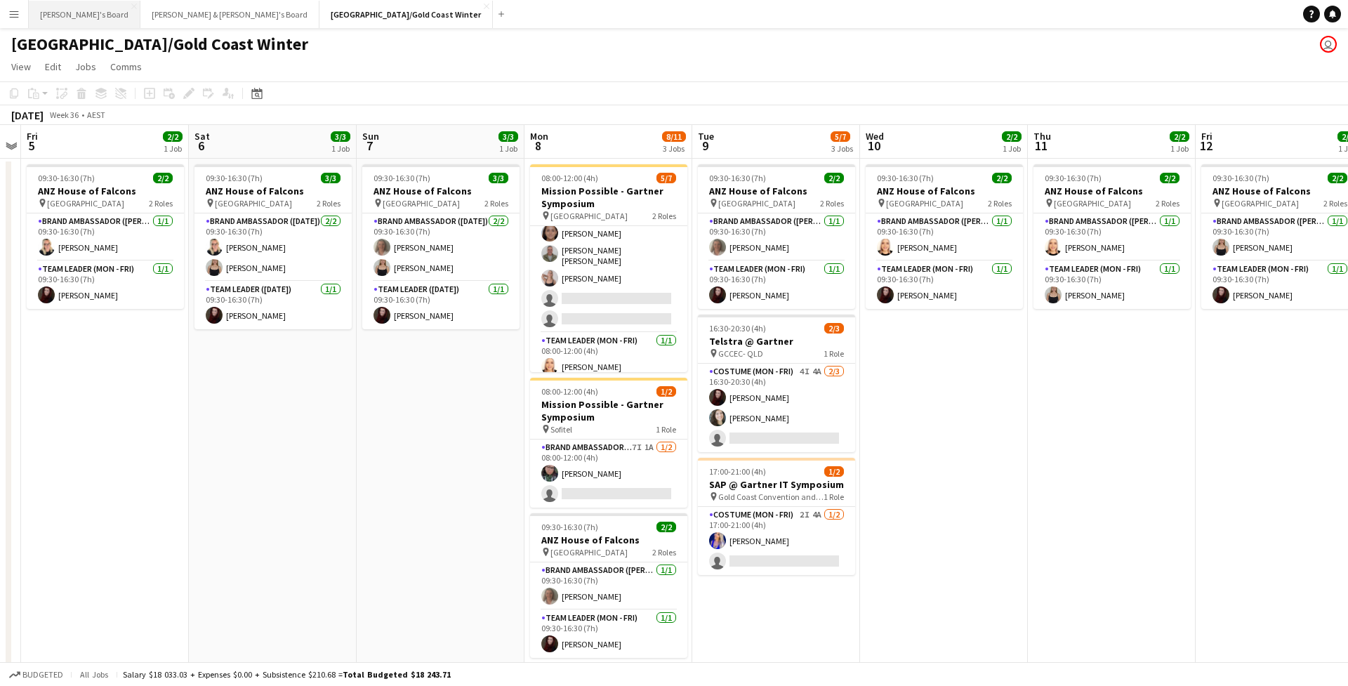
click at [86, 13] on button "Tennille's Board Close" at bounding box center [85, 14] width 112 height 27
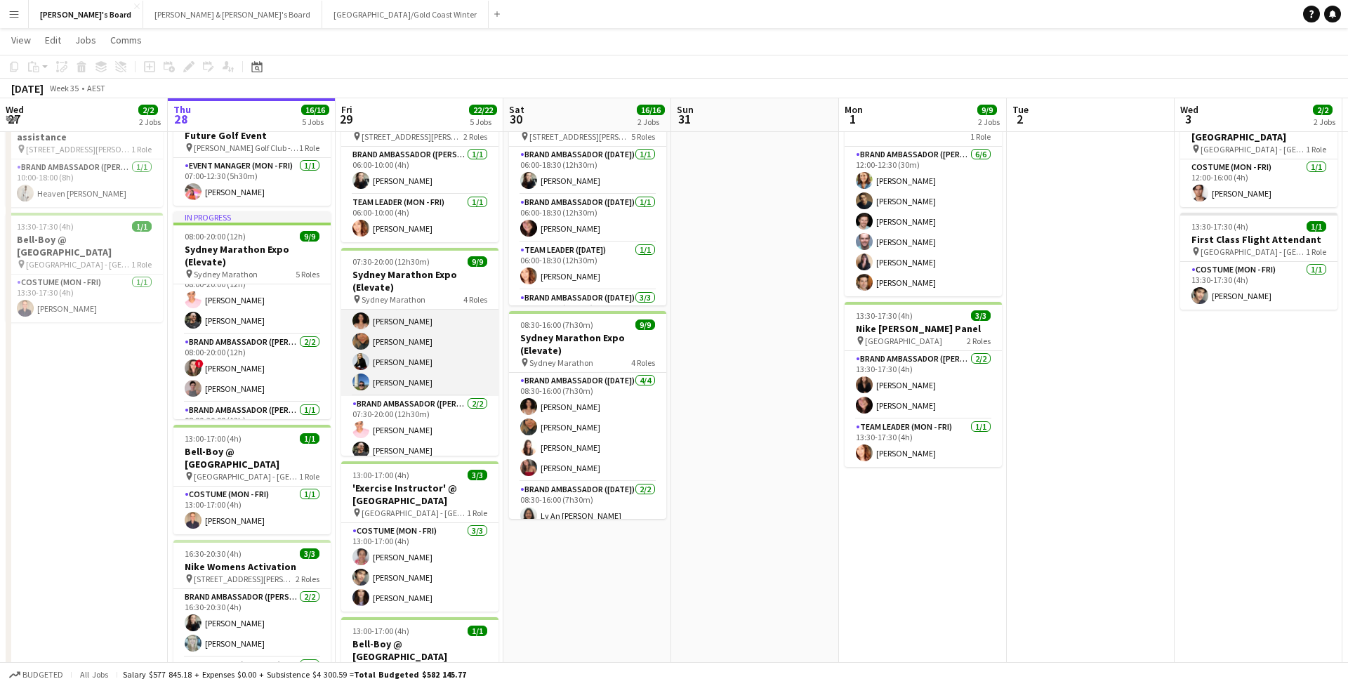
scroll to position [27, 0]
click at [13, 13] on app-icon "Menu" at bounding box center [13, 13] width 11 height 11
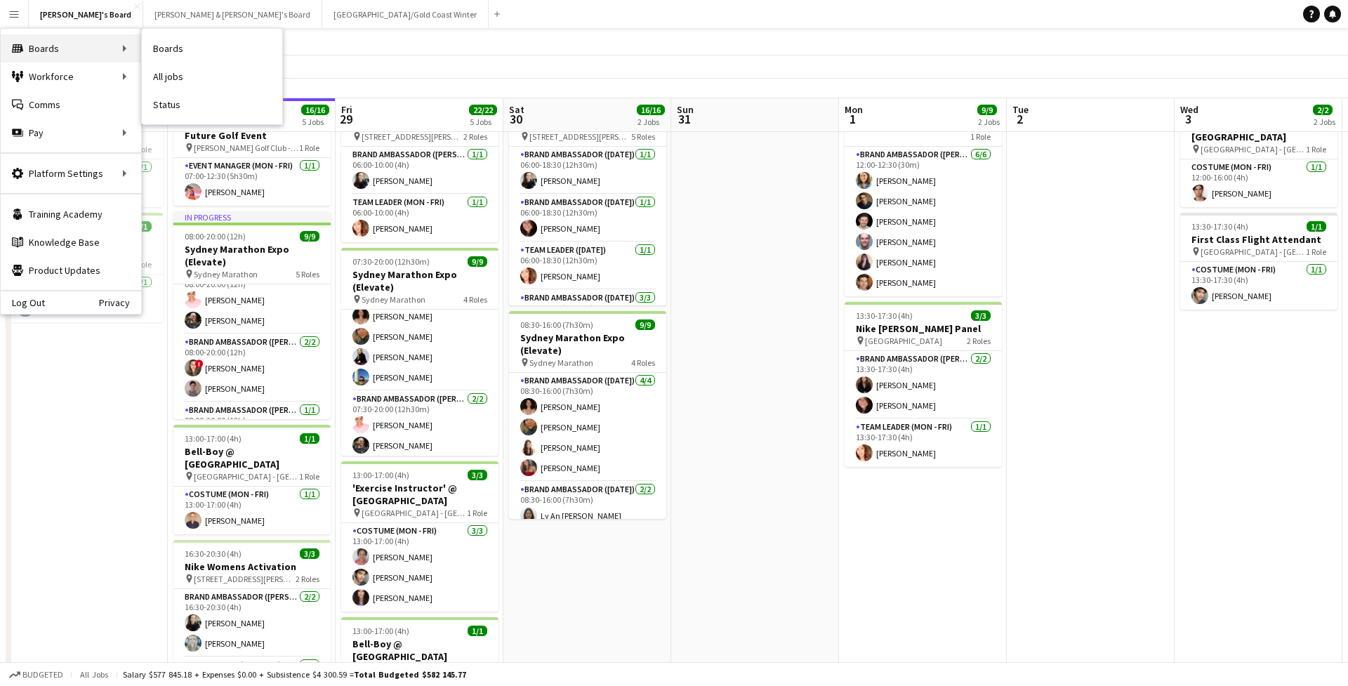
click at [49, 45] on div "Boards Boards" at bounding box center [71, 48] width 140 height 28
click at [131, 46] on div "Boards Boards" at bounding box center [71, 48] width 140 height 28
click at [176, 47] on link "Boards" at bounding box center [212, 48] width 140 height 28
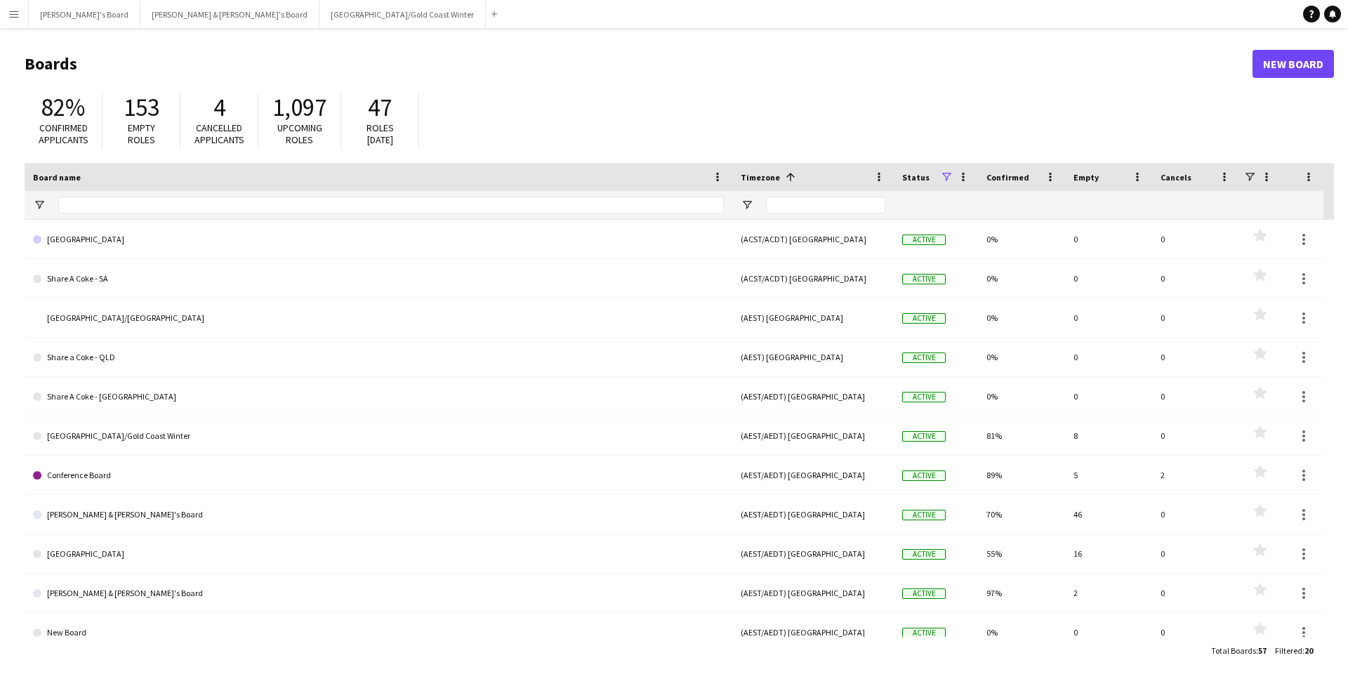
click at [8, 13] on button "Menu" at bounding box center [14, 14] width 28 height 28
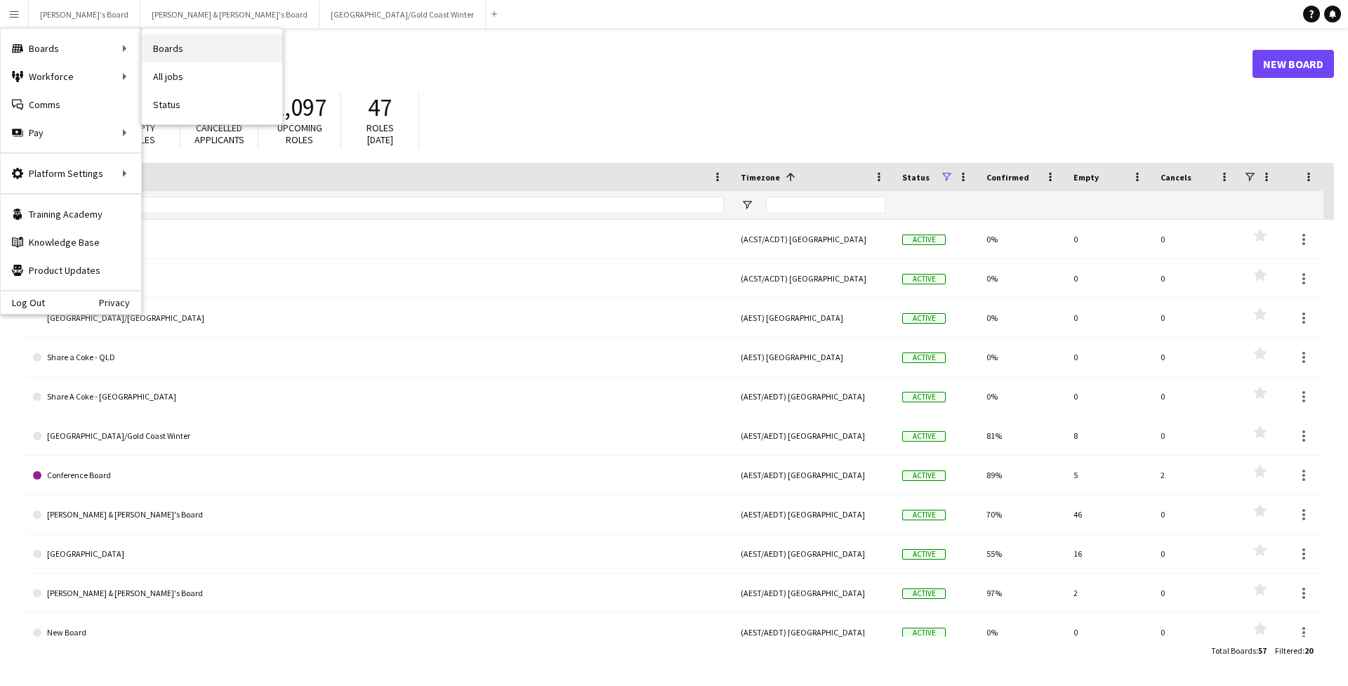
click at [158, 50] on link "Boards" at bounding box center [212, 48] width 140 height 28
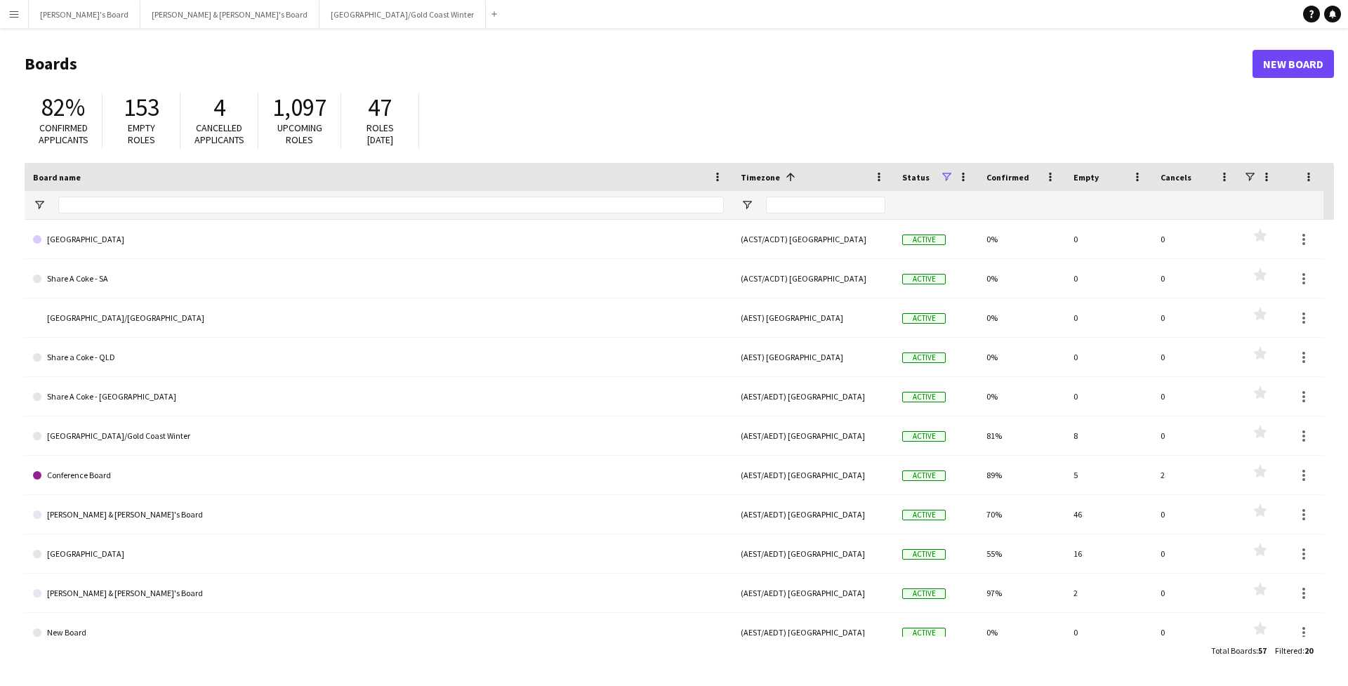
click at [1, 10] on button "Menu" at bounding box center [14, 14] width 28 height 28
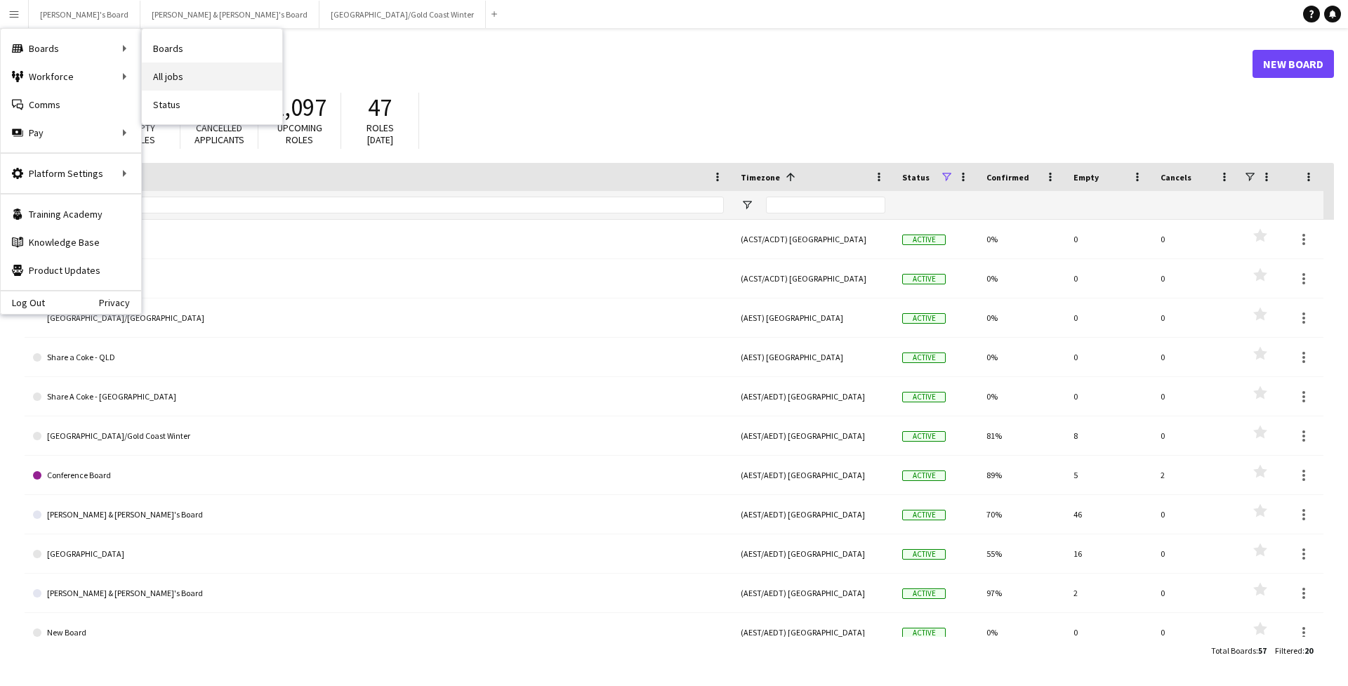
click at [164, 76] on link "All jobs" at bounding box center [212, 76] width 140 height 28
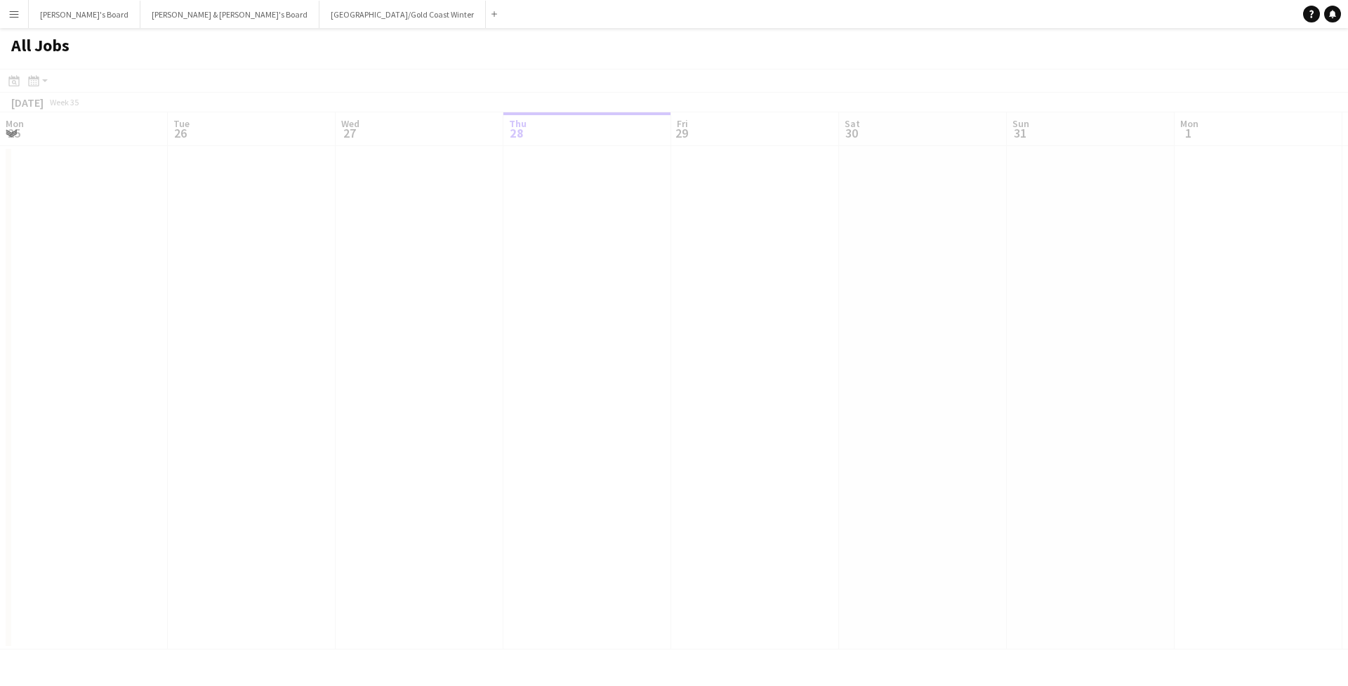
scroll to position [0, 336]
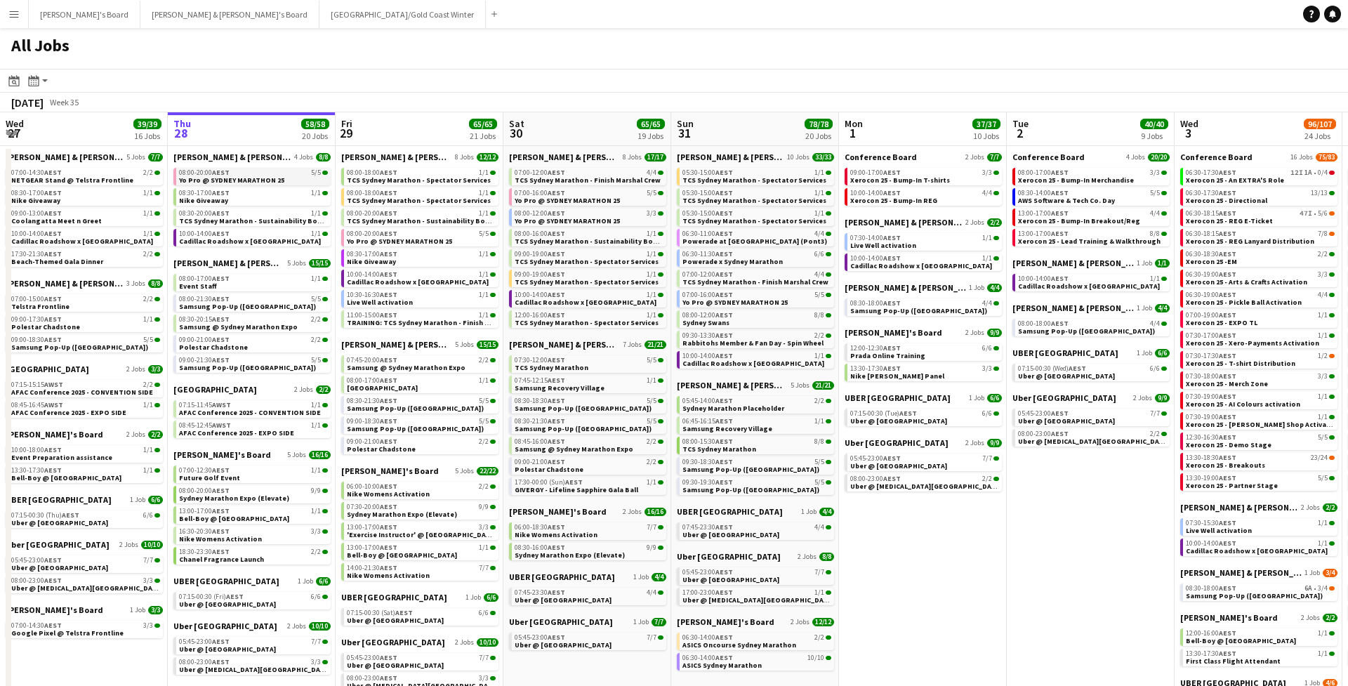
click at [288, 184] on app-brief-job-card "08:00-20:00 AEST 5/5 Yo Pro @ SYDNEY MARATHON 25" at bounding box center [251, 177] width 157 height 18
click at [263, 180] on span "Yo Pro @ SYDNEY MARATHON 25" at bounding box center [231, 179] width 105 height 9
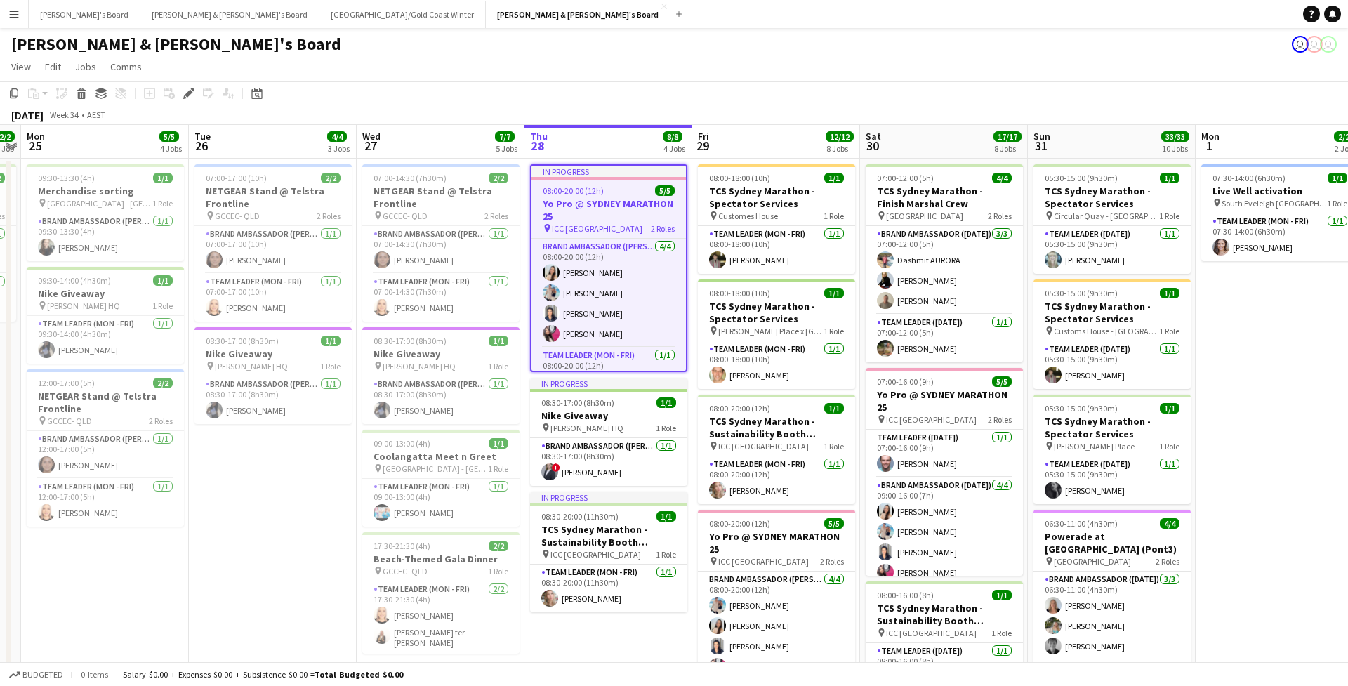
click at [20, 8] on button "Menu" at bounding box center [14, 14] width 28 height 28
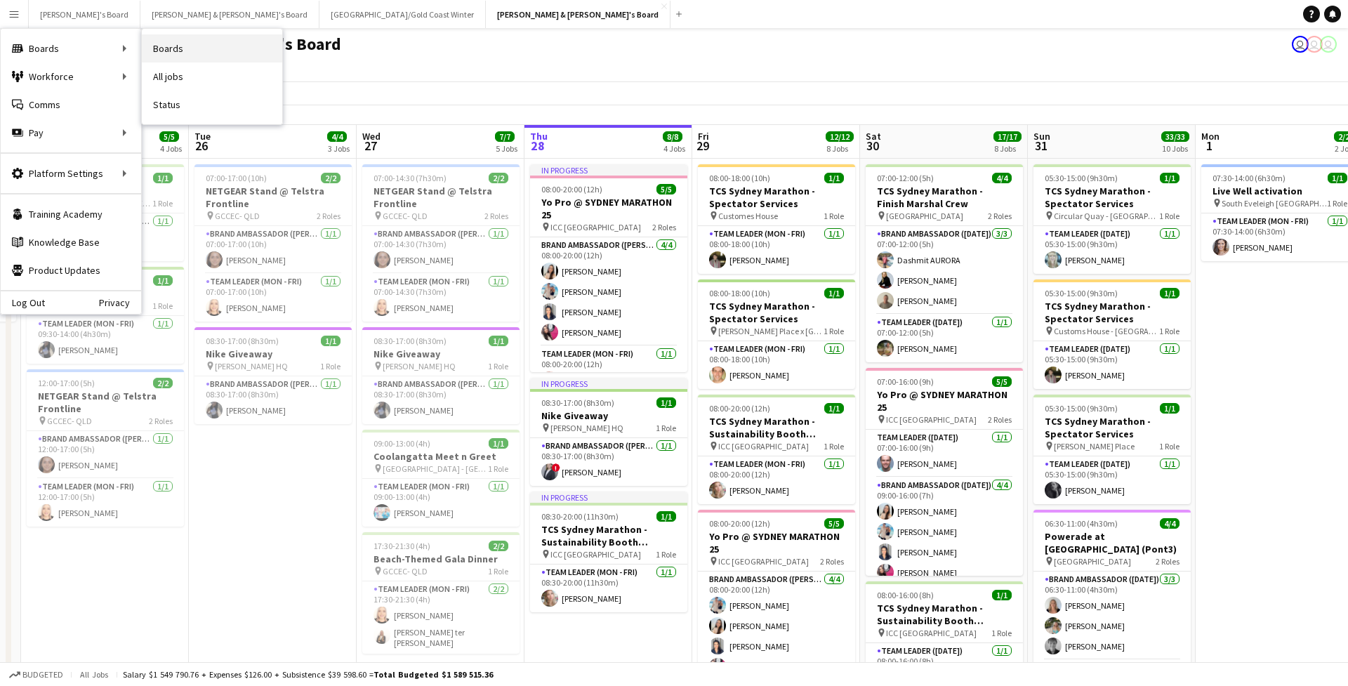
click at [172, 55] on link "Boards" at bounding box center [212, 48] width 140 height 28
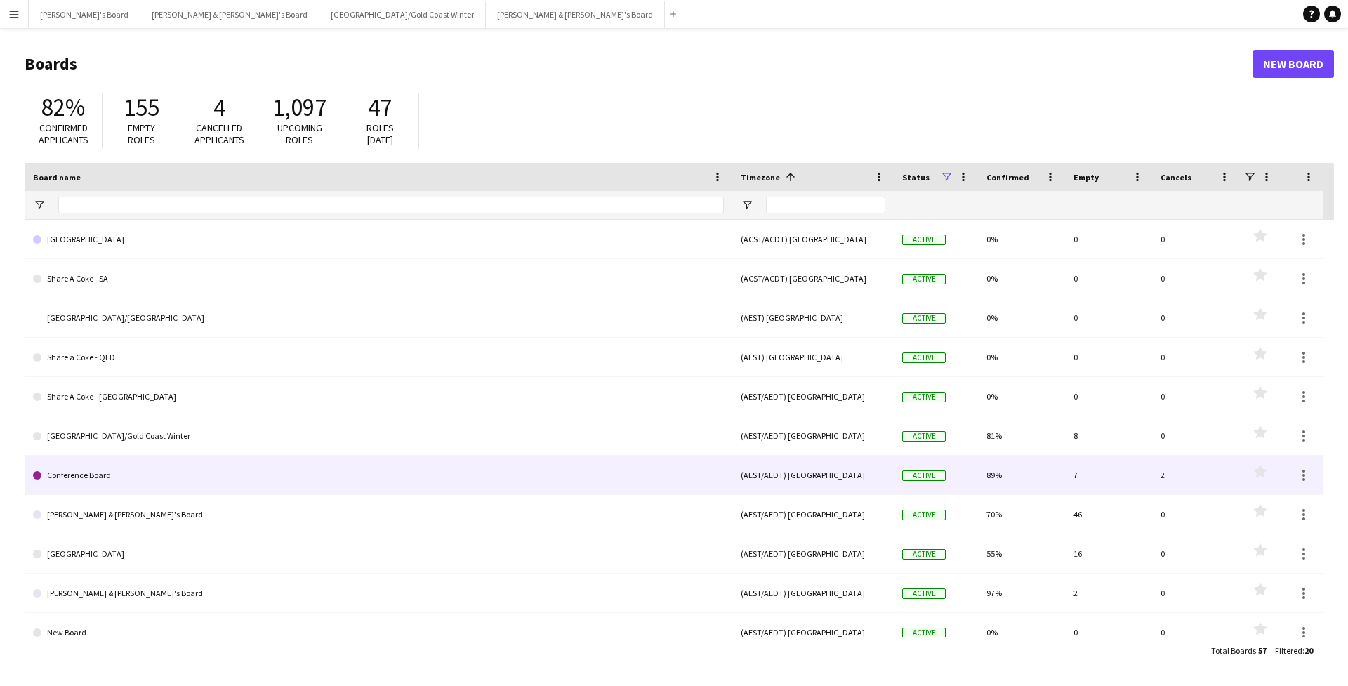
click at [114, 465] on link "Conference Board" at bounding box center [378, 475] width 691 height 39
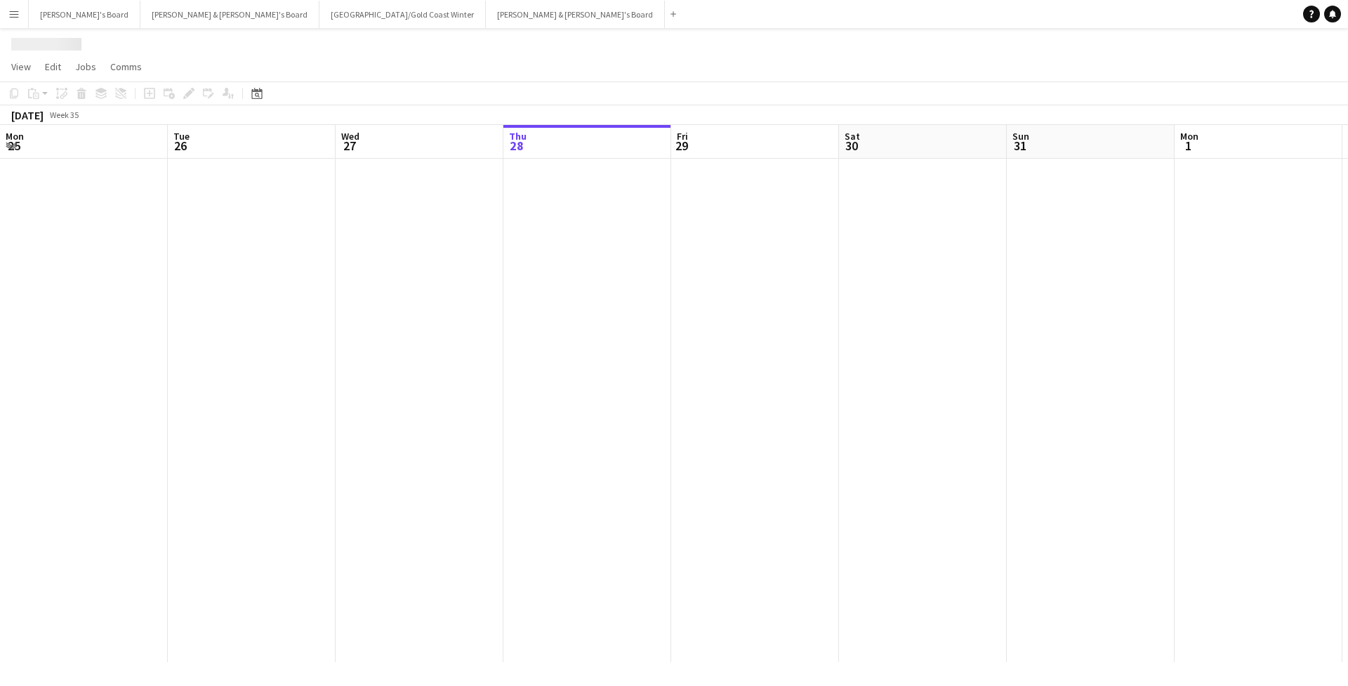
scroll to position [0, 336]
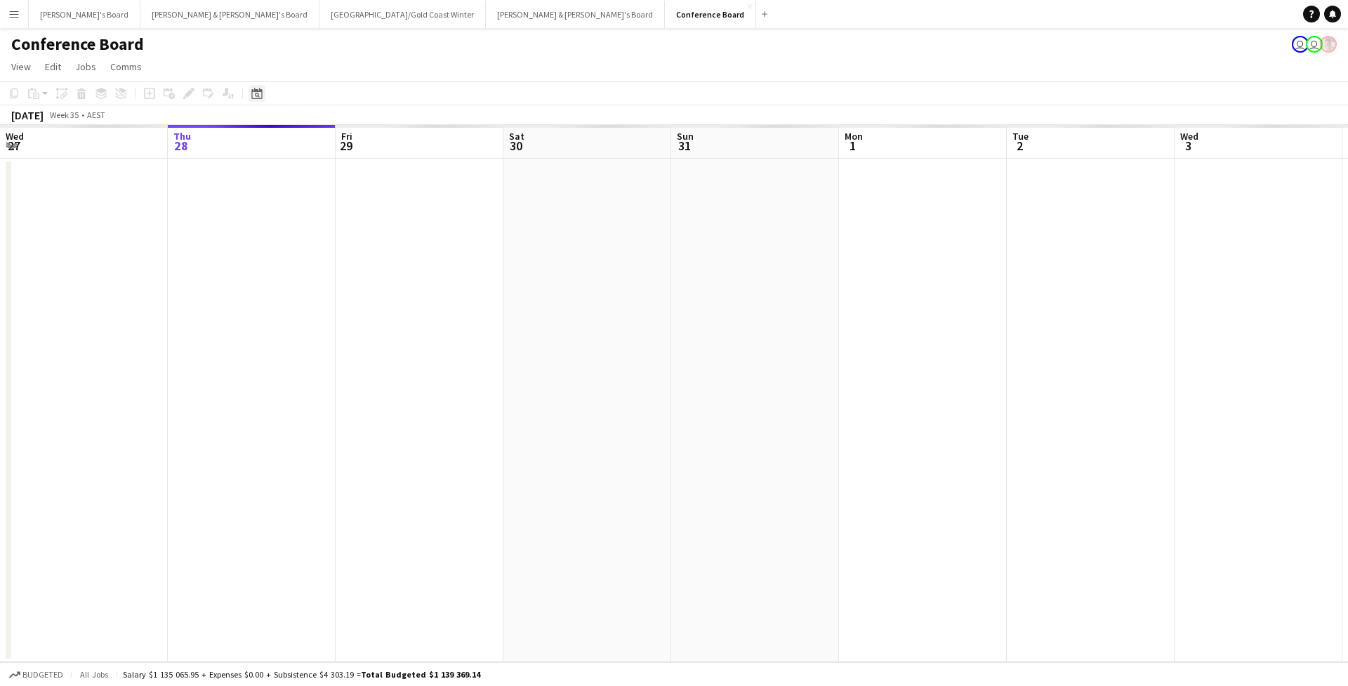
click at [263, 93] on div "Date picker" at bounding box center [256, 93] width 17 height 17
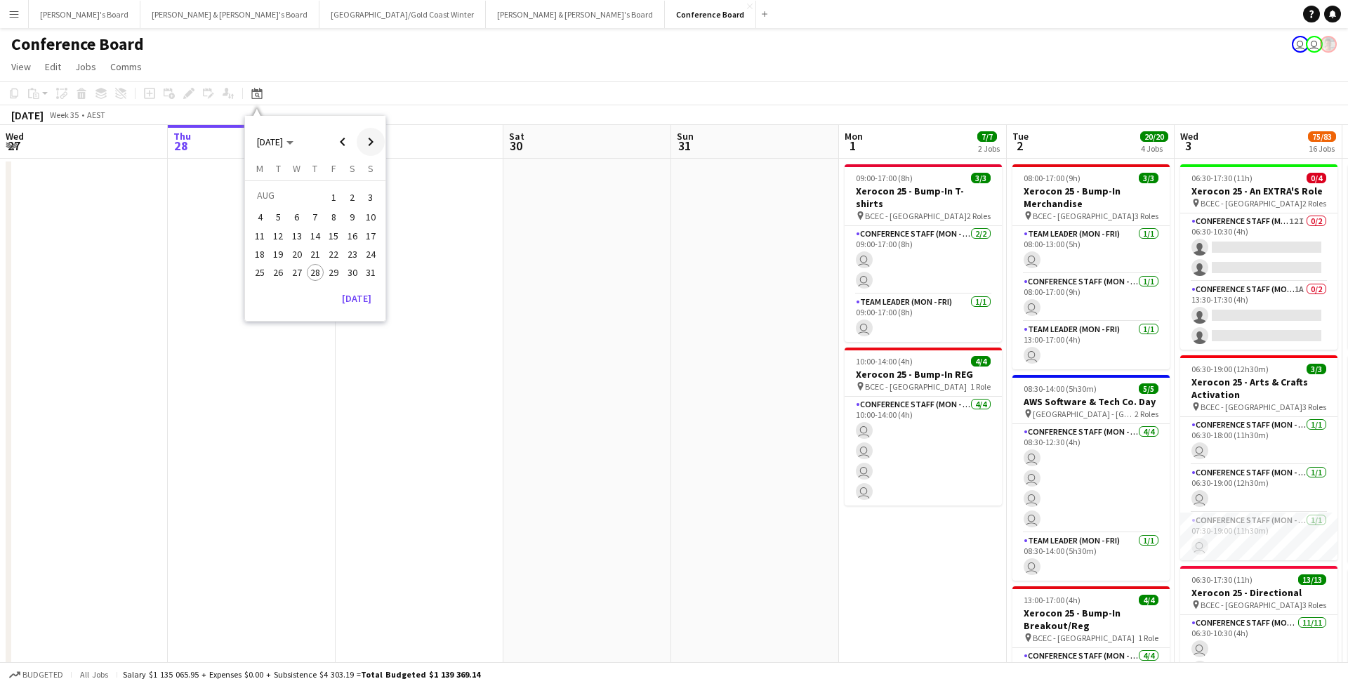
click at [377, 142] on span "Next month" at bounding box center [371, 142] width 28 height 28
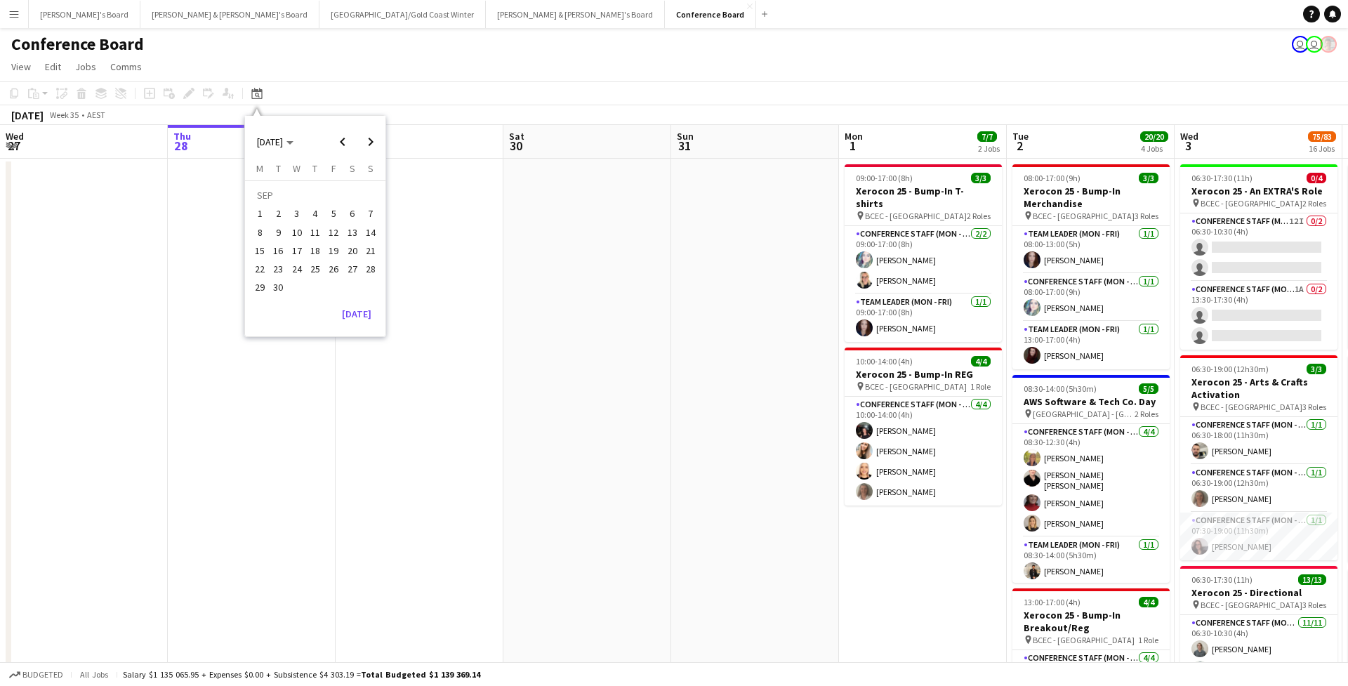
click at [317, 230] on span "11" at bounding box center [315, 232] width 17 height 17
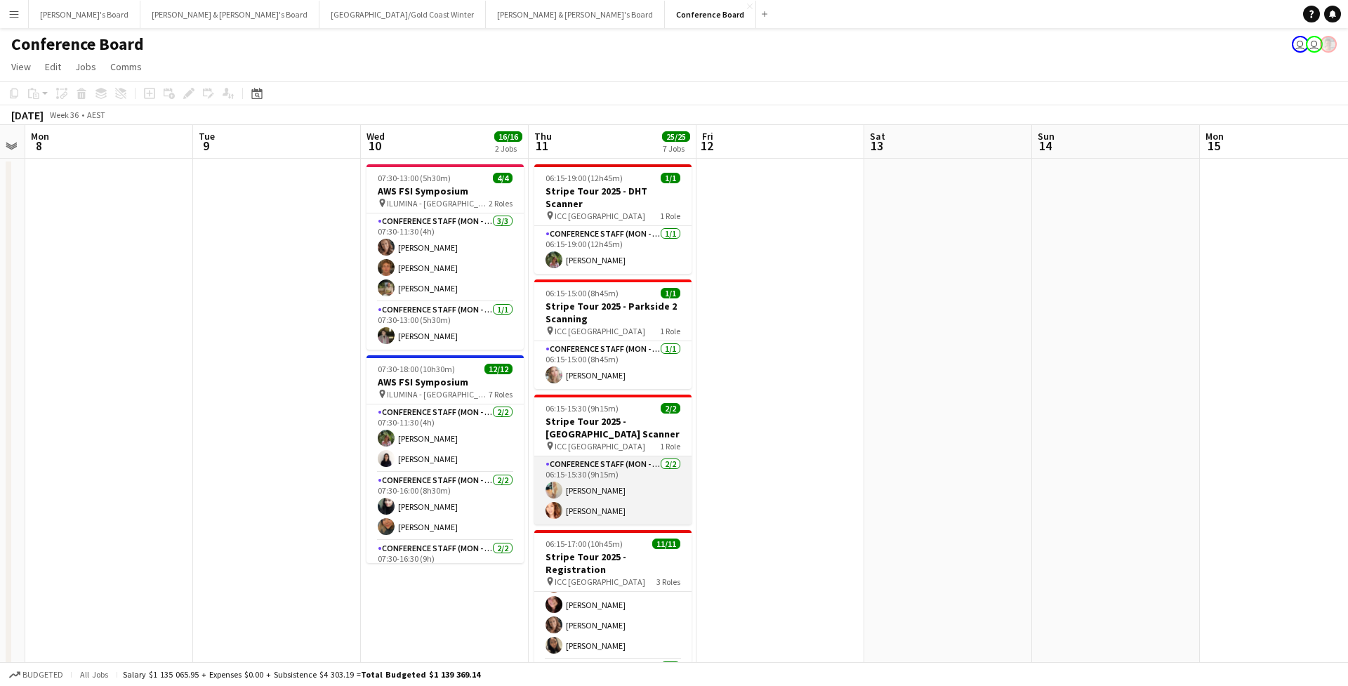
scroll to position [0, 0]
